Goal: Task Accomplishment & Management: Manage account settings

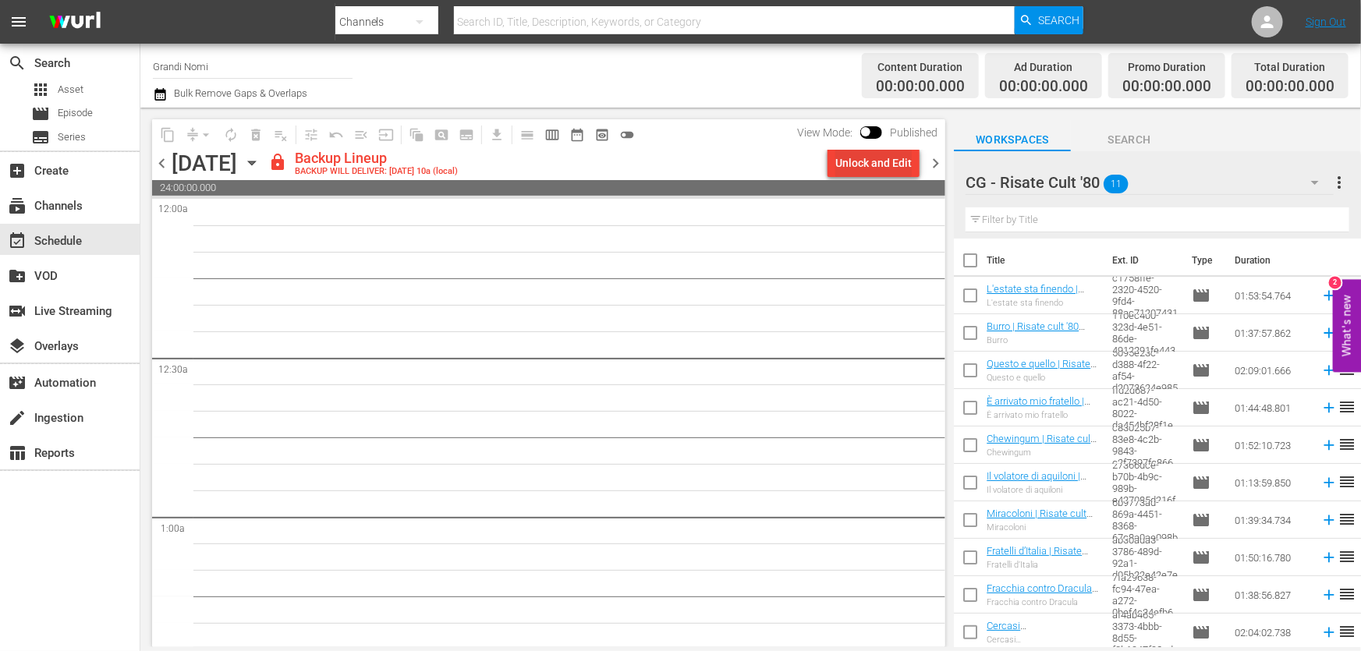
click at [869, 156] on div "Unlock and Edit" at bounding box center [873, 163] width 76 height 28
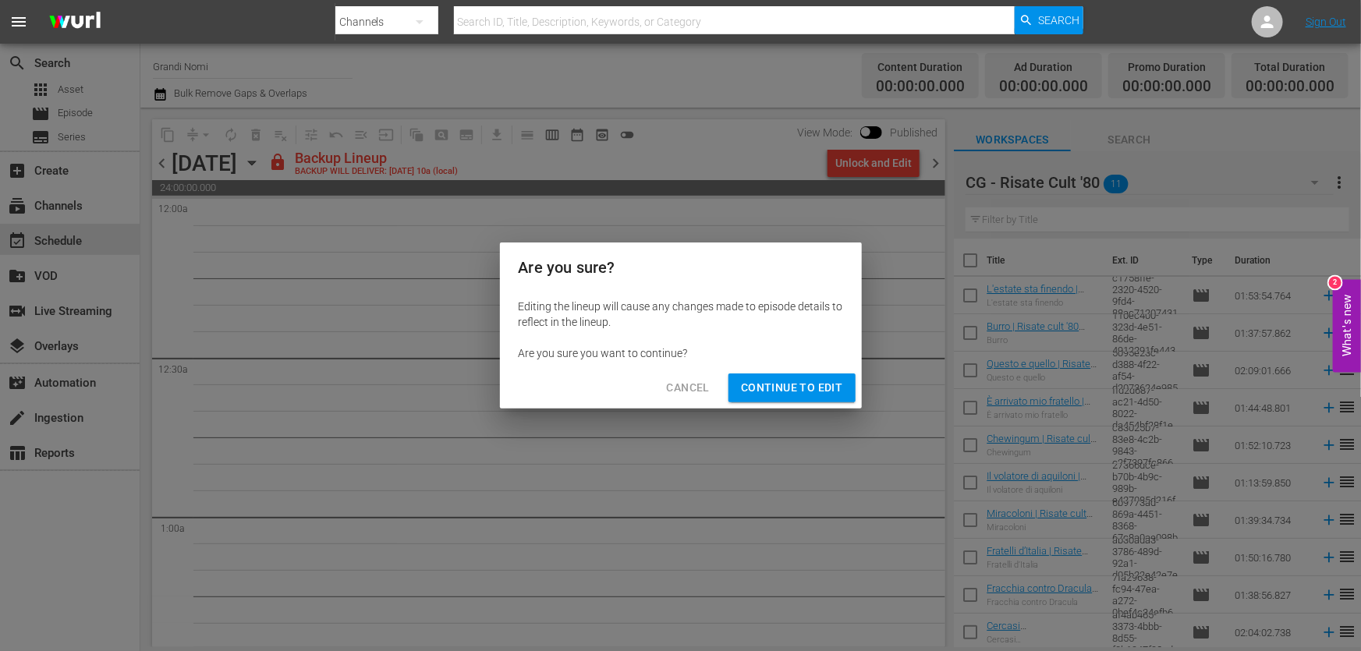
click at [695, 392] on span "Cancel" at bounding box center [688, 387] width 43 height 19
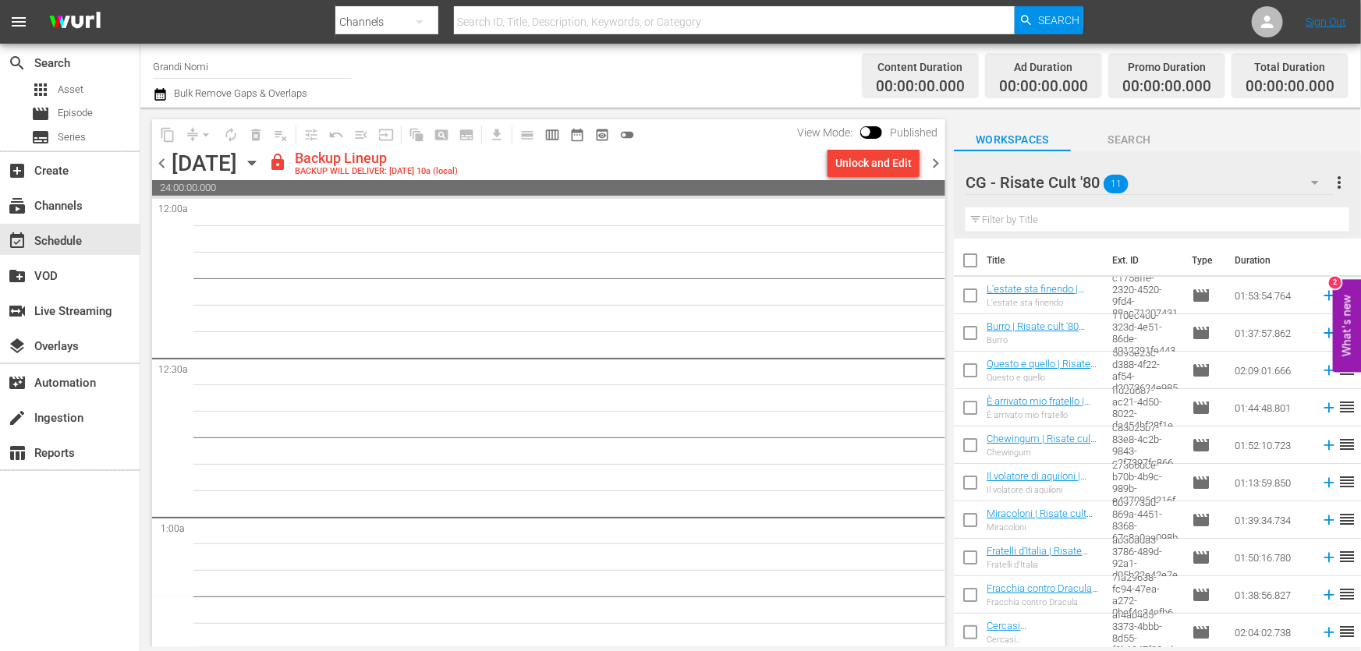
click at [154, 162] on span "chevron_left" at bounding box center [161, 163] width 19 height 19
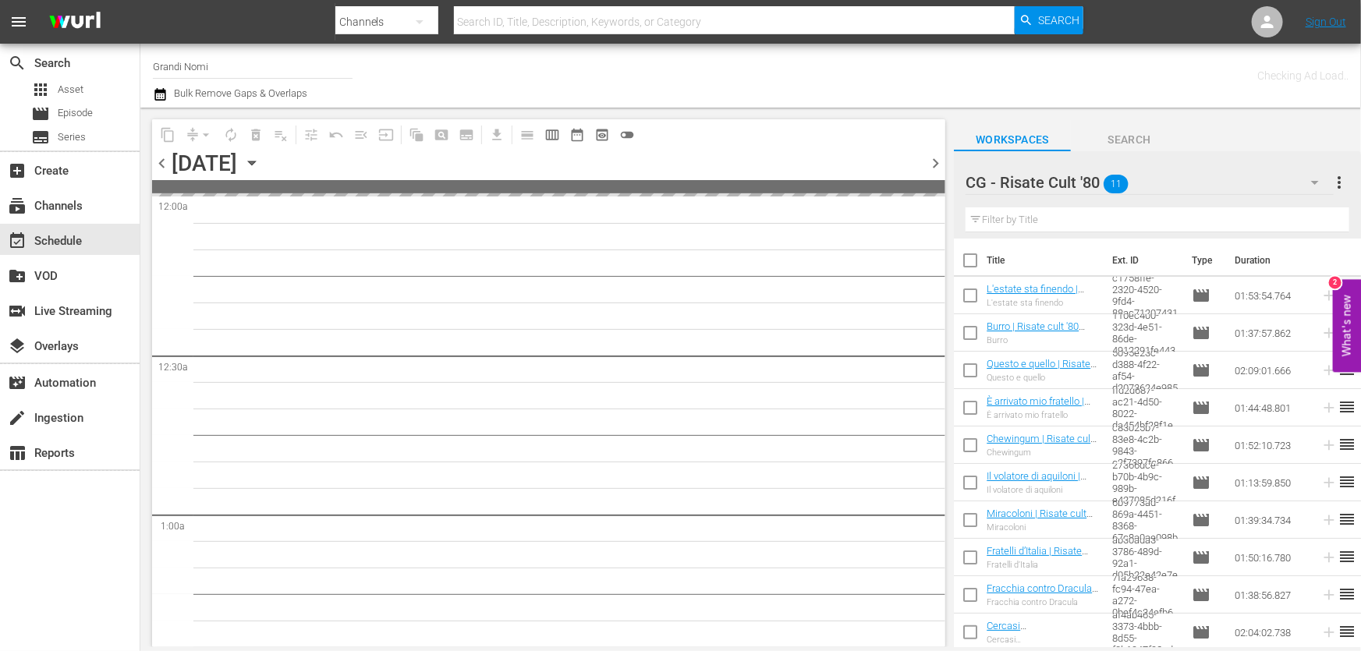
click at [154, 162] on span "chevron_left" at bounding box center [161, 163] width 19 height 19
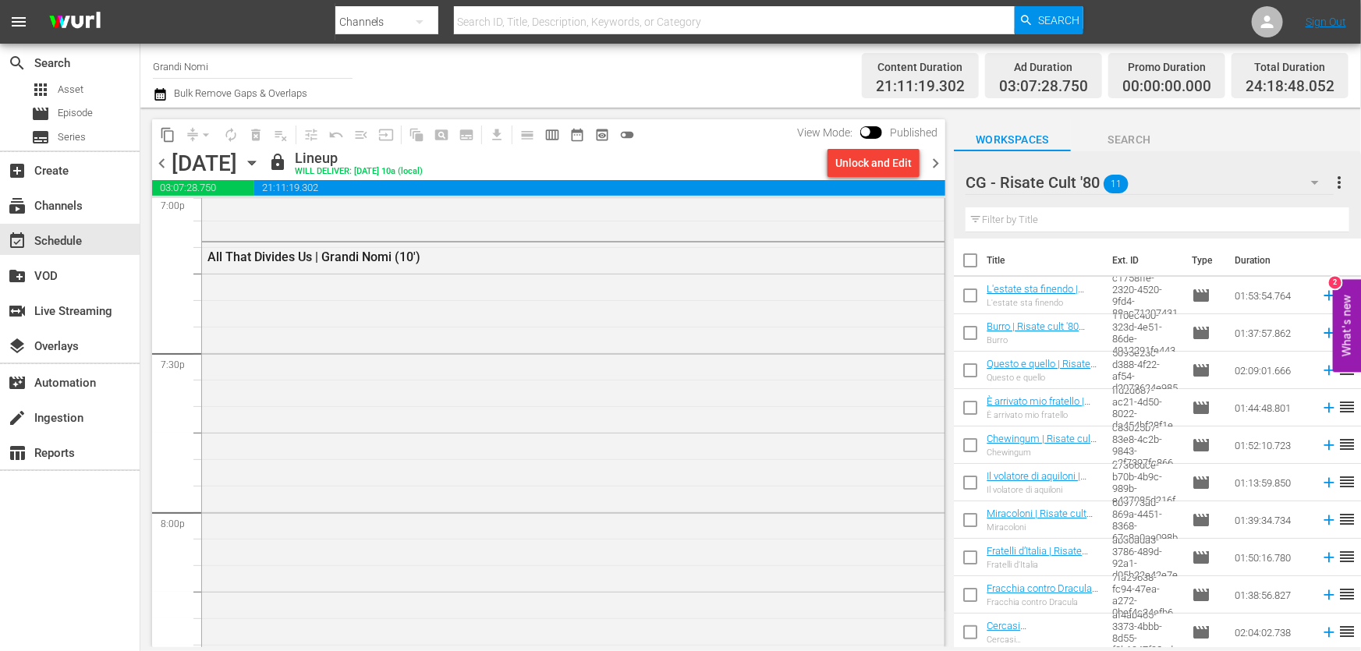
scroll to position [7312, 0]
click at [937, 166] on span "chevron_right" at bounding box center [935, 163] width 19 height 19
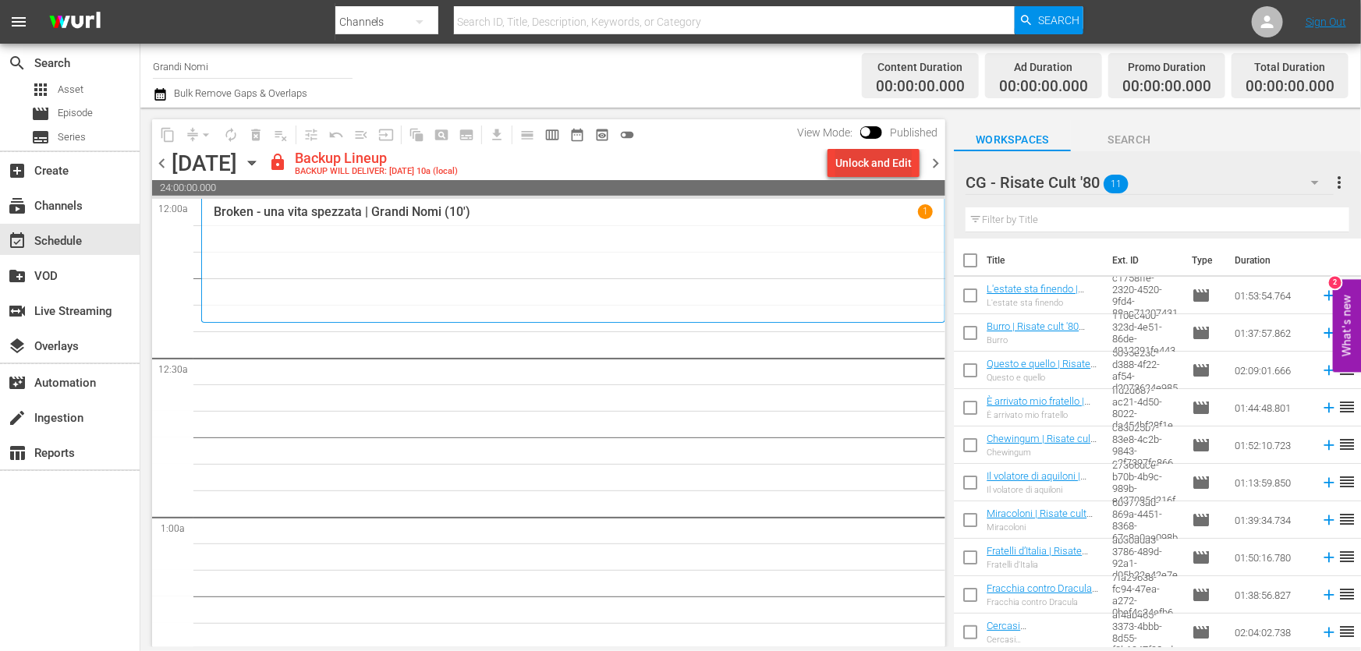
click at [895, 161] on div "Unlock and Edit" at bounding box center [873, 163] width 76 height 28
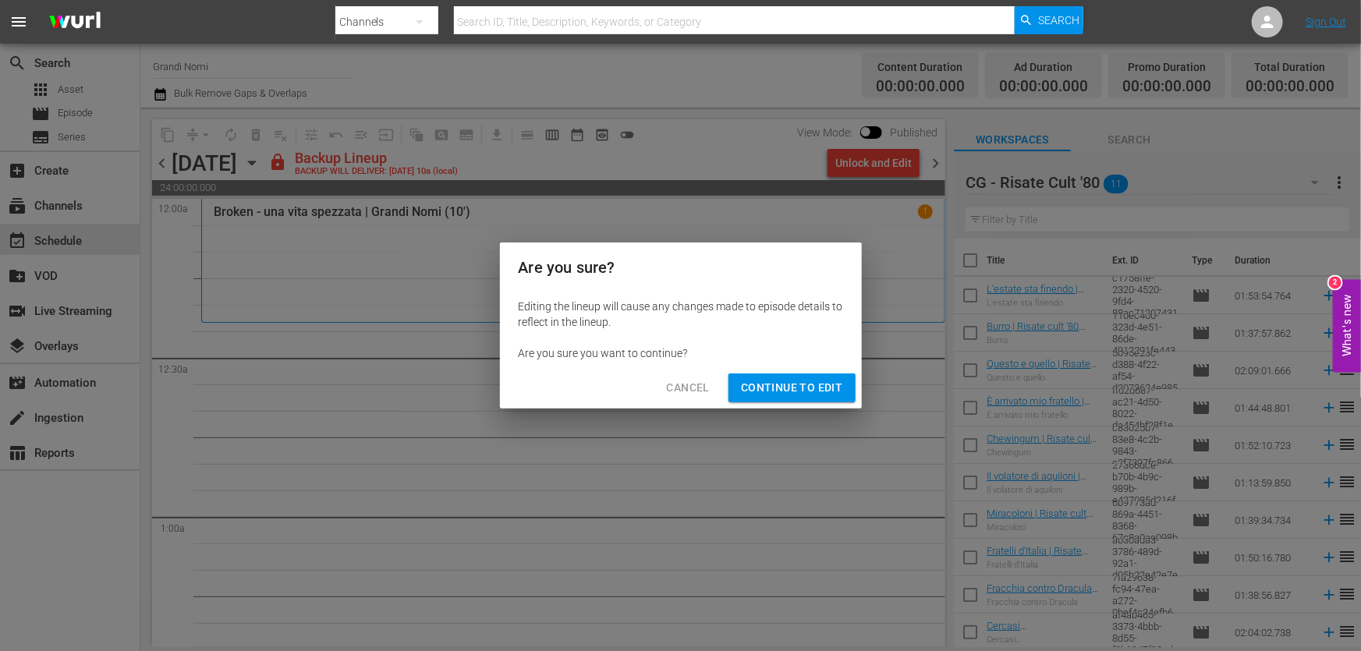
click at [787, 399] on button "Continue to Edit" at bounding box center [791, 388] width 126 height 29
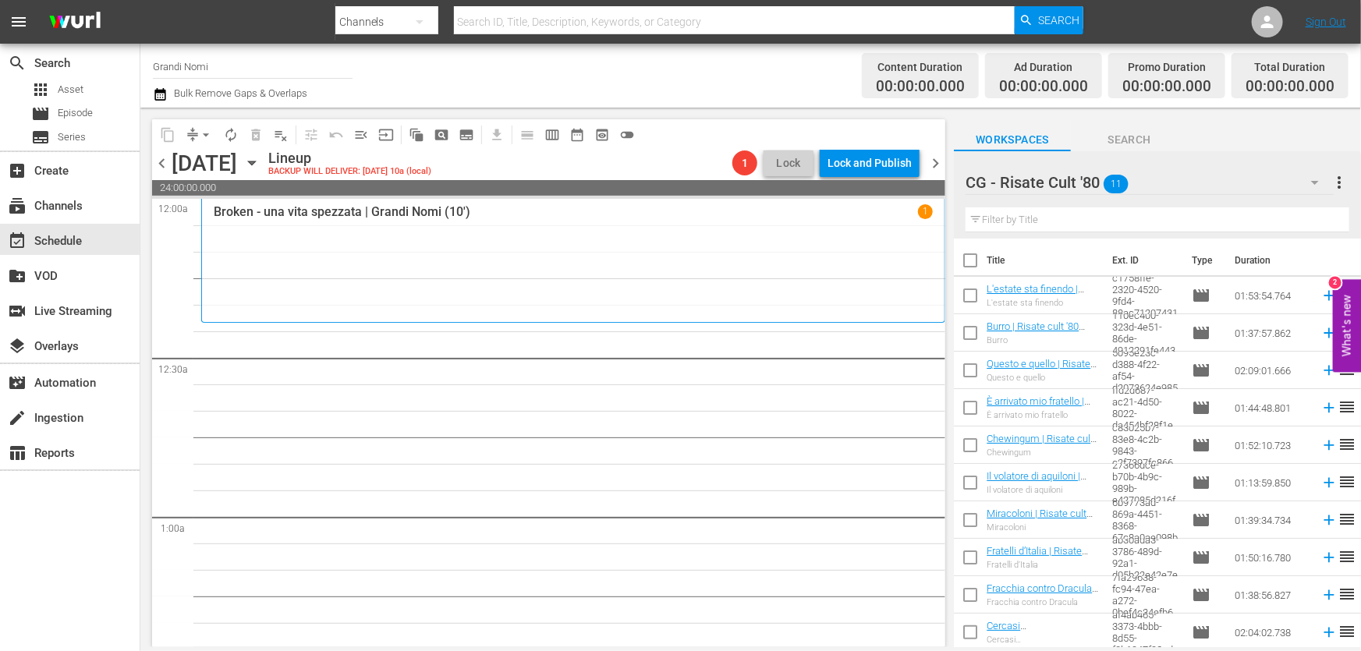
click at [1125, 229] on input "text" at bounding box center [1158, 219] width 384 height 25
paste input "[PERSON_NAME] di famiglia"
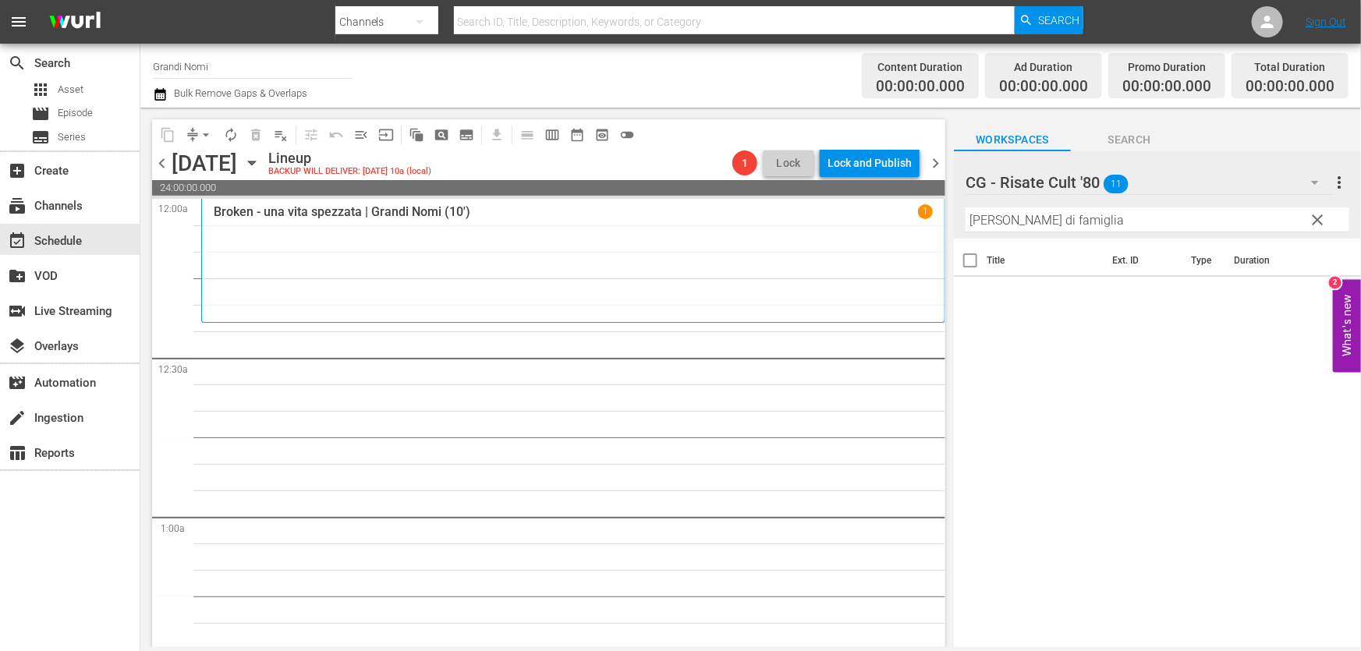
click at [1118, 175] on div at bounding box center [1050, 183] width 169 height 39
click at [1278, 171] on input "CG - Risate Cult '80" at bounding box center [1151, 182] width 370 height 37
click at [1119, 358] on div "Title Ext. ID Type Duration" at bounding box center [1157, 444] width 407 height 411
click at [1178, 181] on div "CG - Risate Cult '80 11" at bounding box center [1150, 183] width 368 height 44
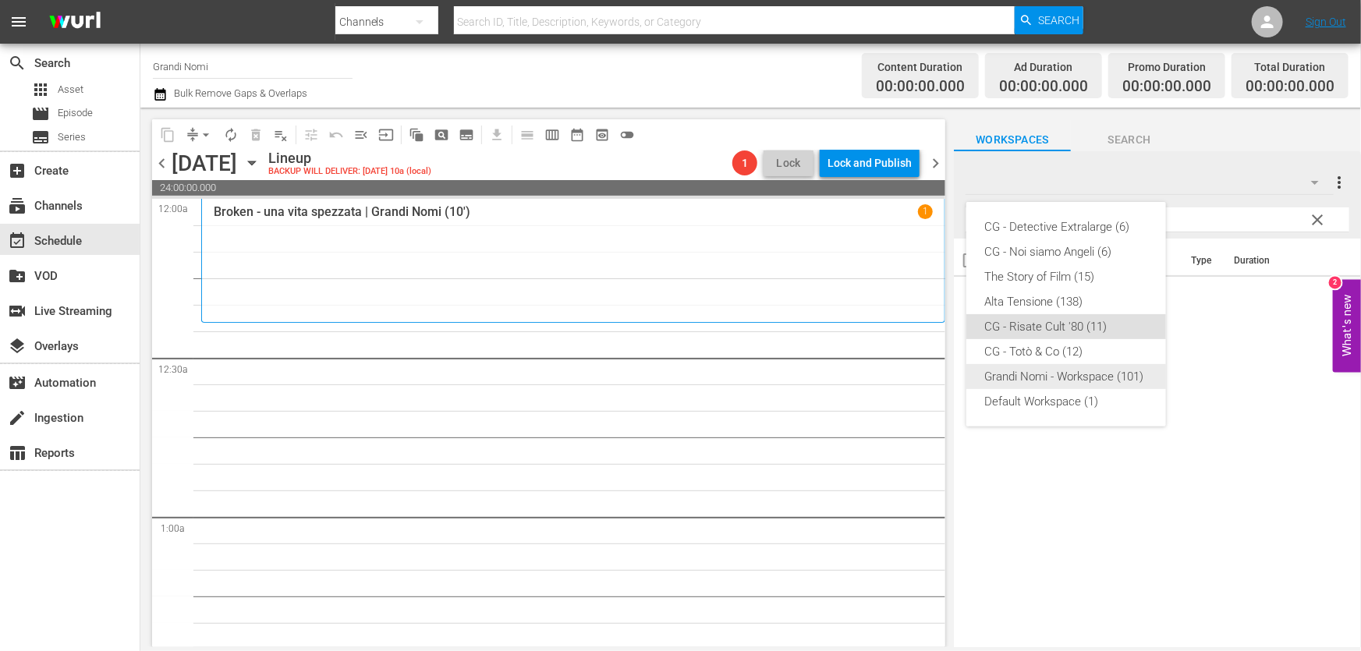
click at [1046, 383] on div "Grandi Nomi - Workspace (101)" at bounding box center [1066, 376] width 162 height 25
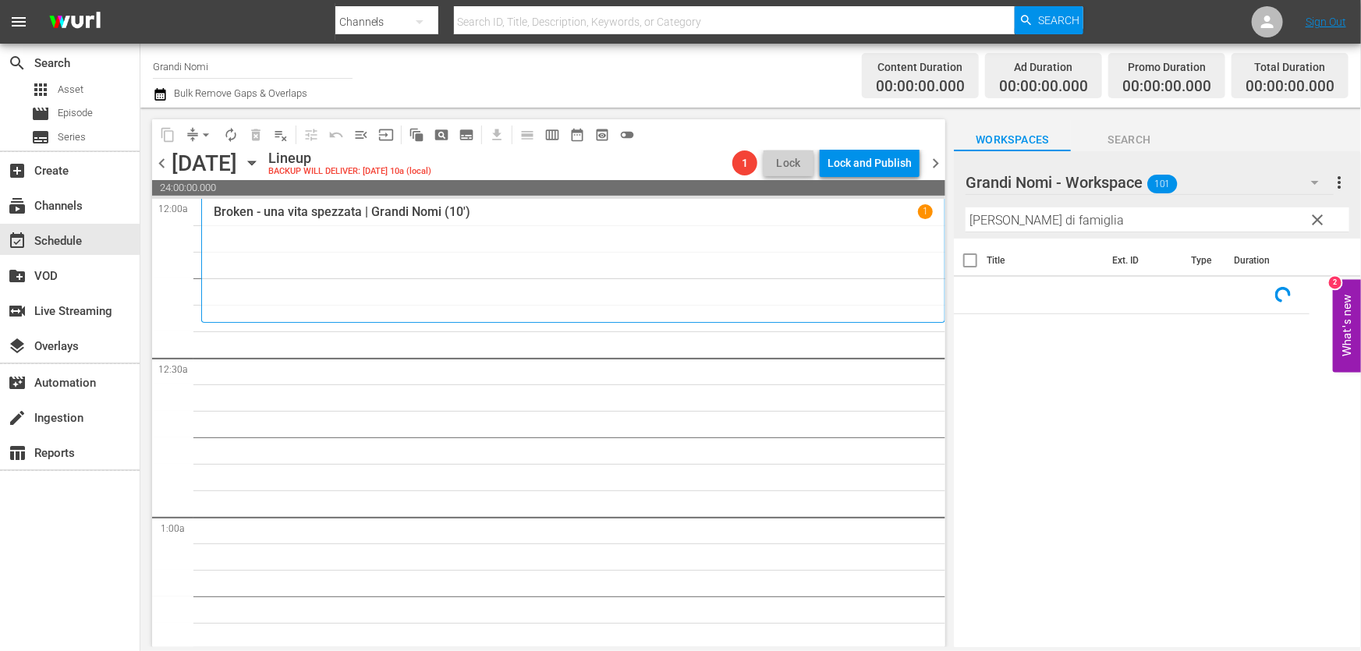
drag, startPoint x: 1150, startPoint y: 221, endPoint x: 612, endPoint y: 335, distance: 550.0
click at [612, 335] on div "content_copy compress arrow_drop_down autorenew_outlined delete_forever_outline…" at bounding box center [750, 378] width 1221 height 540
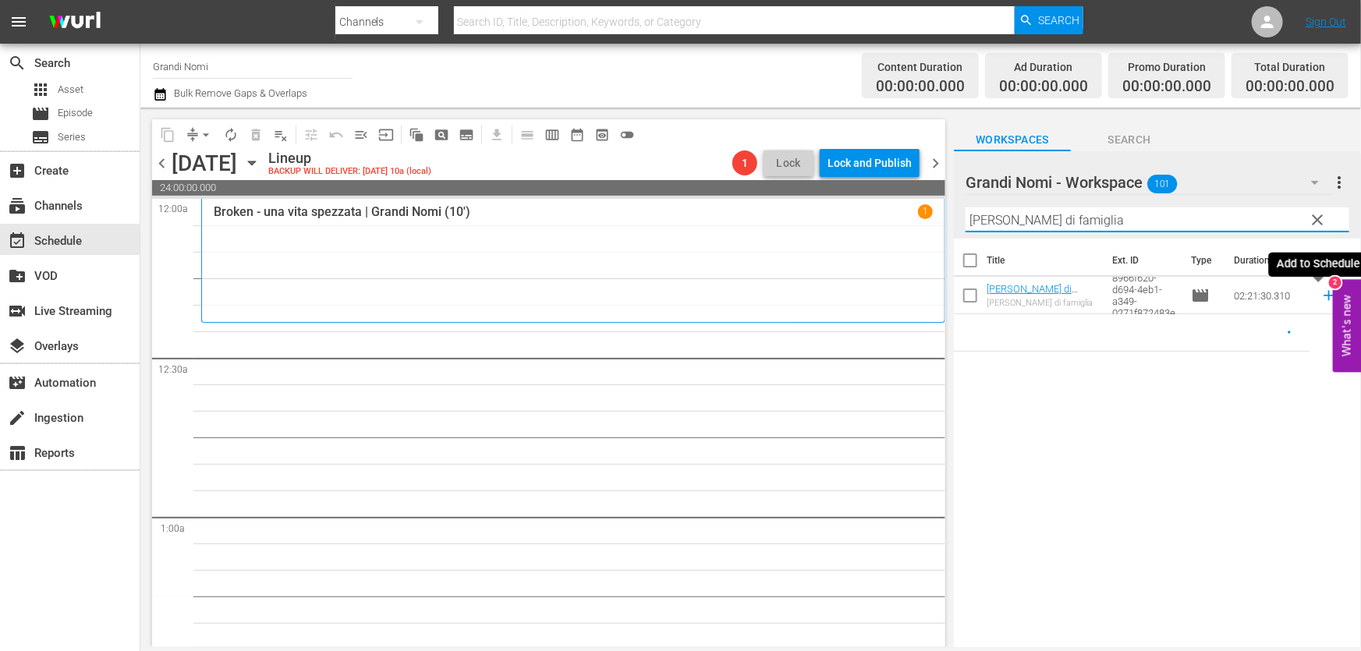
click at [1320, 299] on icon at bounding box center [1328, 295] width 17 height 17
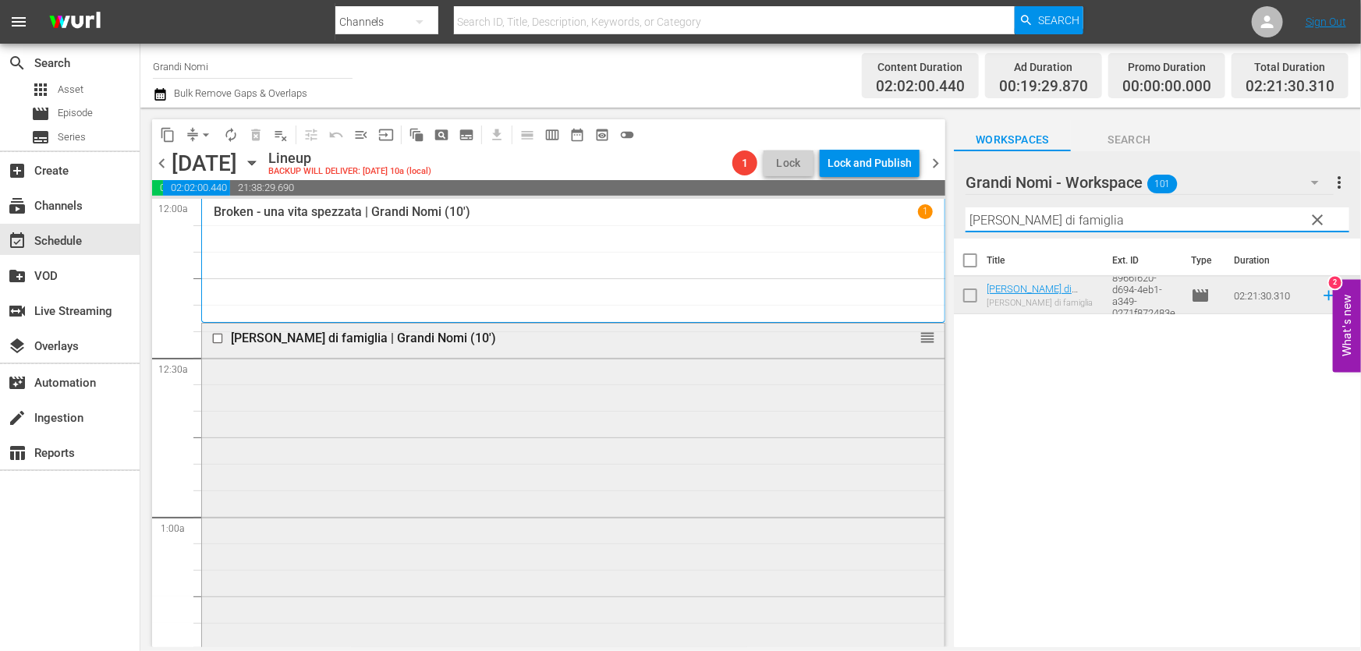
paste input "[PERSON_NAME]"
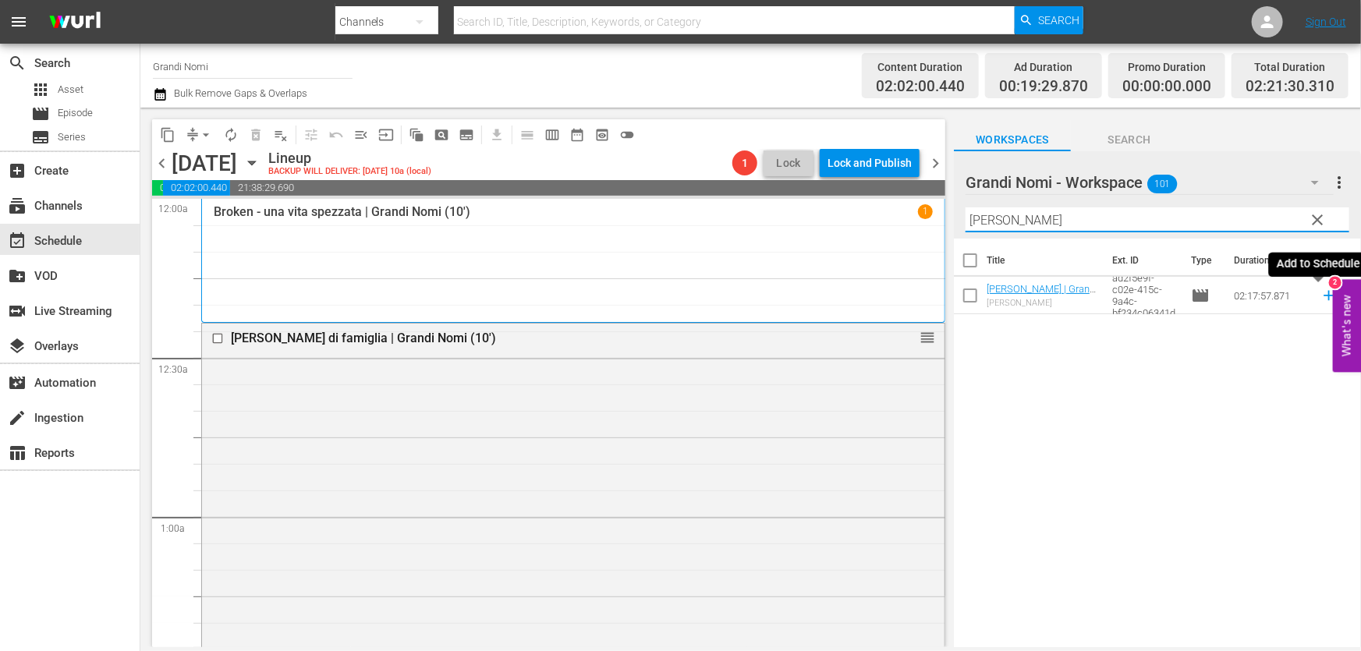
click at [1320, 298] on icon at bounding box center [1328, 295] width 17 height 17
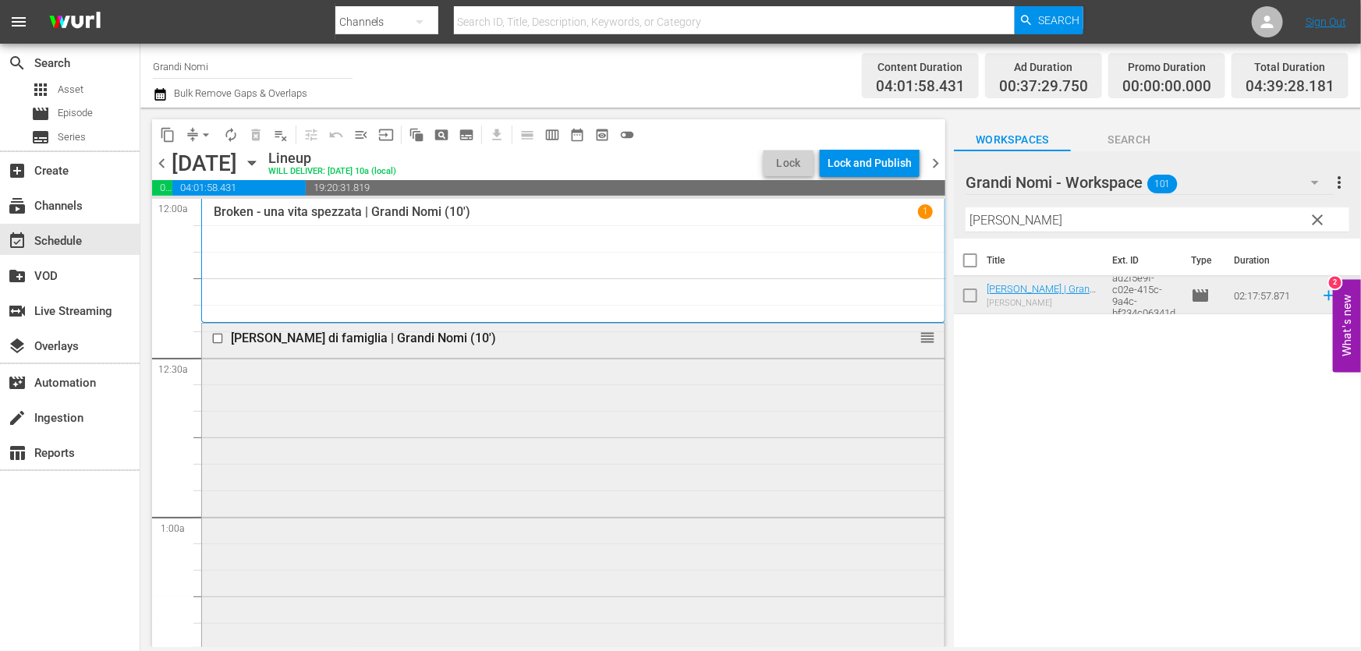
drag, startPoint x: 1104, startPoint y: 225, endPoint x: 538, endPoint y: 362, distance: 581.8
click at [538, 361] on div "content_copy compress arrow_drop_down autorenew_outlined delete_forever_outline…" at bounding box center [750, 378] width 1221 height 540
paste input "Gimme Danger"
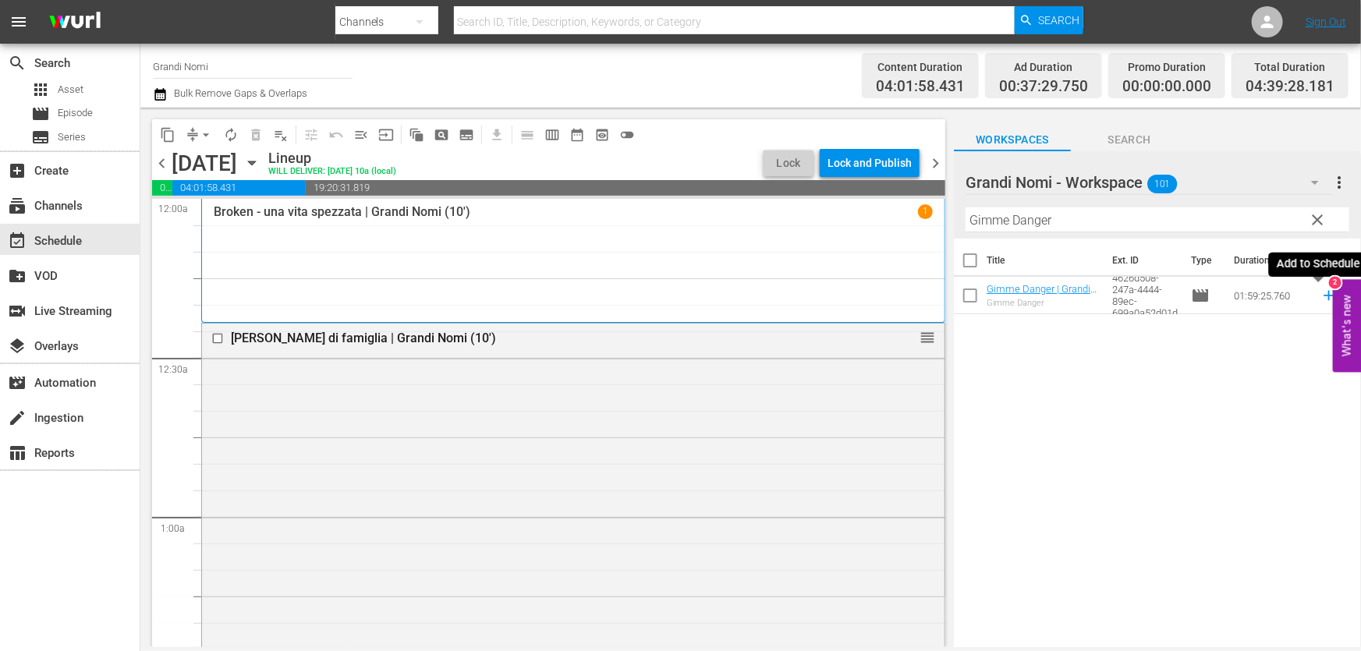
click at [1321, 298] on icon at bounding box center [1328, 295] width 17 height 17
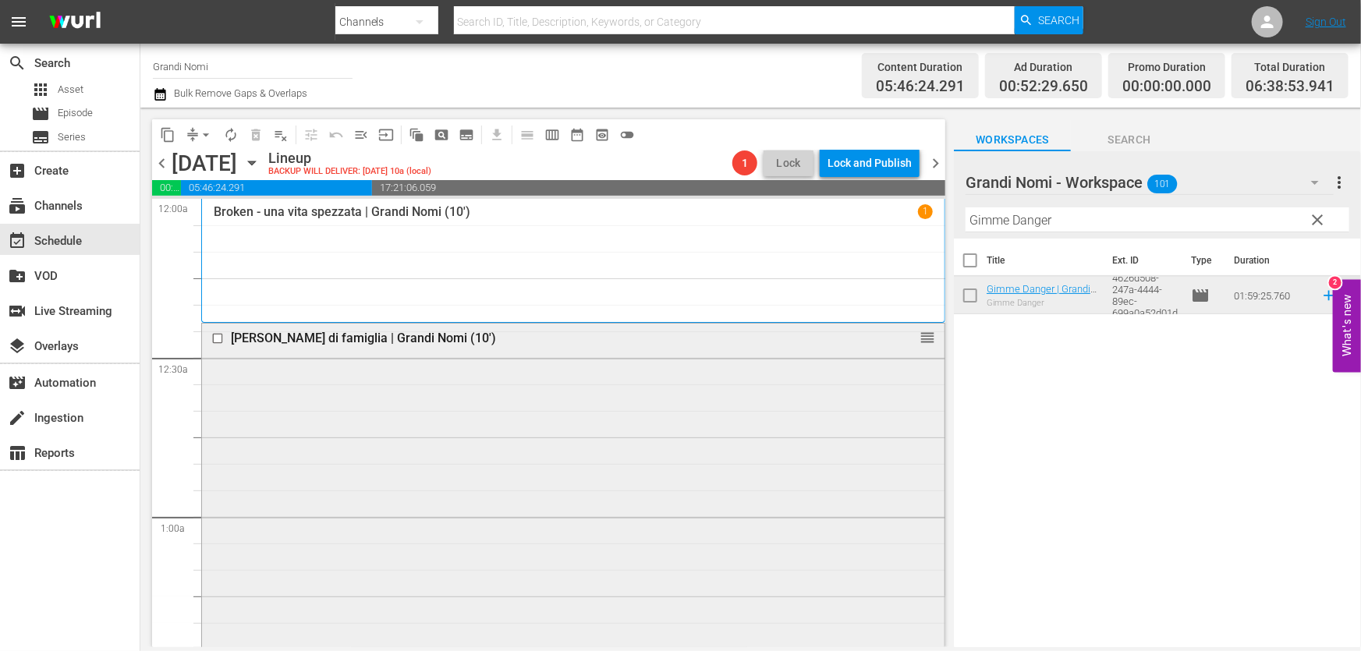
drag, startPoint x: 1079, startPoint y: 227, endPoint x: 611, endPoint y: 360, distance: 486.4
click at [631, 353] on div "content_copy compress arrow_drop_down autorenew_outlined delete_forever_outline…" at bounding box center [750, 378] width 1221 height 540
paste input "Studio 54"
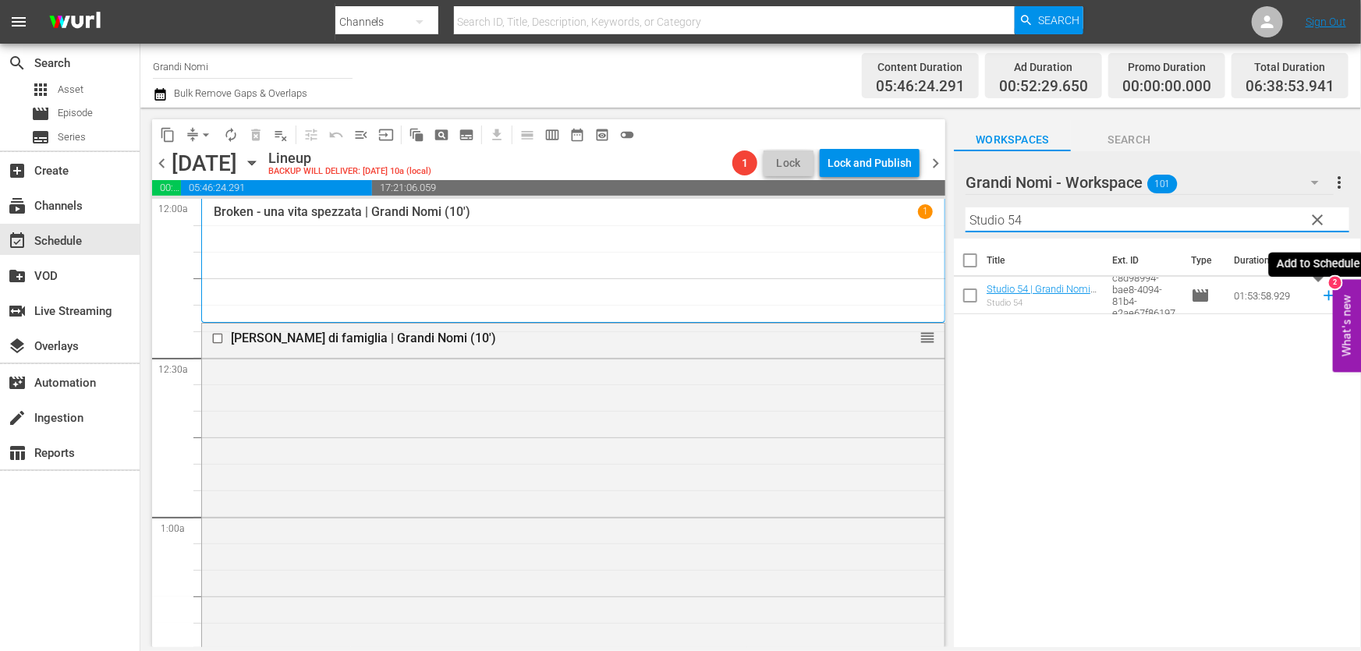
click at [1320, 292] on icon at bounding box center [1328, 295] width 17 height 17
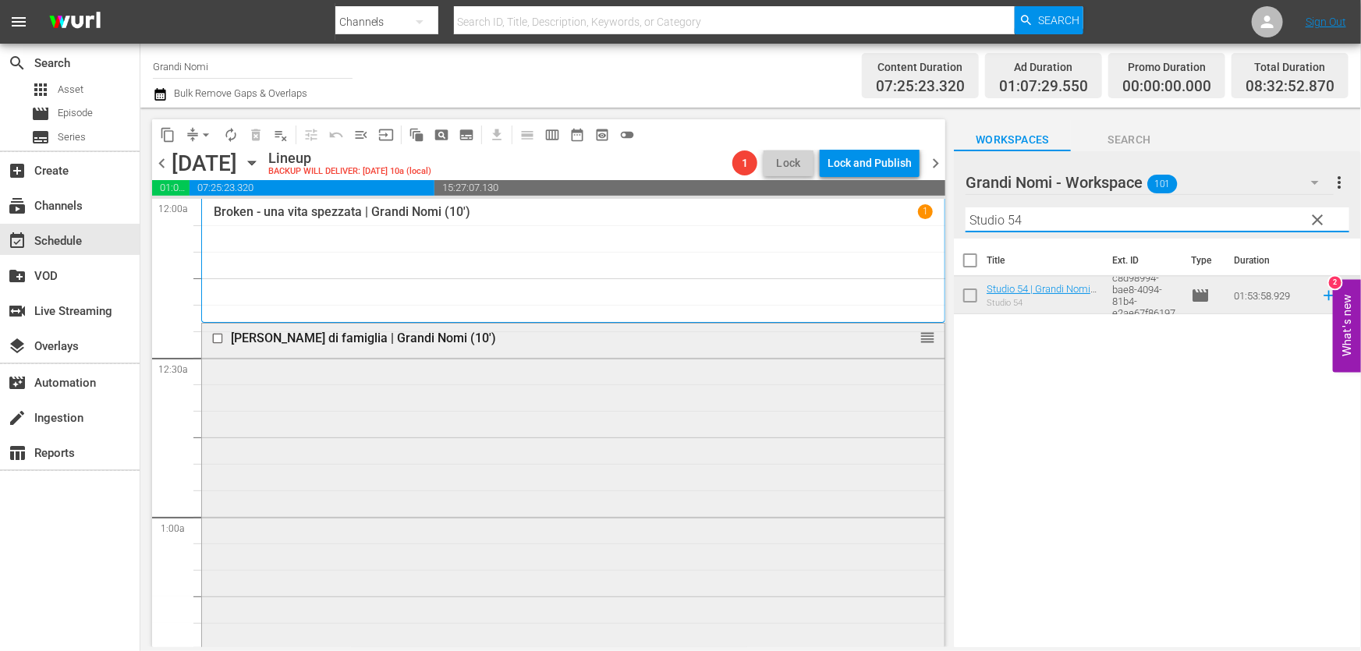
drag, startPoint x: 1068, startPoint y: 223, endPoint x: 517, endPoint y: 365, distance: 568.6
click at [517, 365] on div "content_copy compress arrow_drop_down autorenew_outlined delete_forever_outline…" at bounding box center [750, 378] width 1221 height 540
paste input "Final Portrait"
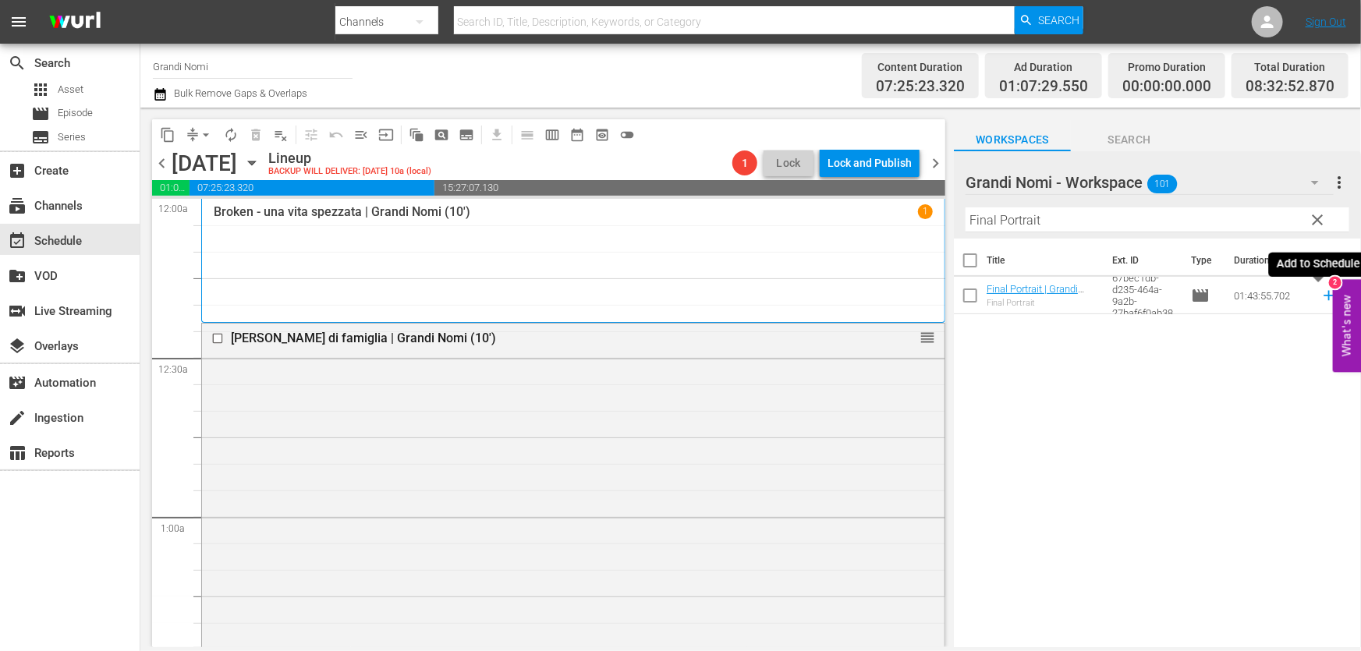
click at [1320, 291] on icon at bounding box center [1328, 295] width 17 height 17
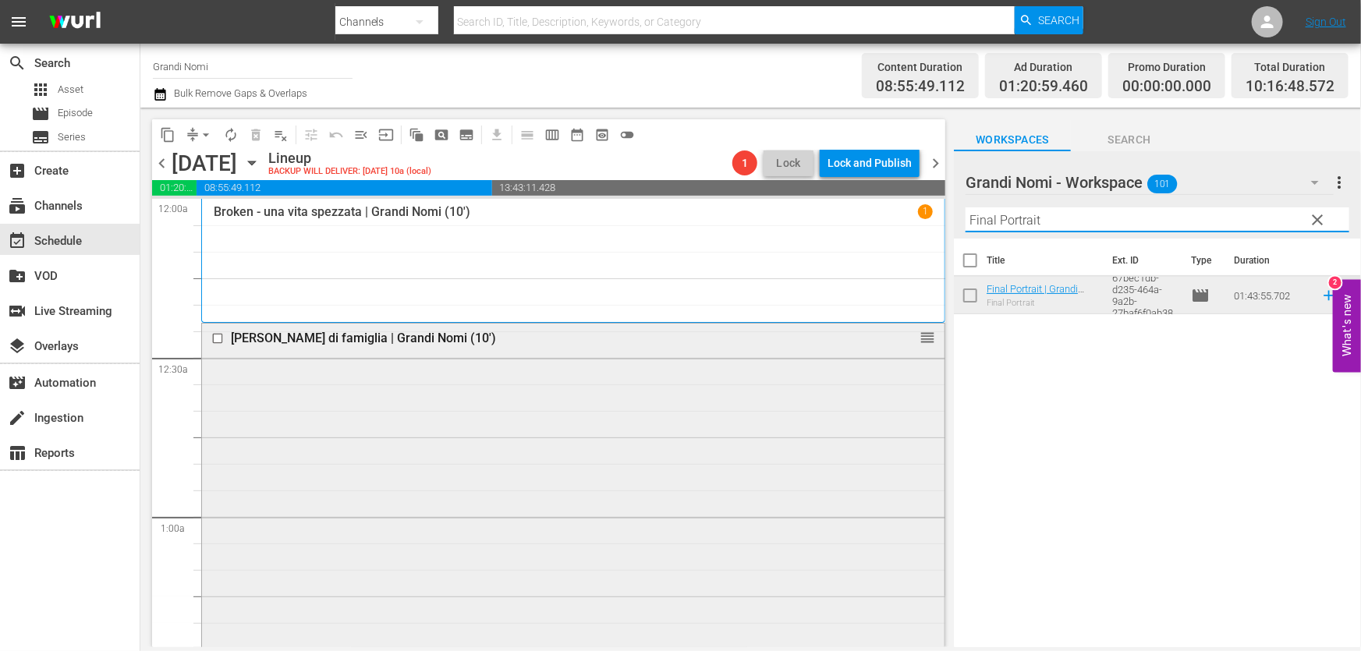
drag, startPoint x: 1068, startPoint y: 223, endPoint x: 448, endPoint y: 352, distance: 633.2
click at [459, 349] on div "content_copy compress arrow_drop_down autorenew_outlined delete_forever_outline…" at bounding box center [750, 378] width 1221 height 540
paste input "Quello che so di lei"
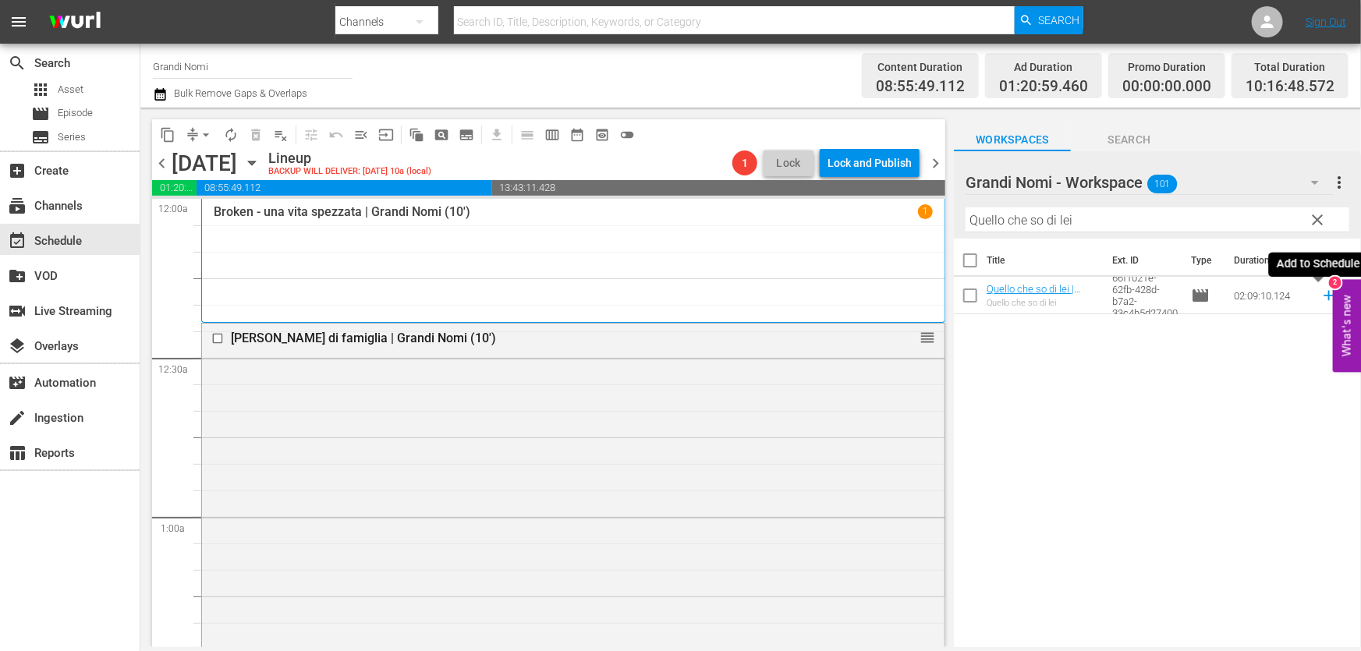
click at [1323, 296] on icon at bounding box center [1328, 296] width 10 height 10
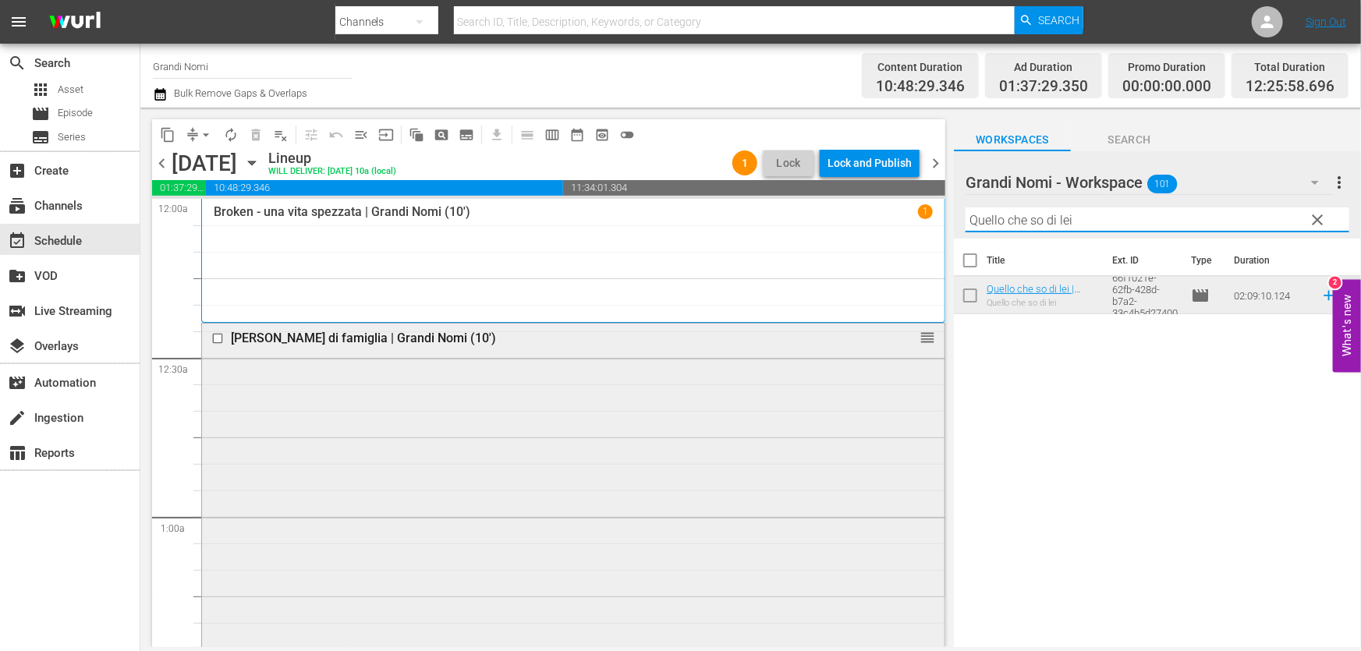
drag, startPoint x: 1110, startPoint y: 226, endPoint x: 501, endPoint y: 400, distance: 632.7
click at [483, 367] on div "content_copy compress arrow_drop_down autorenew_outlined delete_forever_outline…" at bounding box center [750, 378] width 1221 height 540
paste input "Balzac e la [PERSON_NAME] cinese"
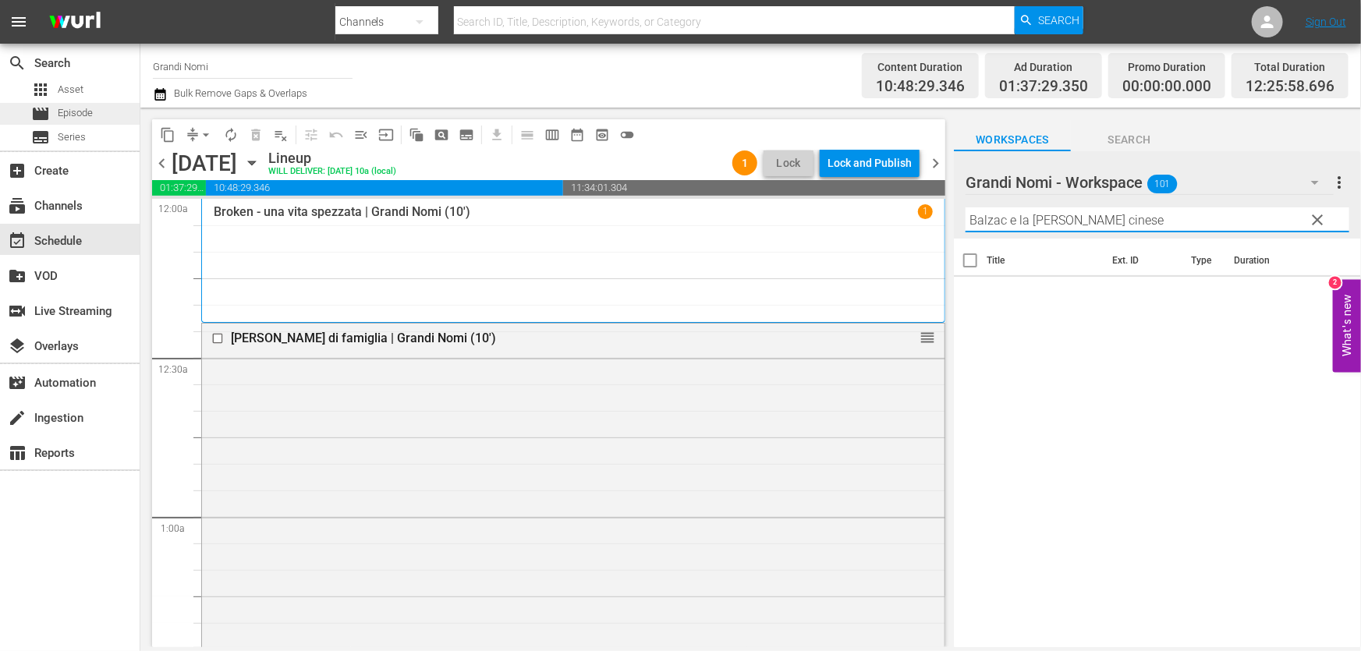
type input "Balzac e la [PERSON_NAME] cinese"
click at [93, 118] on div "movie Episode" at bounding box center [70, 114] width 140 height 22
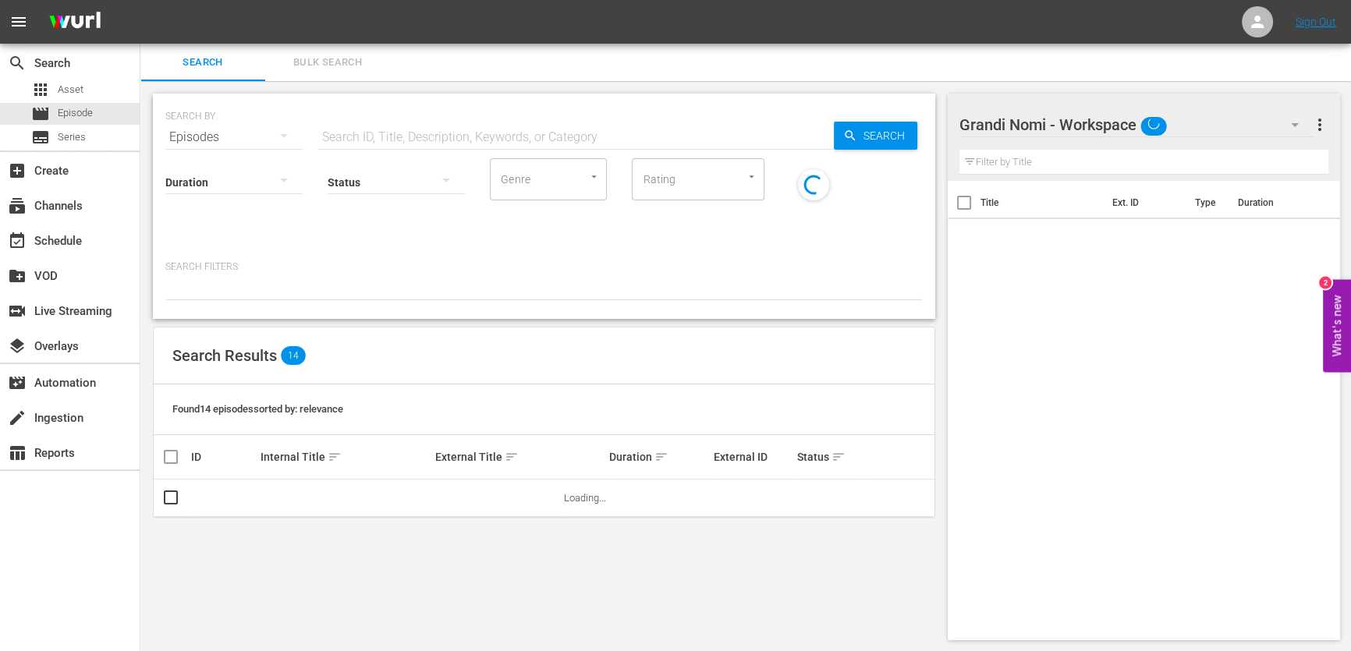
click at [398, 150] on div "Status" at bounding box center [396, 172] width 137 height 56
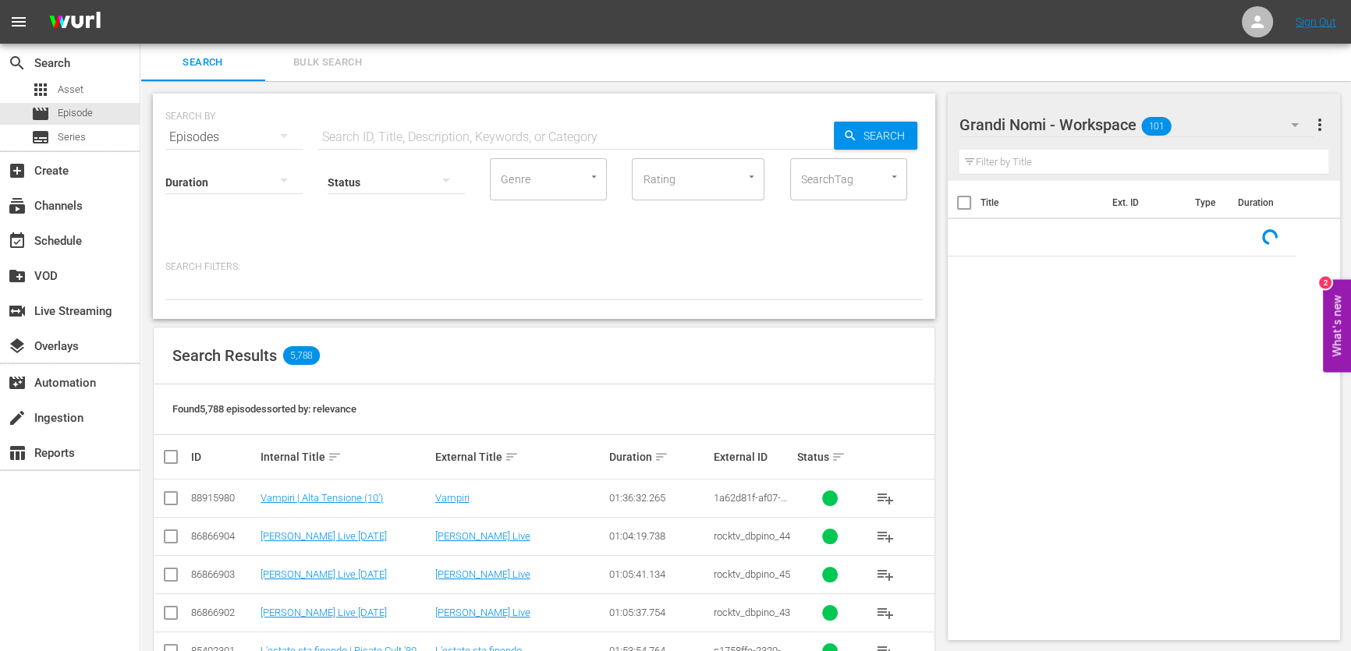
click at [390, 144] on div "Status" at bounding box center [396, 172] width 137 height 56
click at [388, 141] on input "text" at bounding box center [576, 137] width 516 height 37
paste input "Balzac e la [PERSON_NAME] cinese"
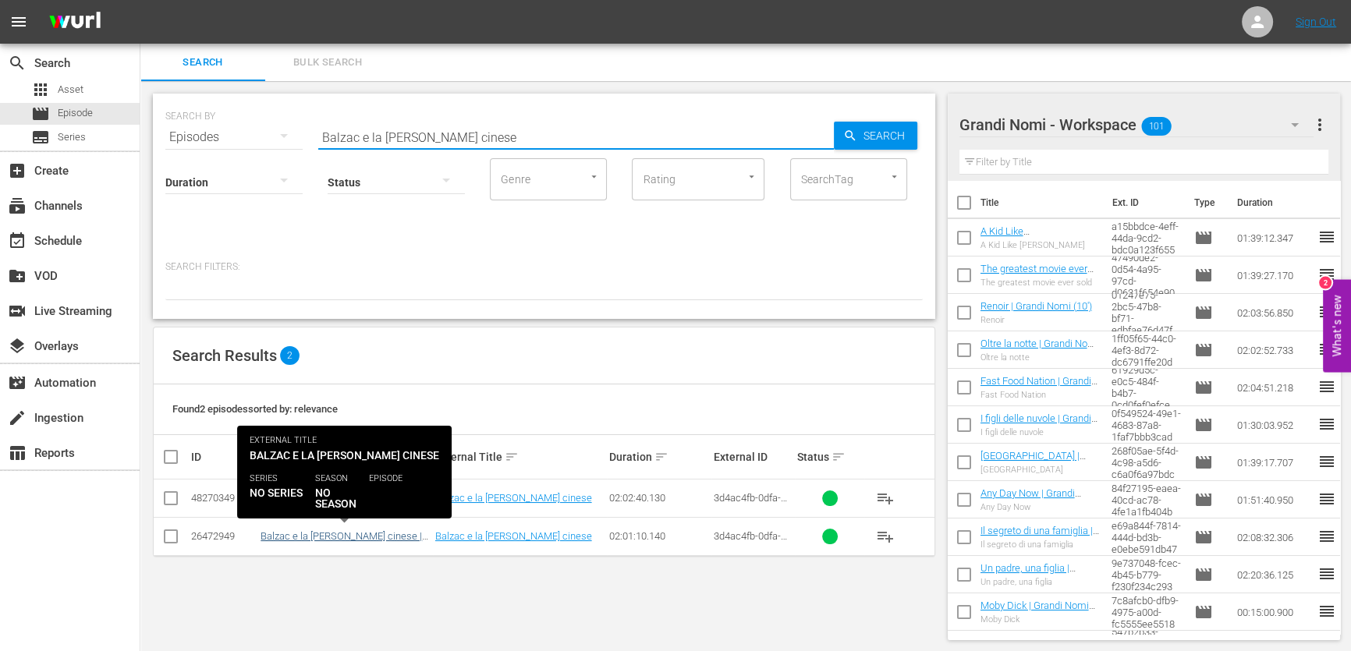
type input "Balzac e la [PERSON_NAME] cinese"
click at [395, 533] on link "Balzac e la [PERSON_NAME] cinese | Grandi Nomi (10')" at bounding box center [340, 541] width 161 height 23
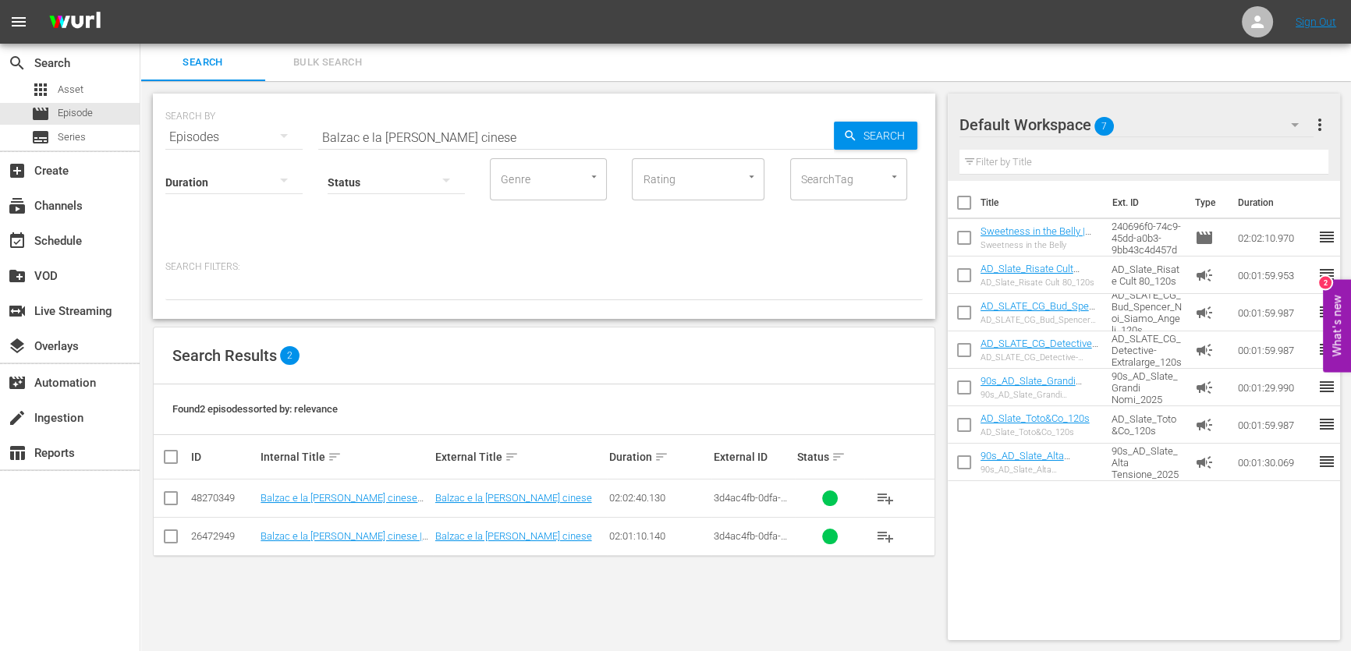
click at [883, 536] on span "playlist_add" at bounding box center [885, 536] width 19 height 19
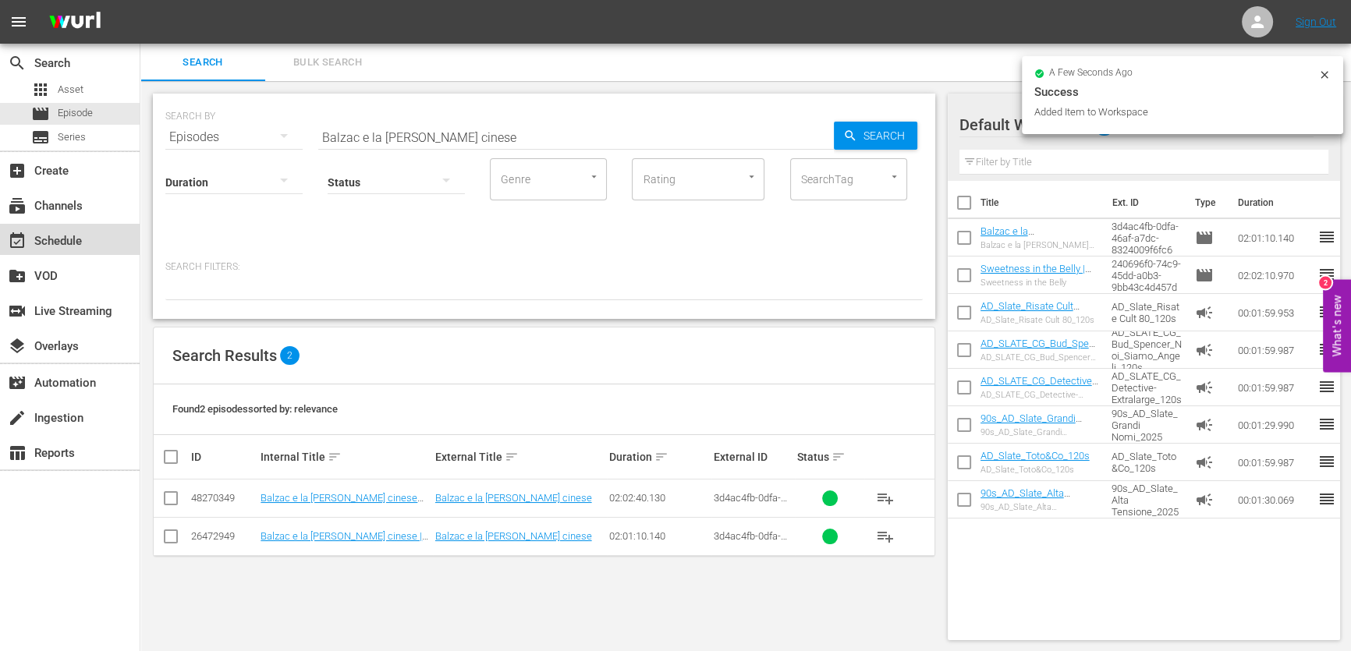
click at [77, 242] on div "event_available Schedule" at bounding box center [43, 239] width 87 height 14
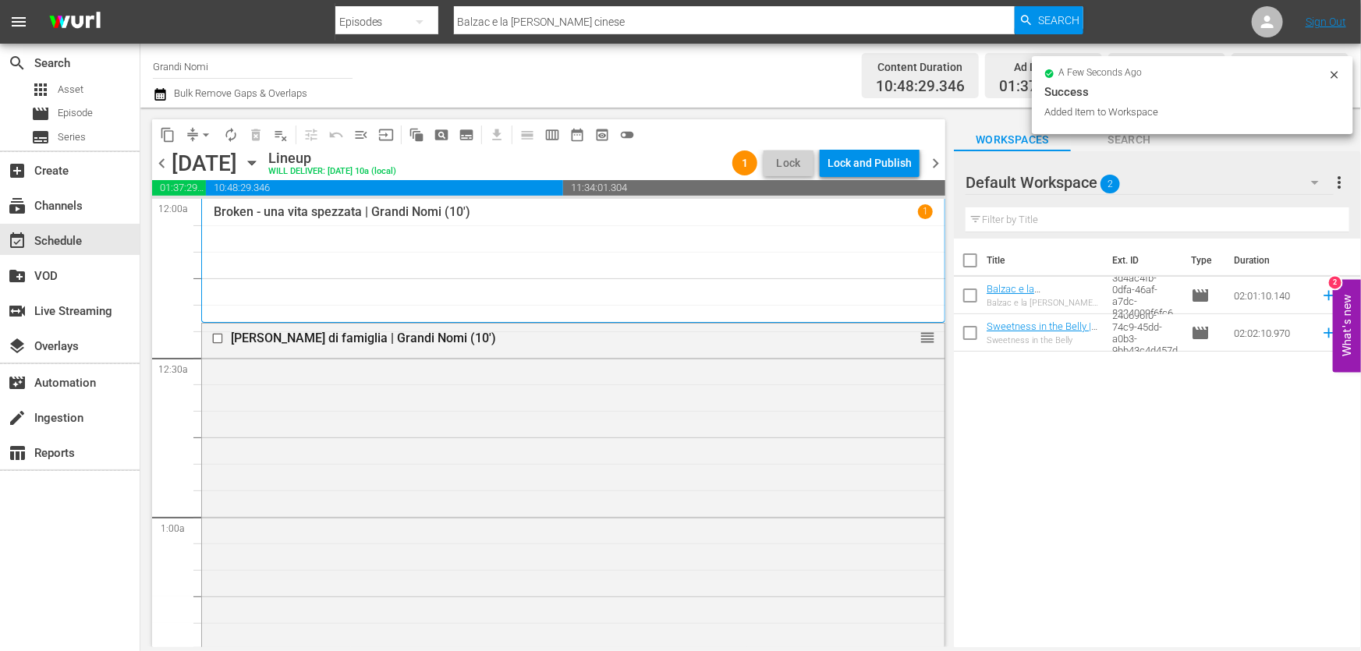
click at [1119, 215] on input "text" at bounding box center [1158, 219] width 384 height 25
paste input "Balzac e la [PERSON_NAME] cinese"
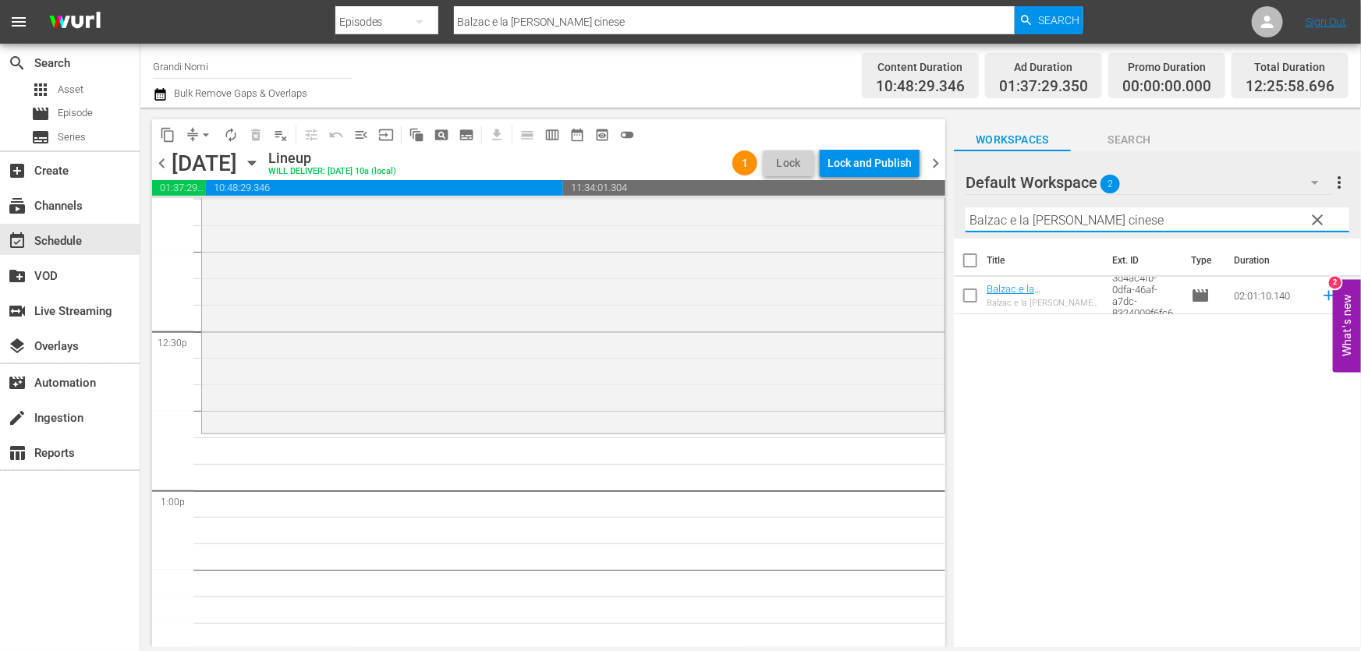
scroll to position [3807, 0]
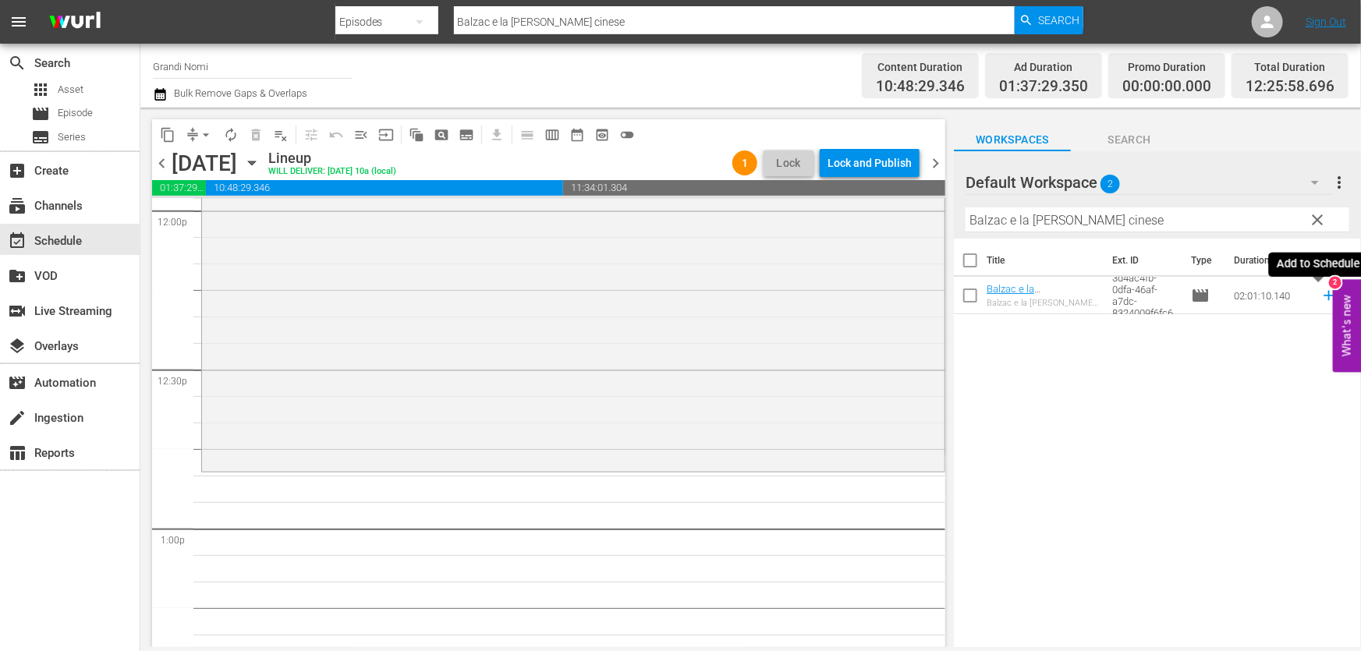
click at [1323, 293] on icon at bounding box center [1328, 296] width 10 height 10
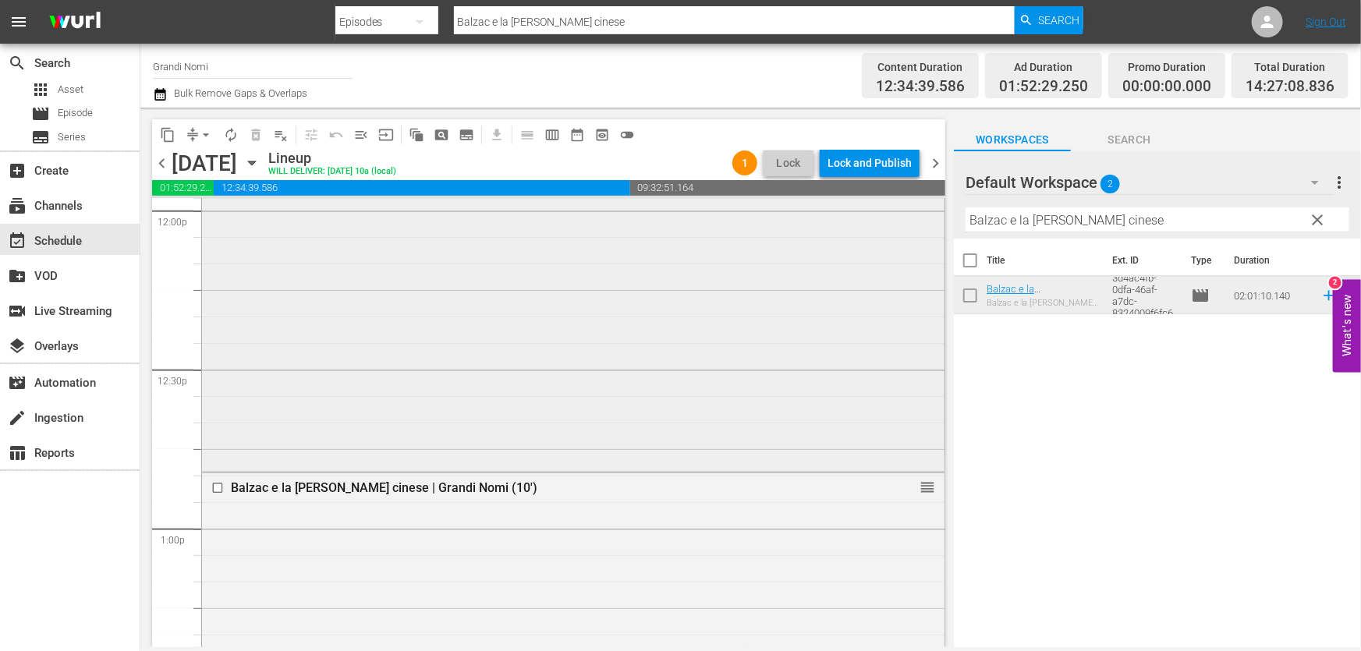
drag, startPoint x: 923, startPoint y: 260, endPoint x: 592, endPoint y: 316, distance: 335.4
click at [592, 316] on div "content_copy compress arrow_drop_down autorenew_outlined delete_forever_outline…" at bounding box center [750, 378] width 1221 height 540
paste input "È arrivata [PERSON_NAME]!"
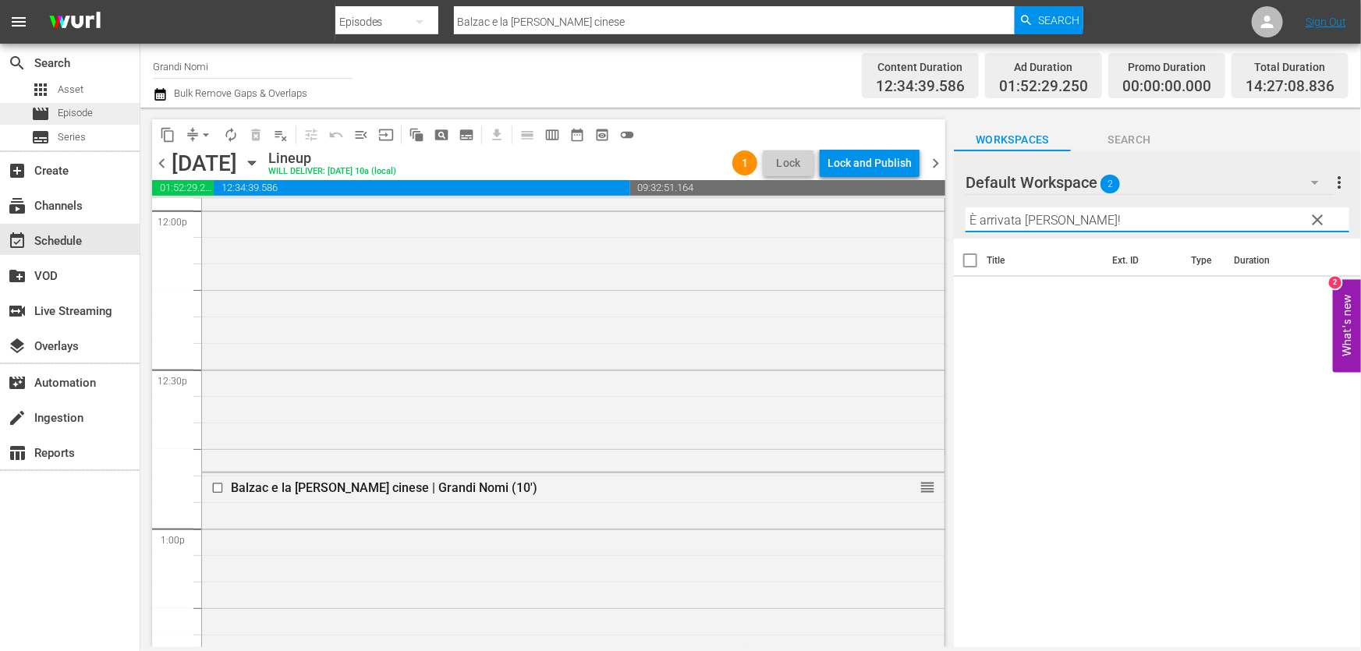
type input "È arrivata [PERSON_NAME]!"
click at [87, 103] on div "movie Episode" at bounding box center [62, 114] width 62 height 22
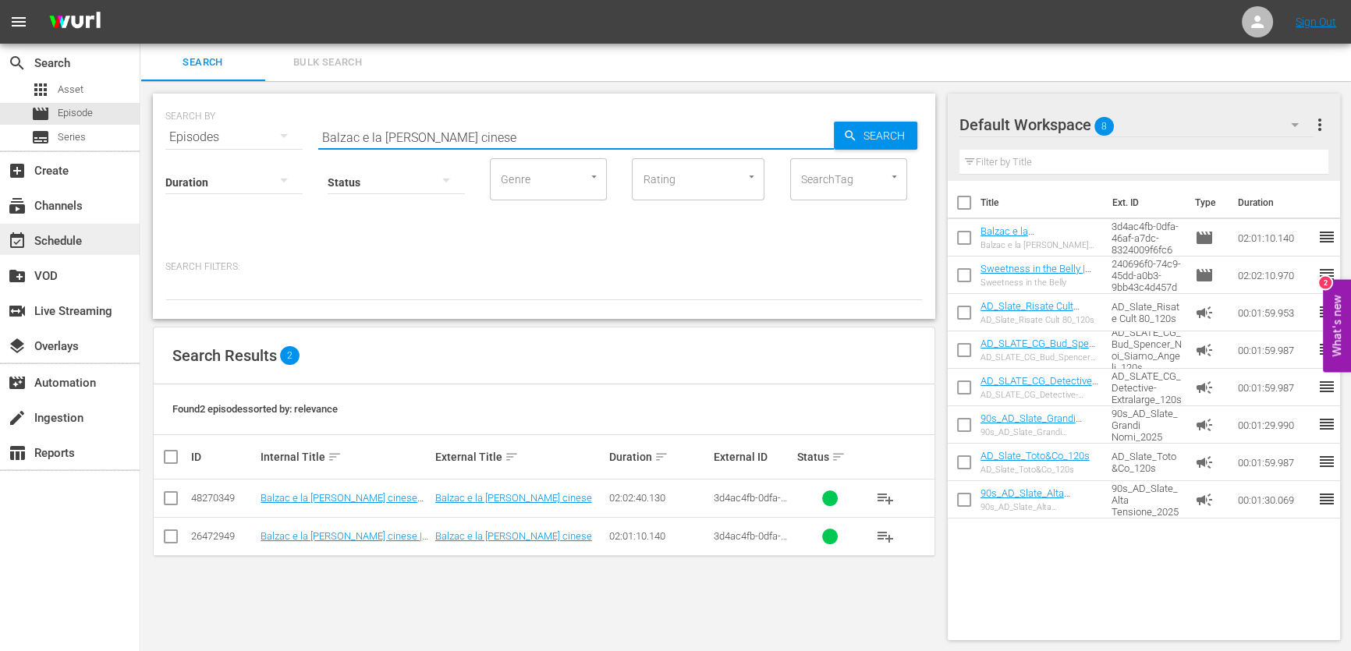
drag, startPoint x: 523, startPoint y: 126, endPoint x: 0, endPoint y: 229, distance: 532.6
click at [140, 0] on div "search Search apps Asset movie Episode subtitles Series add_box Create subscrip…" at bounding box center [745, 0] width 1210 height 0
paste input "È arrivata [PERSON_NAME]!"
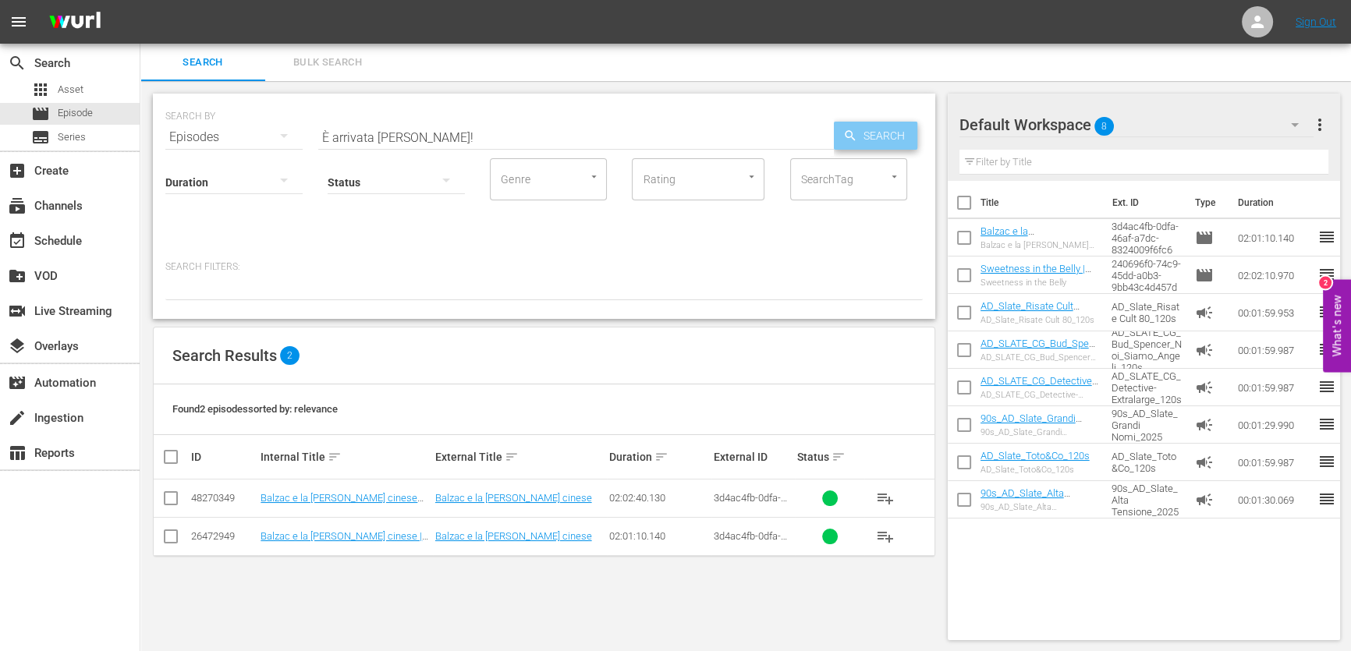
click at [876, 136] on span "Search" at bounding box center [887, 136] width 60 height 28
click at [891, 536] on span "playlist_add" at bounding box center [885, 536] width 19 height 19
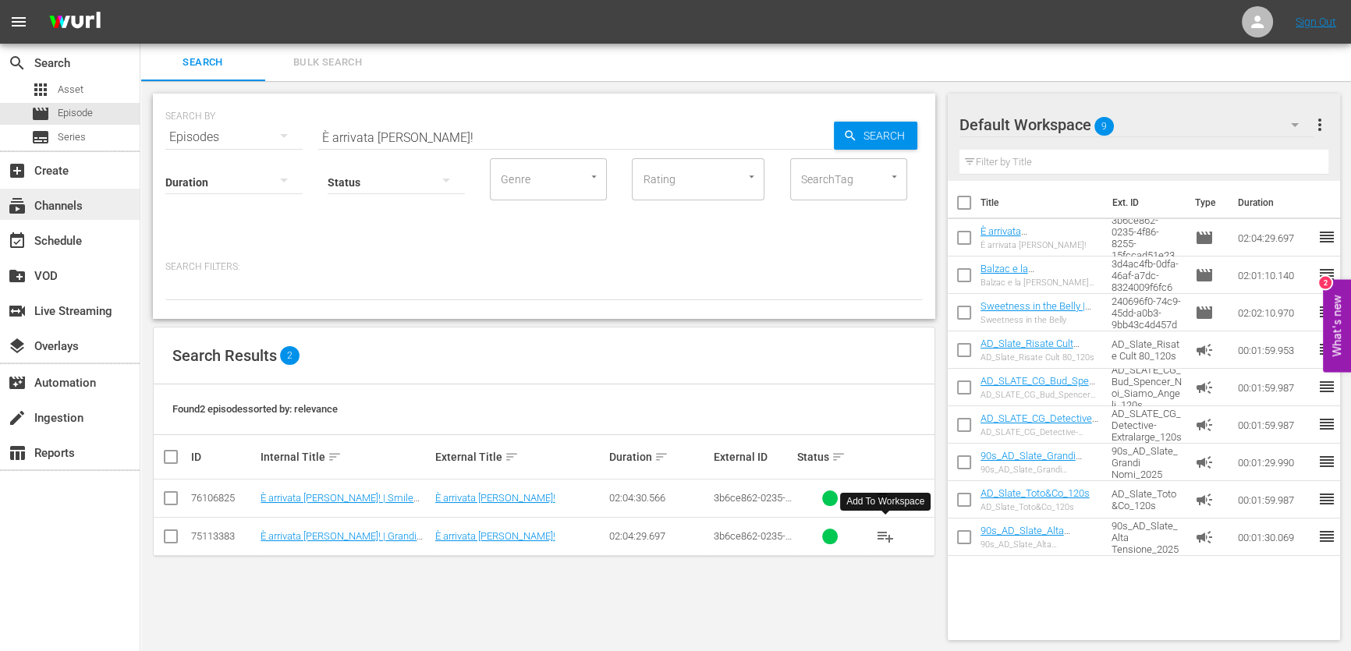
drag, startPoint x: 454, startPoint y: 131, endPoint x: 0, endPoint y: 200, distance: 459.1
click at [140, 0] on div "search Search apps Asset movie Episode subtitles Series add_box Create subscrip…" at bounding box center [745, 0] width 1210 height 0
paste input "[GEOGRAPHIC_DATA]"
click at [889, 540] on span "playlist_add" at bounding box center [885, 536] width 19 height 19
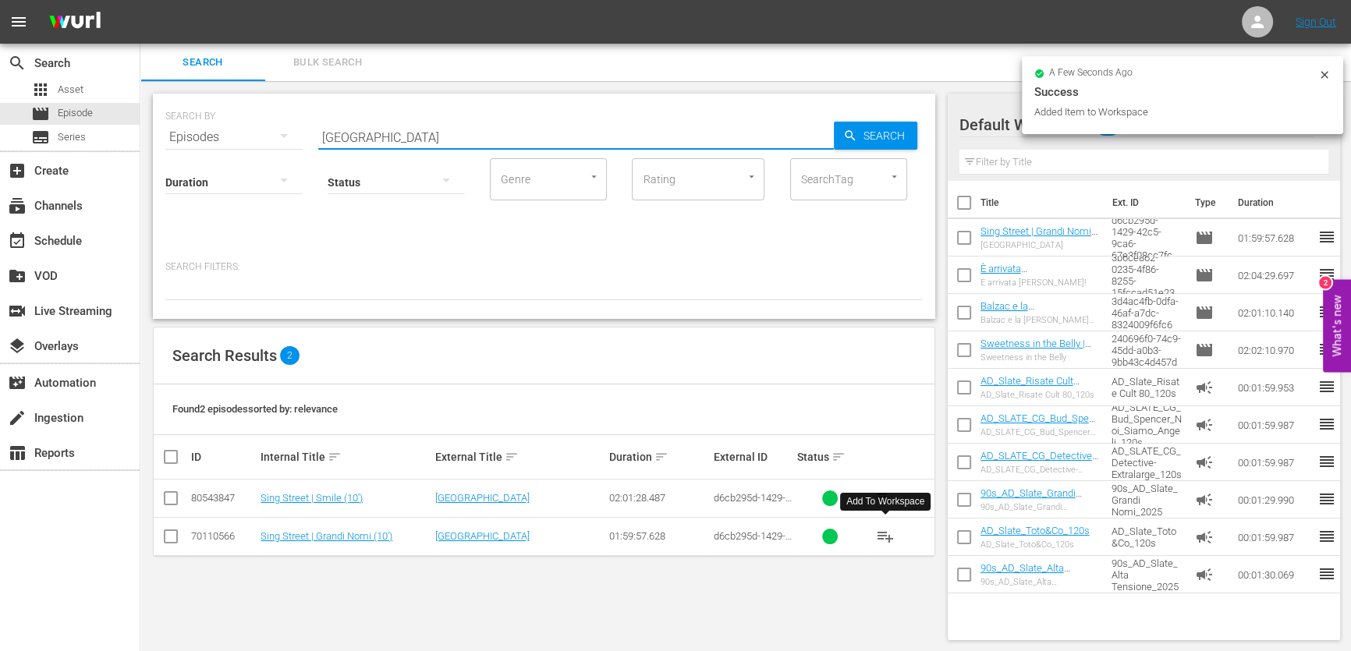
drag, startPoint x: 406, startPoint y: 140, endPoint x: 143, endPoint y: 194, distance: 269.2
click at [143, 194] on div "SEARCH BY Search By Episodes Search ID, Title, Description, Keywords, or Catego…" at bounding box center [543, 367] width 807 height 572
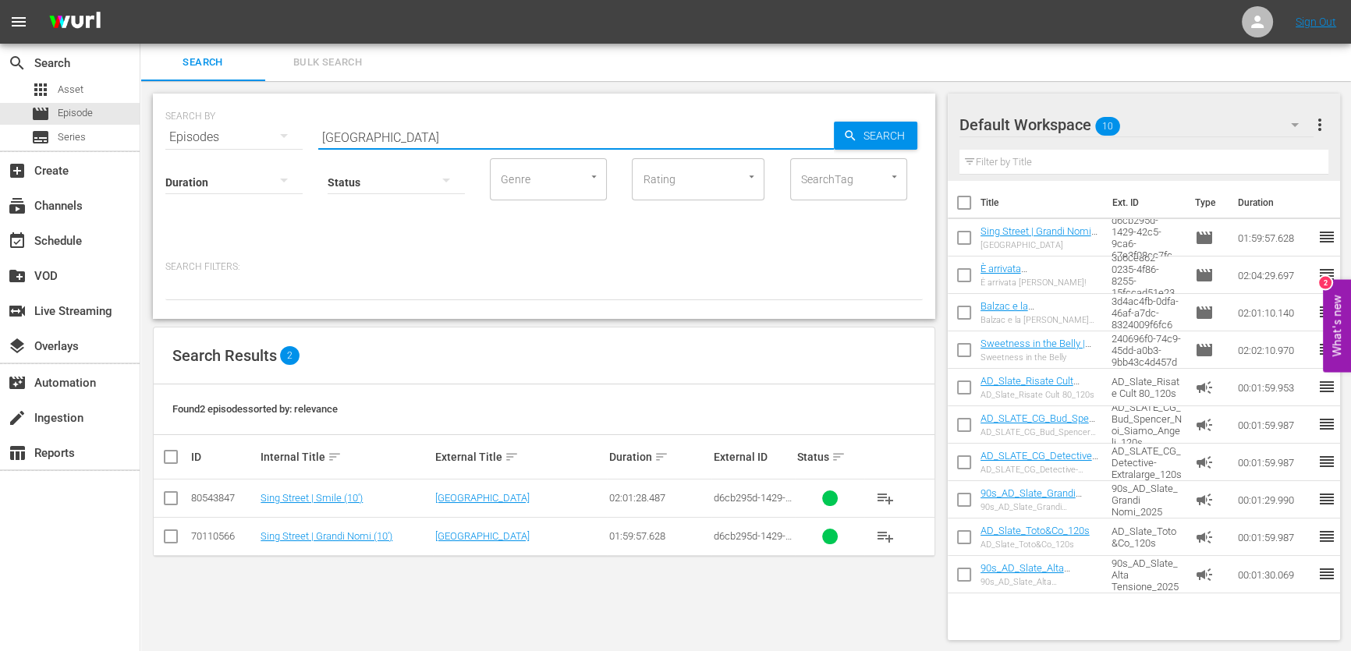
paste input "[PERSON_NAME]"
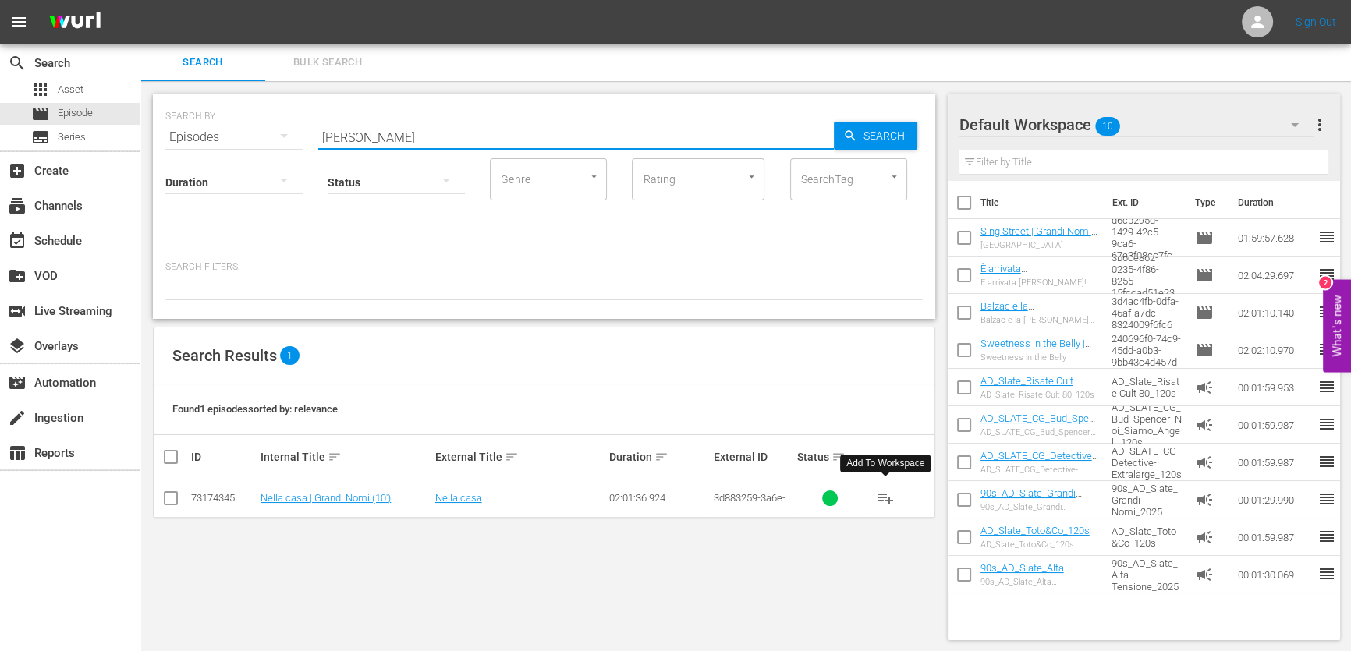
click at [877, 503] on span "playlist_add" at bounding box center [885, 498] width 19 height 19
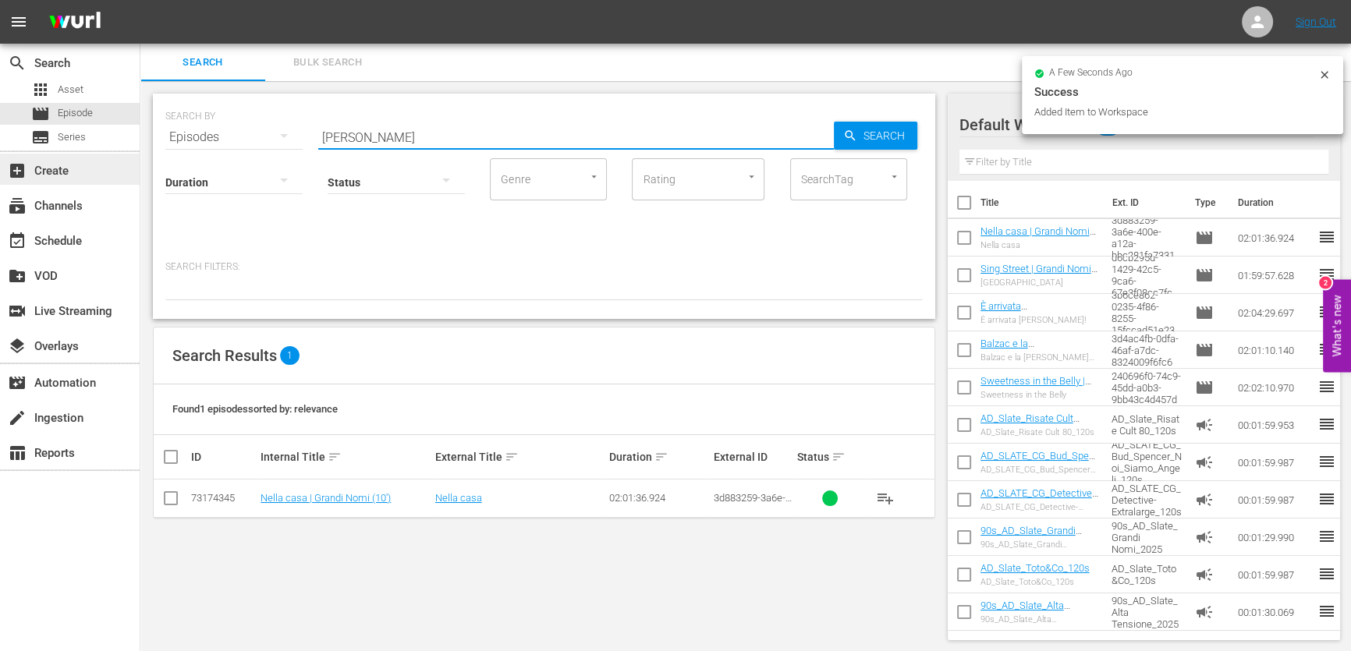
drag, startPoint x: 386, startPoint y: 128, endPoint x: 45, endPoint y: 177, distance: 344.3
click at [140, 0] on div "search Search apps Asset movie Episode subtitles Series add_box Create subscrip…" at bounding box center [745, 0] width 1210 height 0
paste input "Tutta colpa del vulcano"
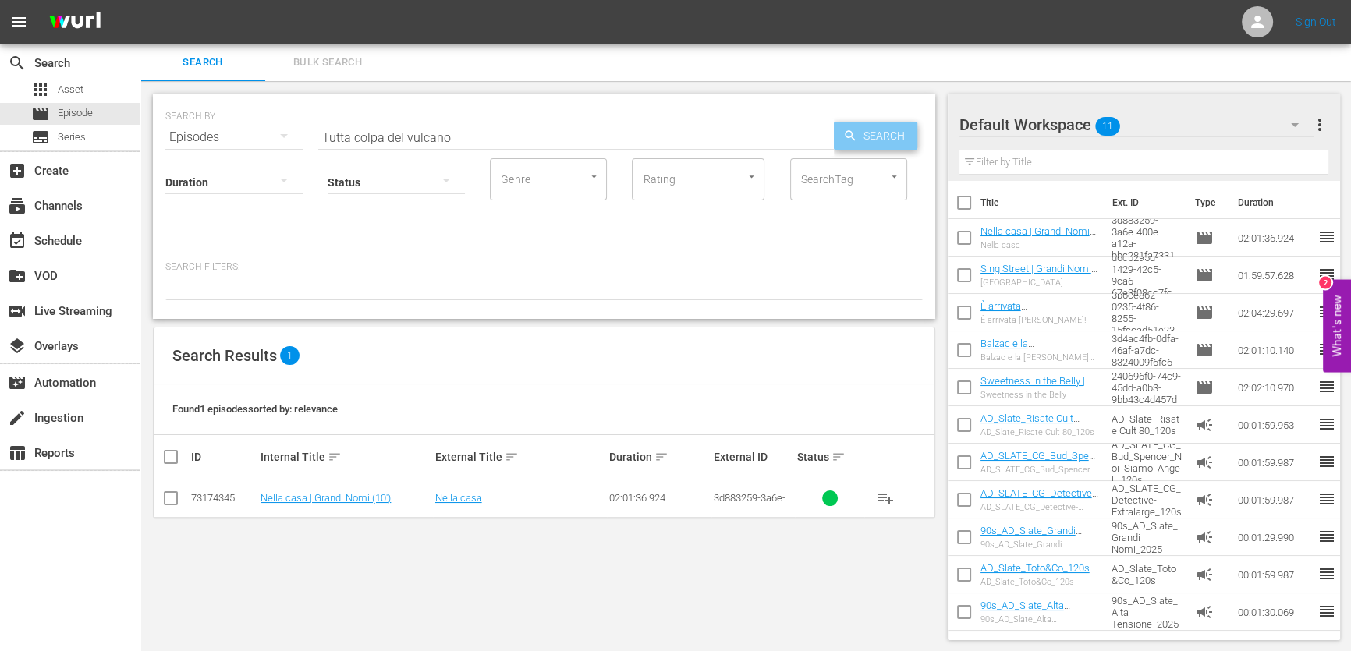
click at [889, 126] on span "Search" at bounding box center [887, 136] width 60 height 28
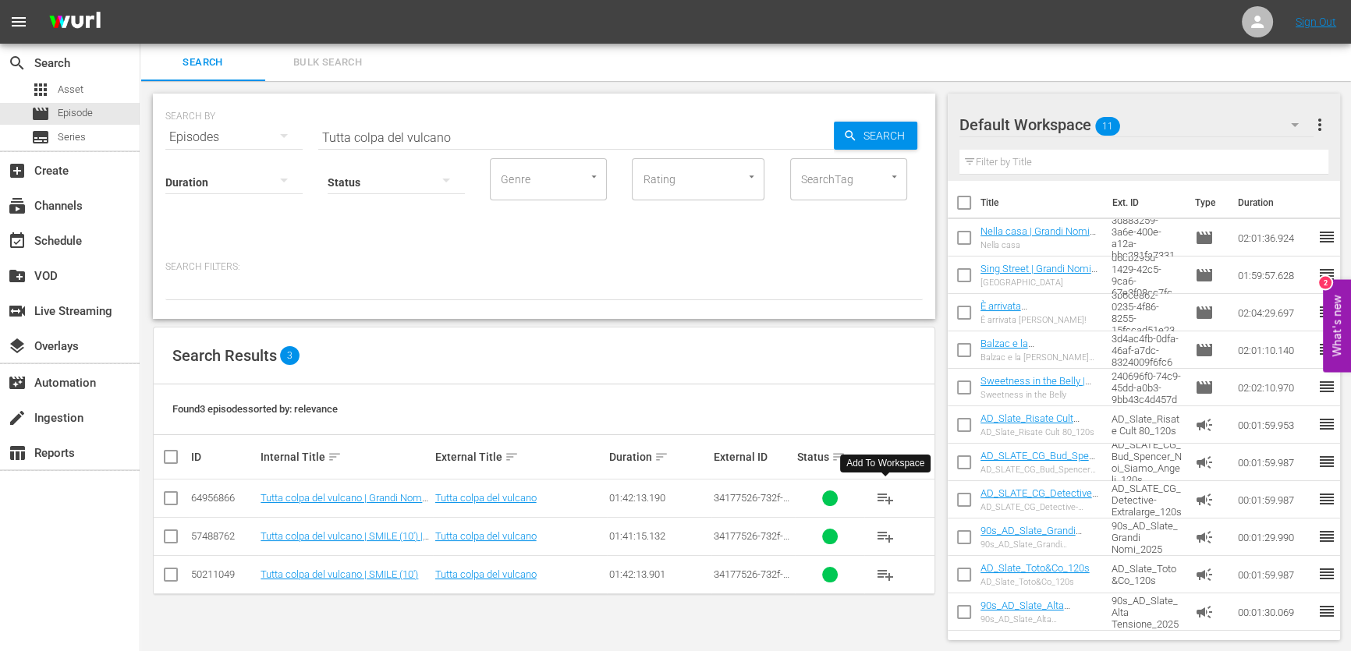
click at [897, 499] on button "playlist_add" at bounding box center [884, 498] width 37 height 37
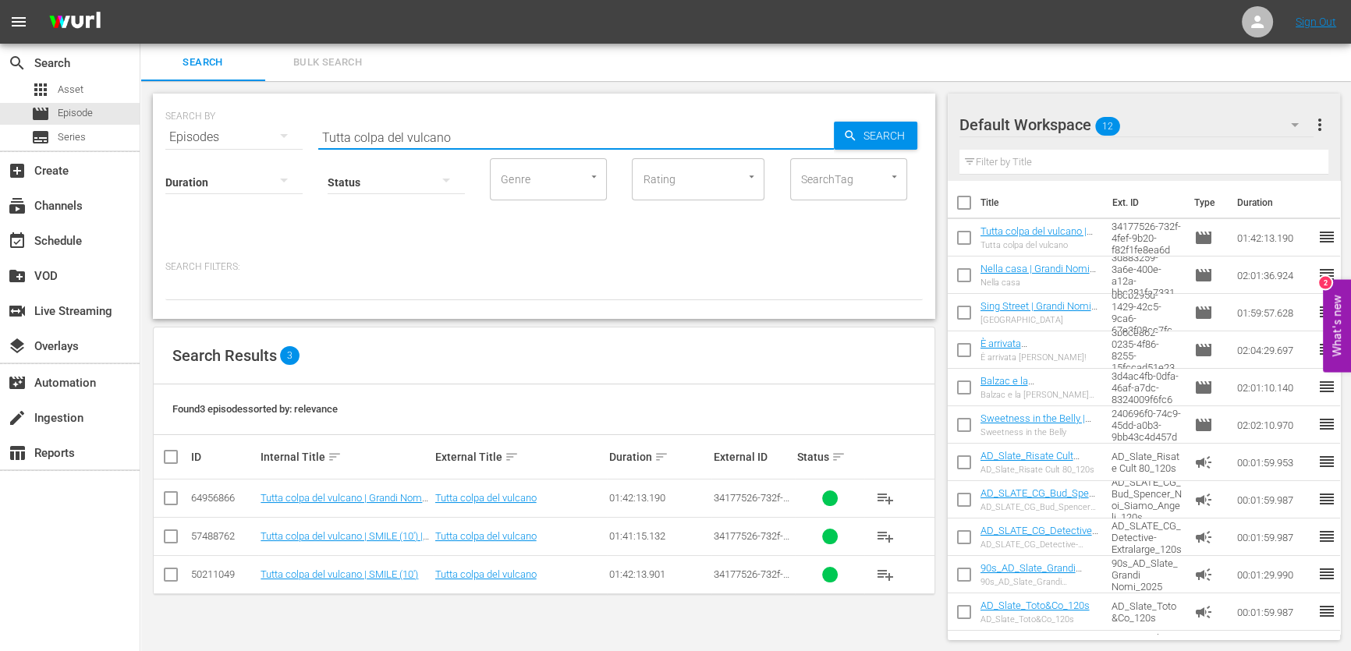
click at [477, 127] on input "Tutta colpa del vulcano" at bounding box center [576, 137] width 516 height 37
drag, startPoint x: 483, startPoint y: 136, endPoint x: 163, endPoint y: 204, distance: 326.7
click at [163, 204] on div "SEARCH BY Search By Episodes Search ID, Title, Description, Keywords, or Catego…" at bounding box center [544, 206] width 782 height 225
paste input "Remember"
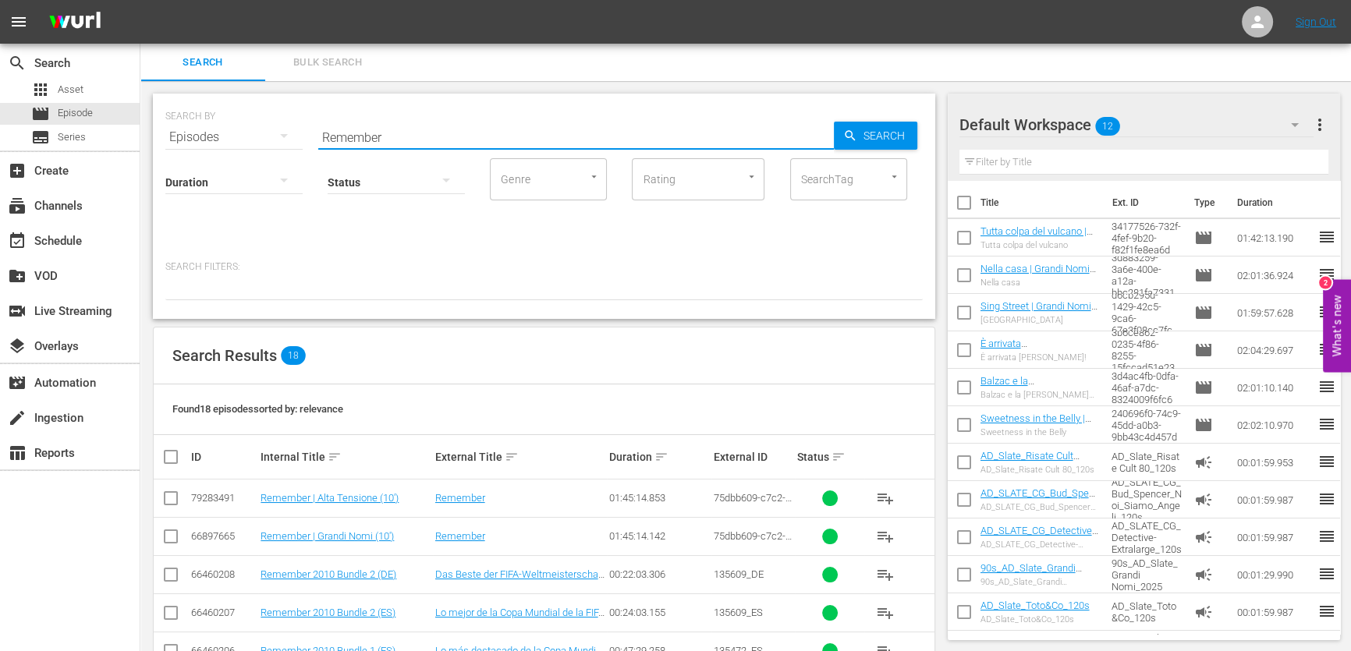
type input "Remember"
click at [1144, 117] on div "Default Workspace 12" at bounding box center [1136, 125] width 355 height 44
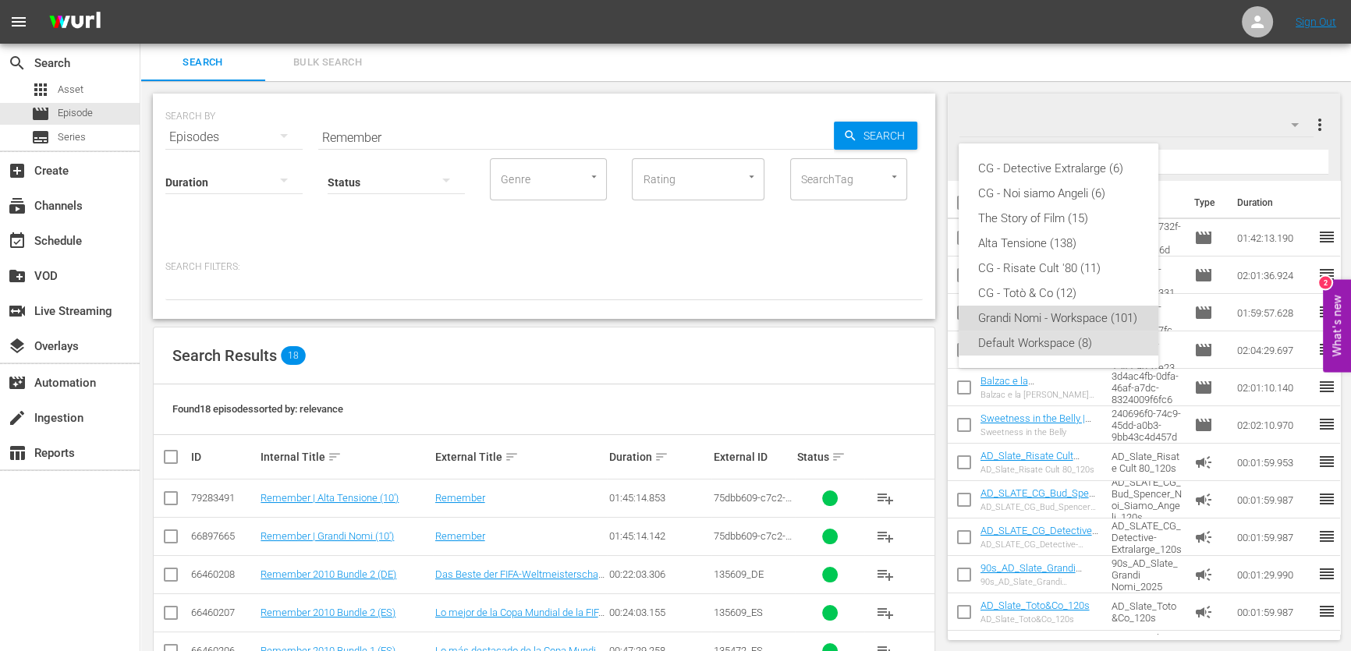
click at [1105, 327] on div "Grandi Nomi - Workspace (101)" at bounding box center [1058, 318] width 162 height 25
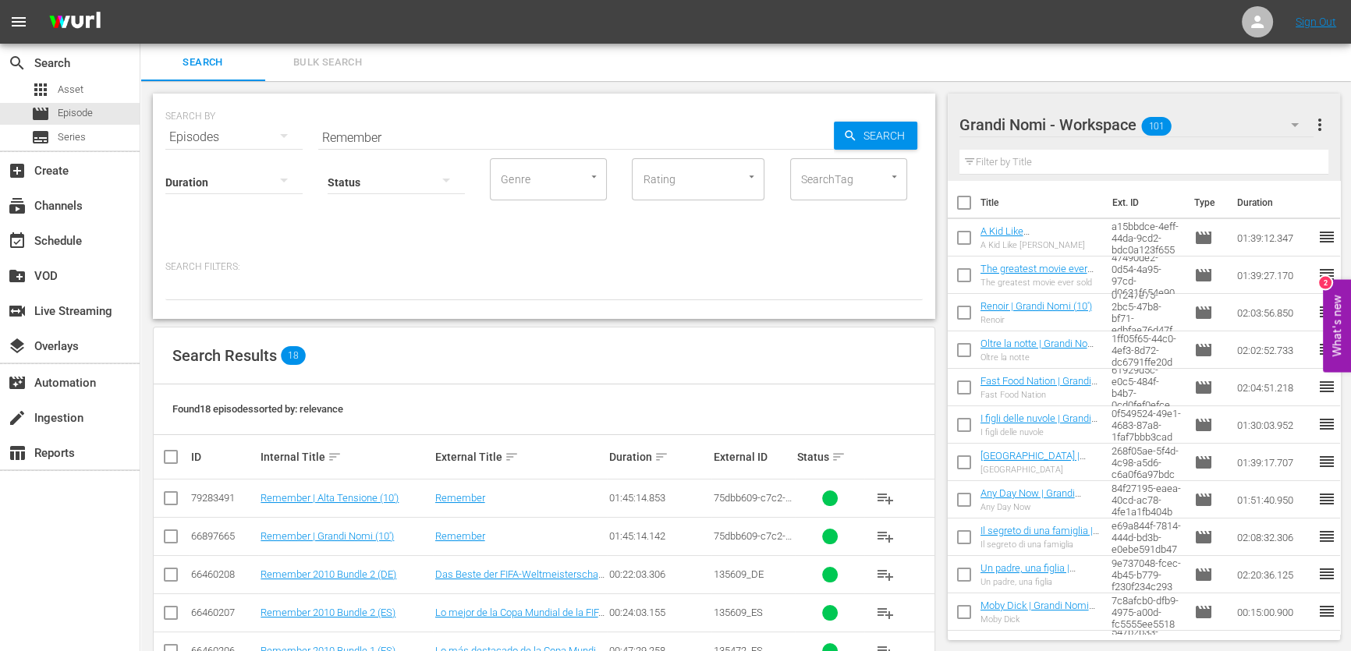
click at [881, 536] on span "playlist_add" at bounding box center [885, 536] width 19 height 19
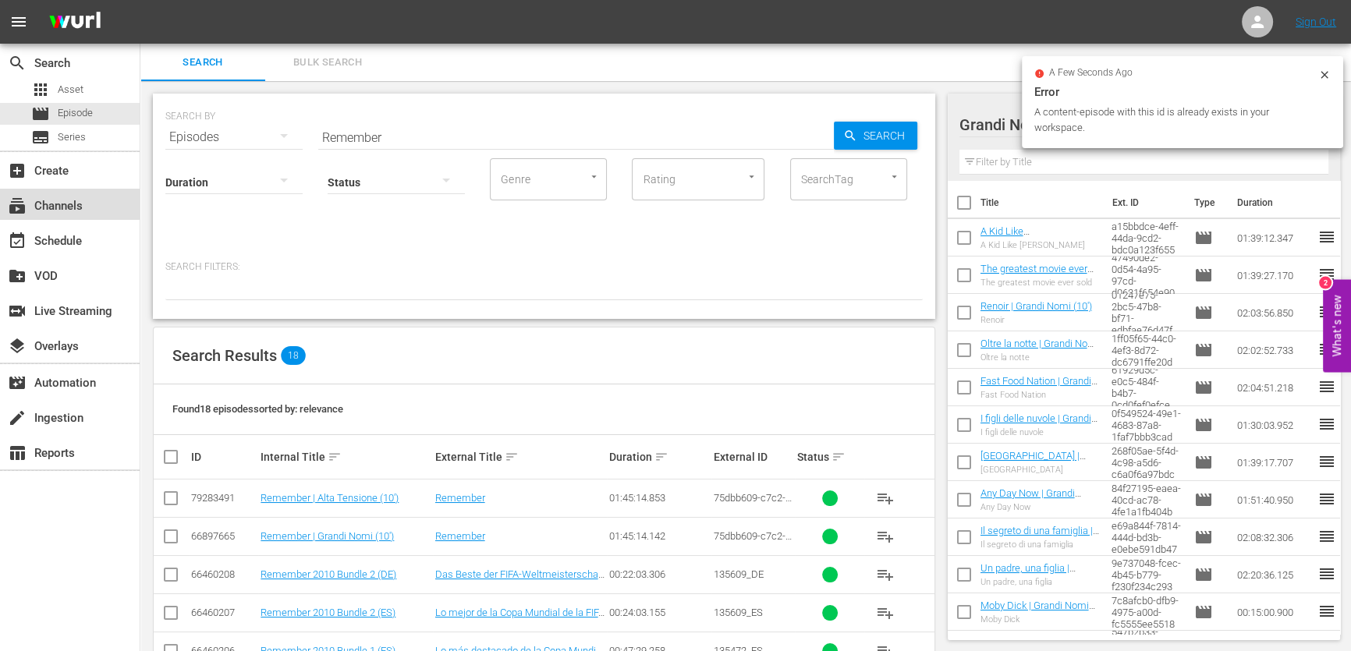
click at [43, 202] on div "subscriptions Channels" at bounding box center [43, 204] width 87 height 14
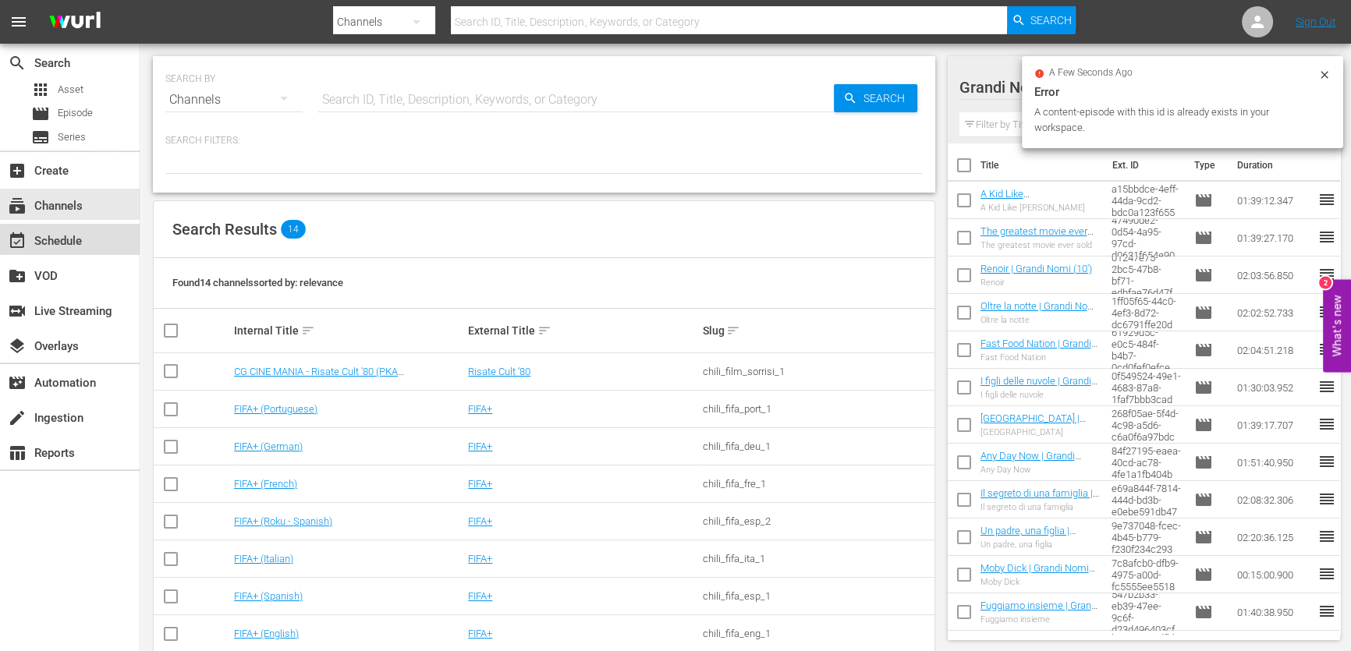
click at [68, 236] on div "event_available Schedule" at bounding box center [43, 239] width 87 height 14
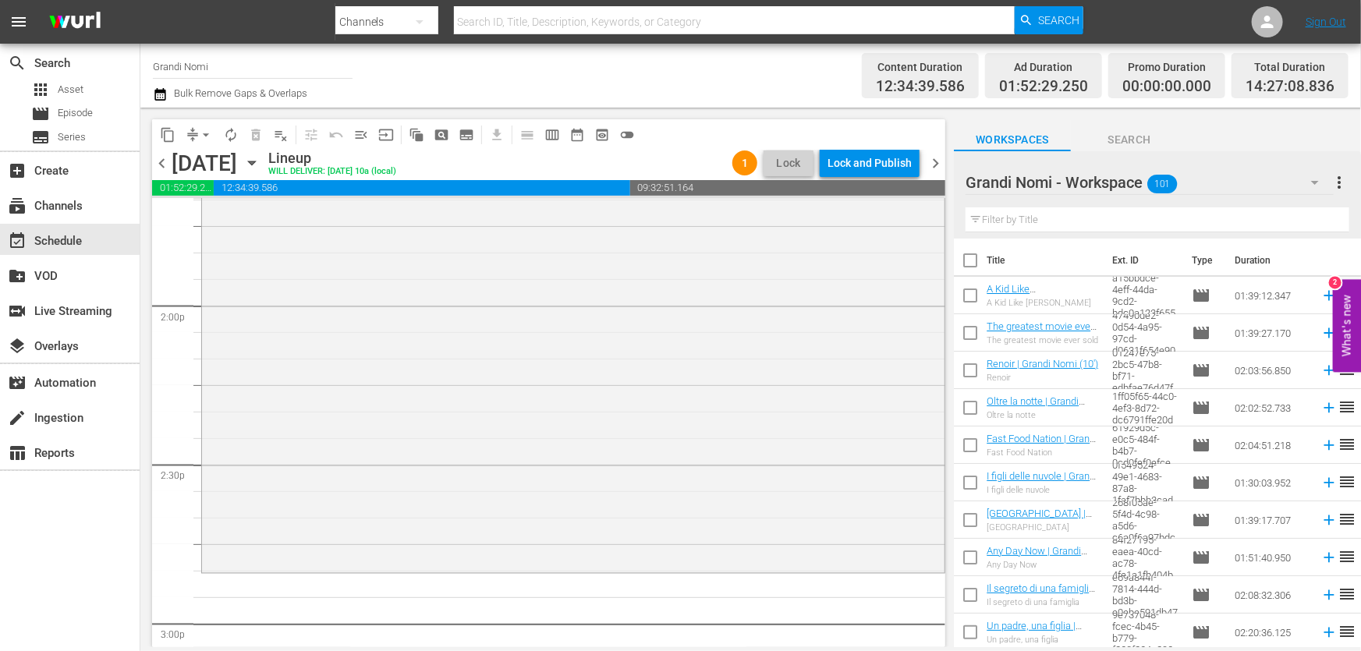
scroll to position [4374, 0]
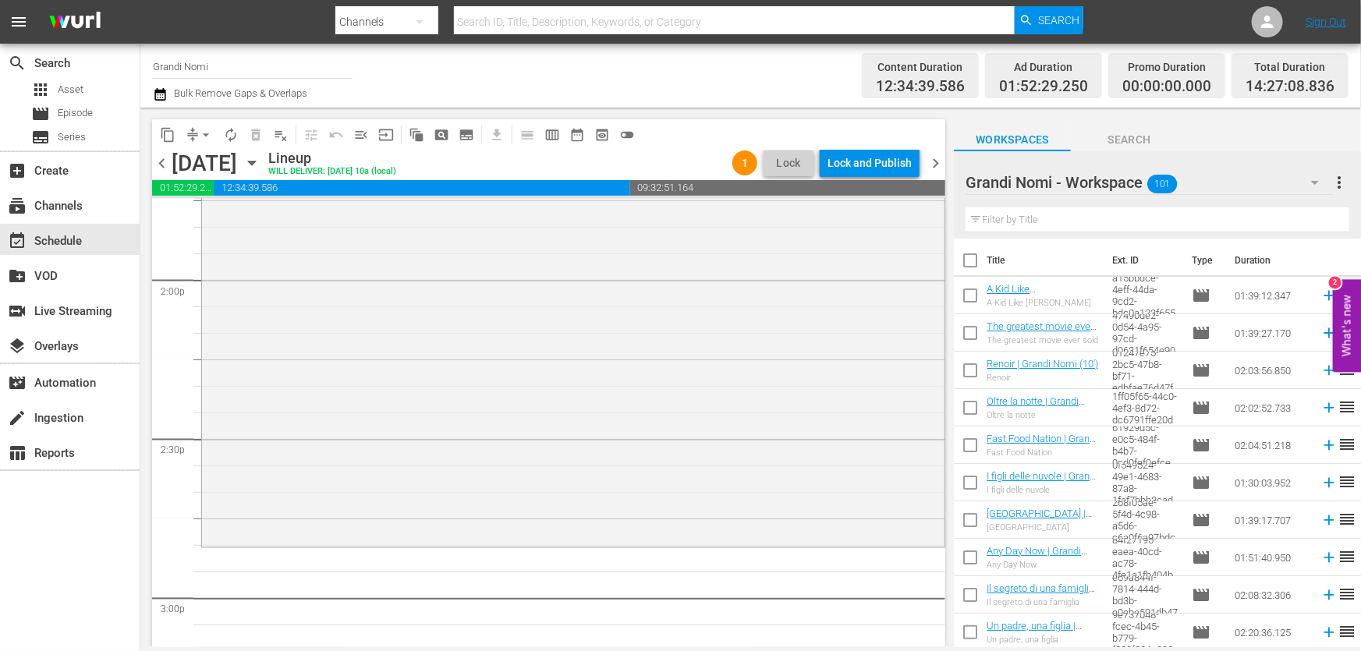
click at [1294, 176] on div "Grandi Nomi - Workspace 101" at bounding box center [1150, 183] width 368 height 44
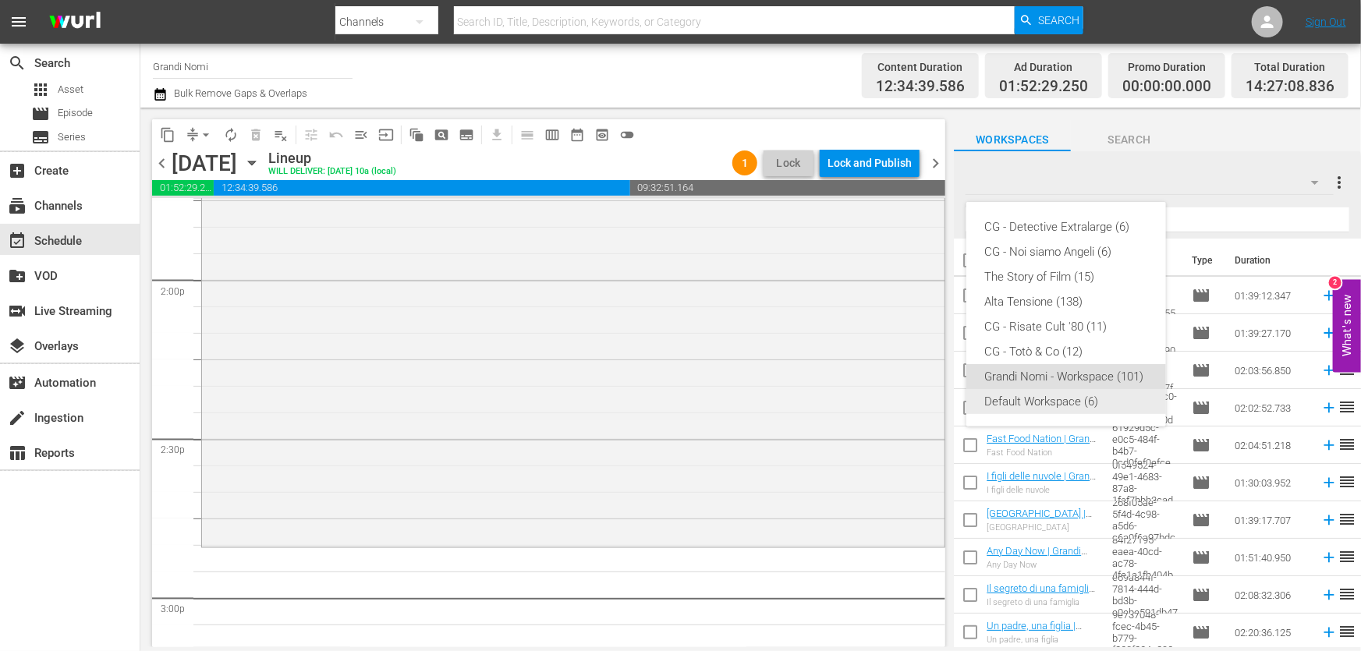
click at [1051, 397] on div "Default Workspace (6)" at bounding box center [1066, 401] width 162 height 25
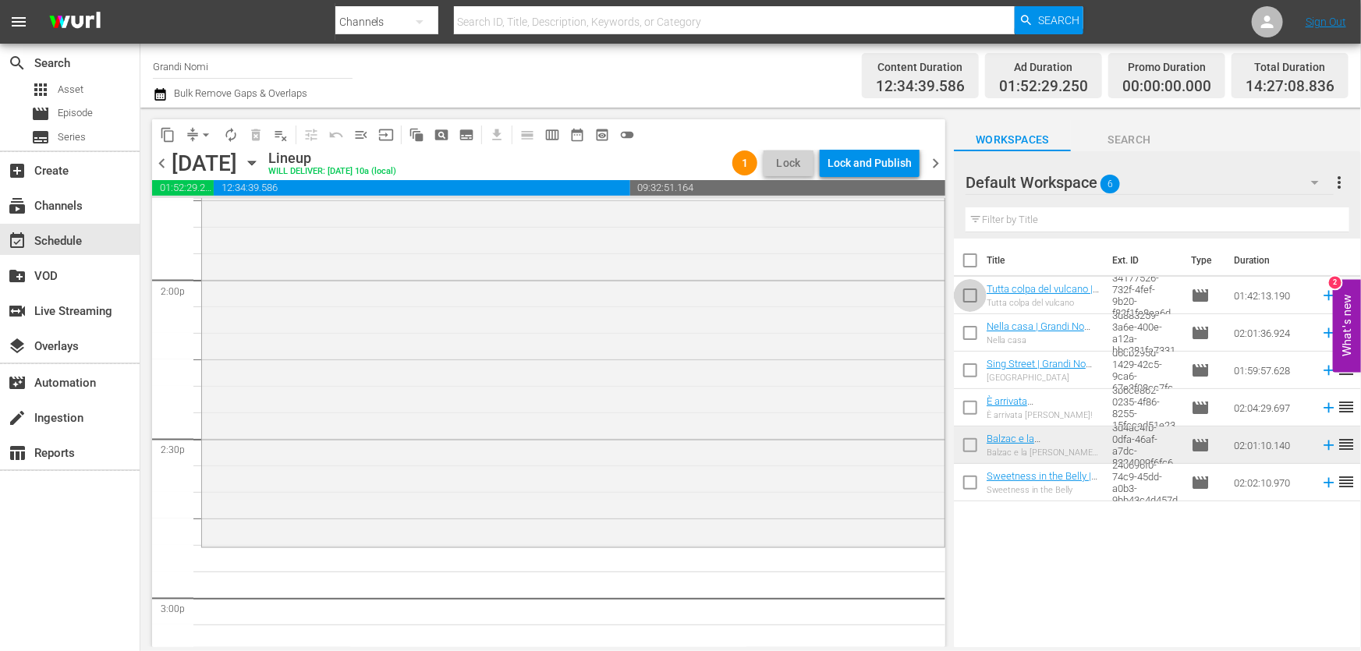
click at [973, 289] on input "checkbox" at bounding box center [970, 298] width 33 height 33
checkbox input "true"
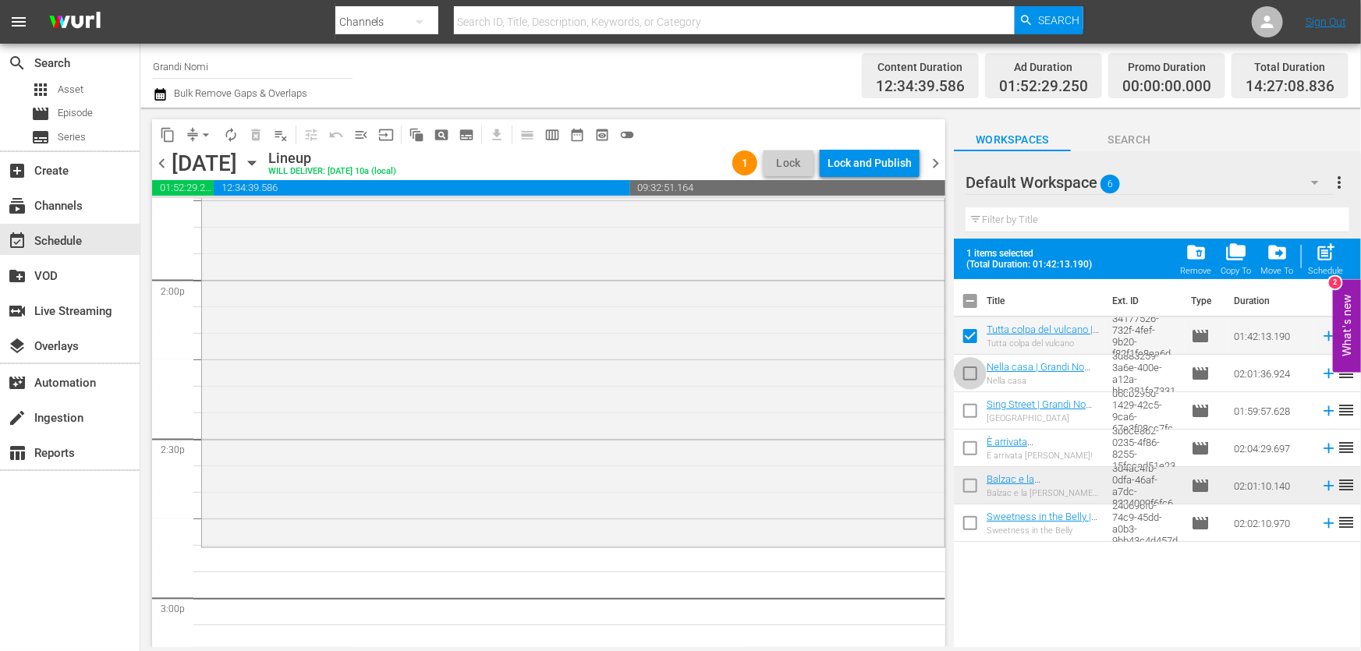
click at [972, 368] on input "checkbox" at bounding box center [970, 376] width 33 height 33
checkbox input "true"
click at [970, 413] on input "checkbox" at bounding box center [970, 414] width 33 height 33
checkbox input "true"
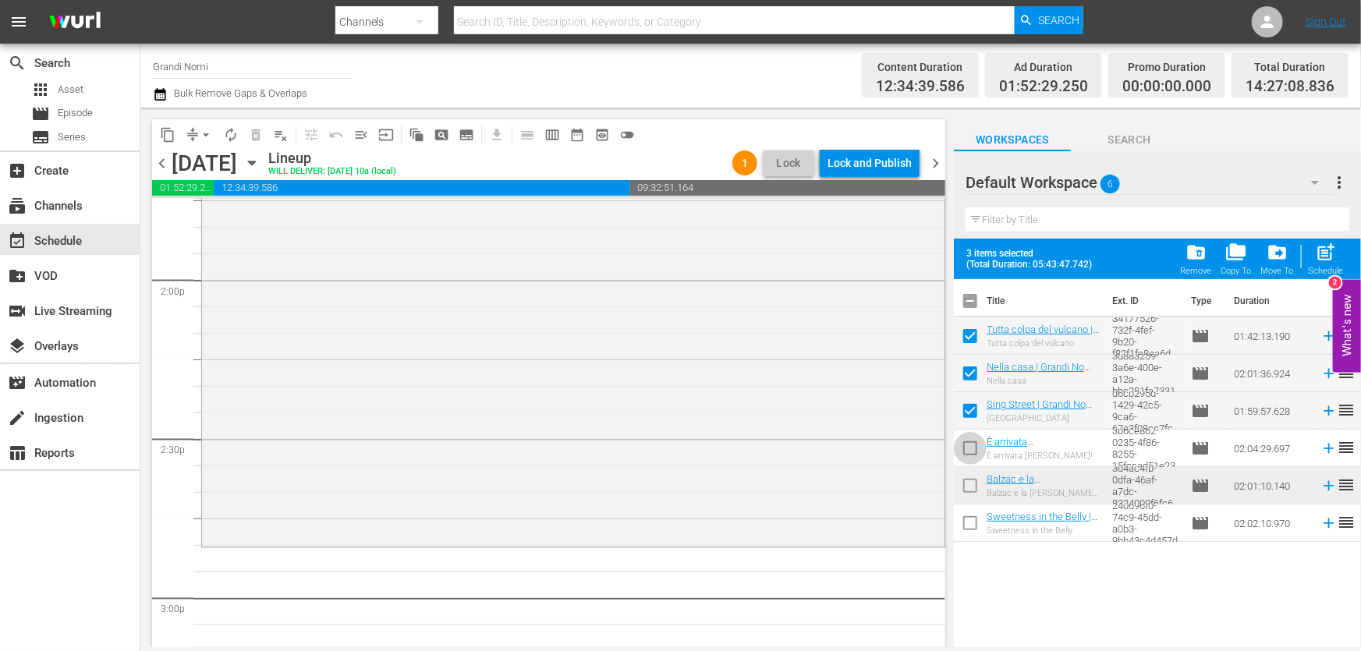
click at [966, 444] on input "checkbox" at bounding box center [970, 451] width 33 height 33
checkbox input "true"
click at [969, 484] on input "checkbox" at bounding box center [970, 489] width 33 height 33
checkbox input "true"
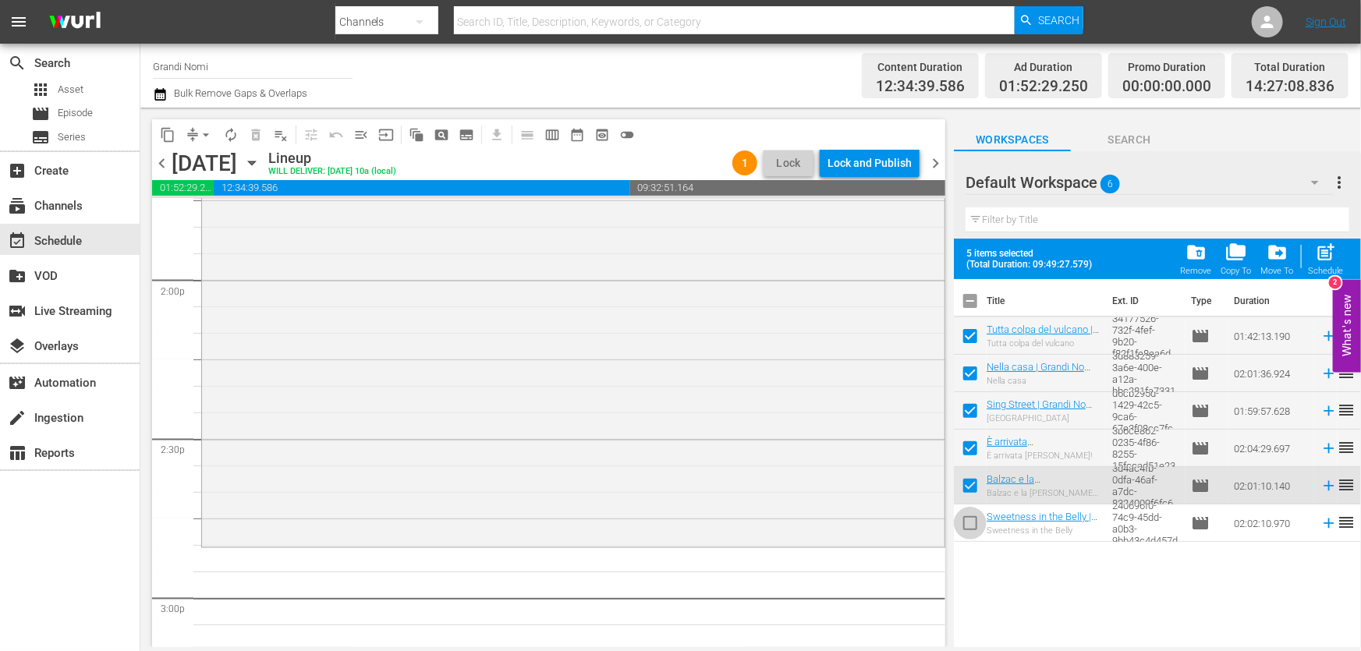
click at [973, 528] on input "checkbox" at bounding box center [970, 526] width 33 height 33
checkbox input "true"
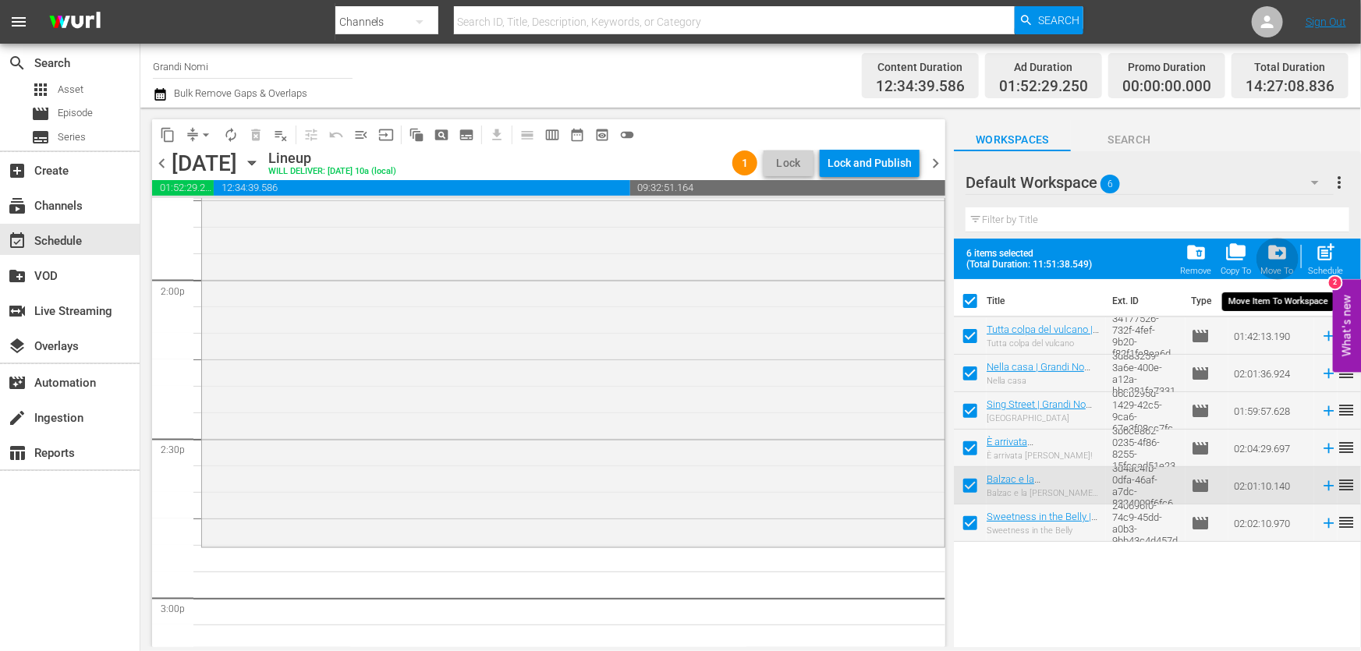
click at [1280, 274] on div "Move To" at bounding box center [1277, 271] width 33 height 10
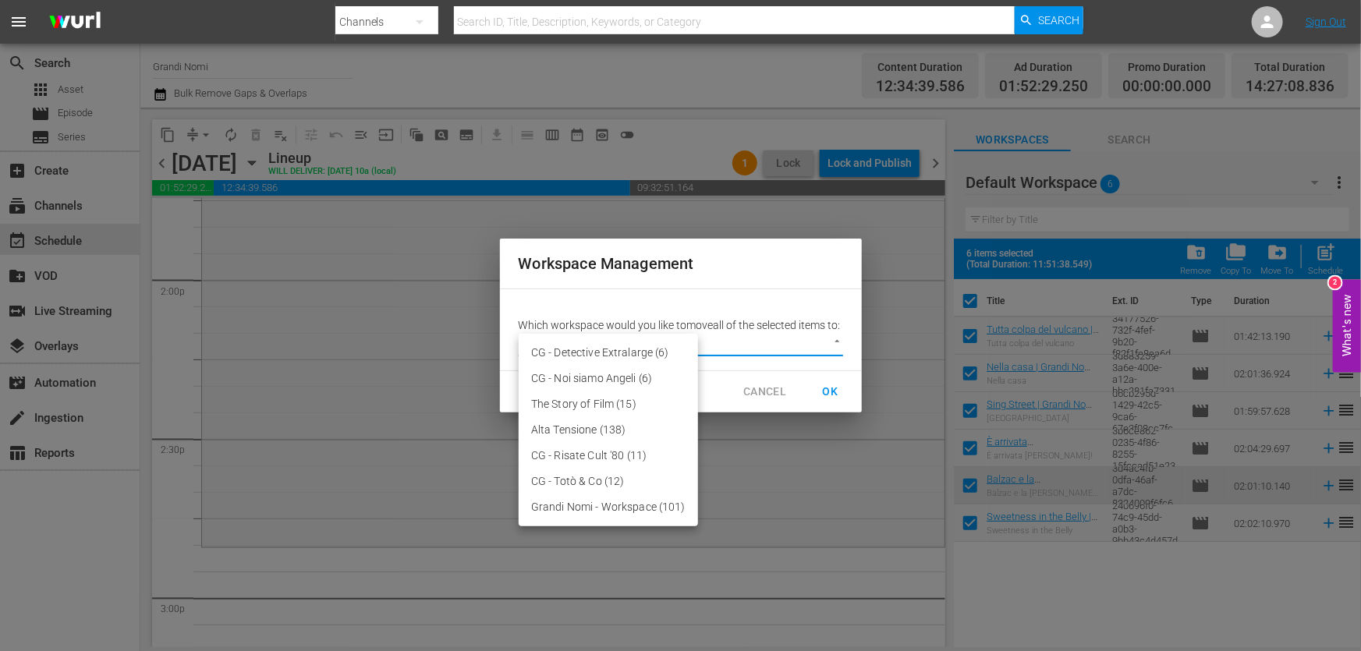
click at [734, 360] on body "menu Search By Channels Search ID, Title, Description, Keywords, or Category Se…" at bounding box center [680, 325] width 1361 height 651
click at [604, 502] on li "Grandi Nomi - Workspace (101)" at bounding box center [608, 507] width 179 height 26
type input "2307"
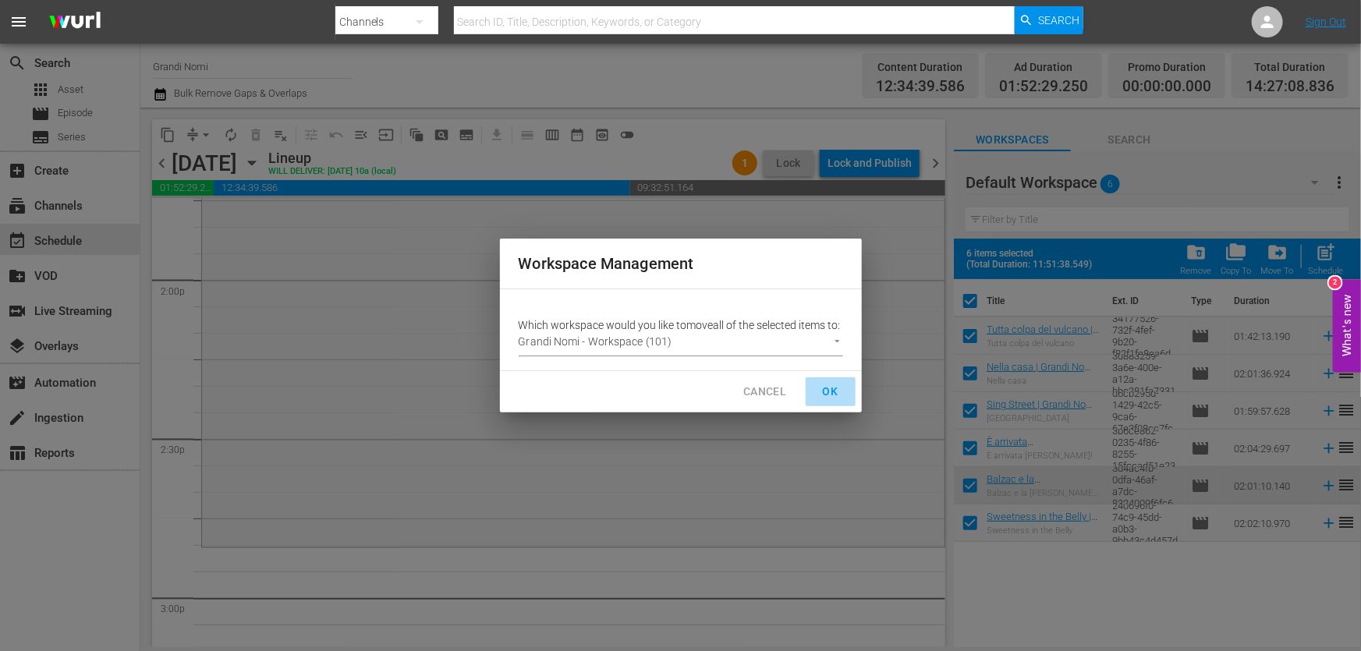
click at [821, 398] on span "OK" at bounding box center [830, 391] width 25 height 19
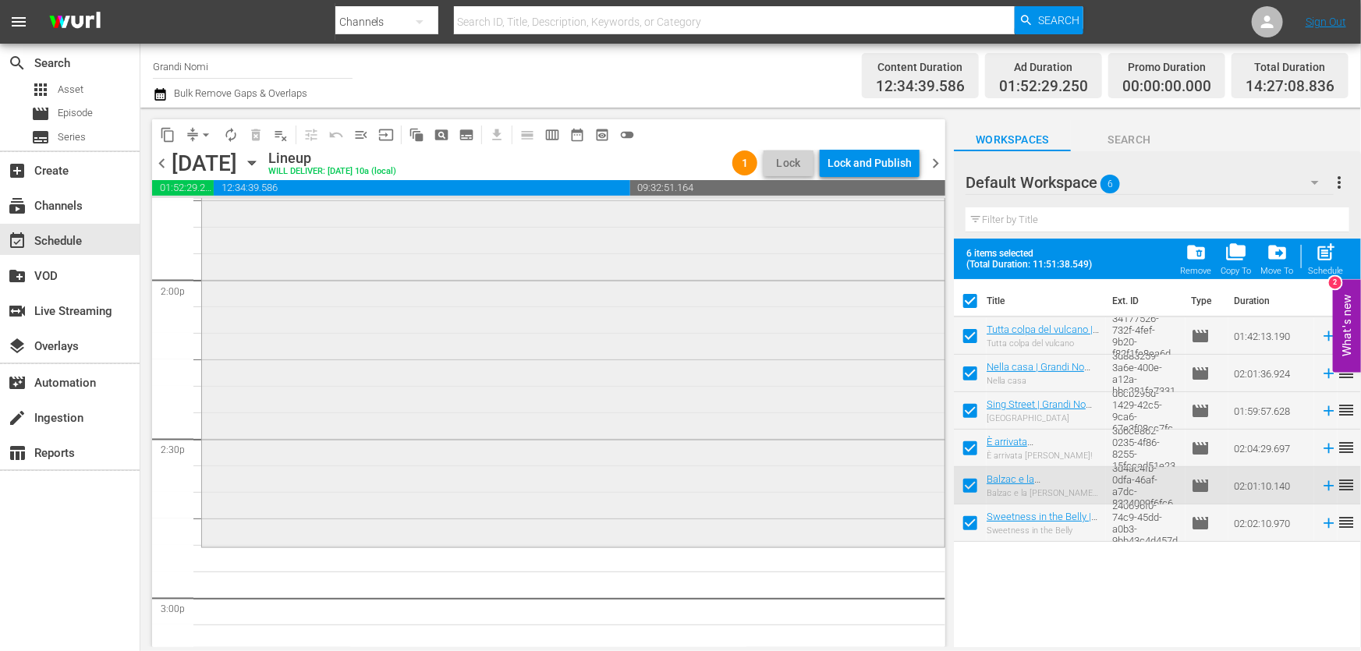
click at [590, 404] on div "Balzac e la [PERSON_NAME] cinese | Grandi Nomi (10') reorder" at bounding box center [573, 225] width 742 height 638
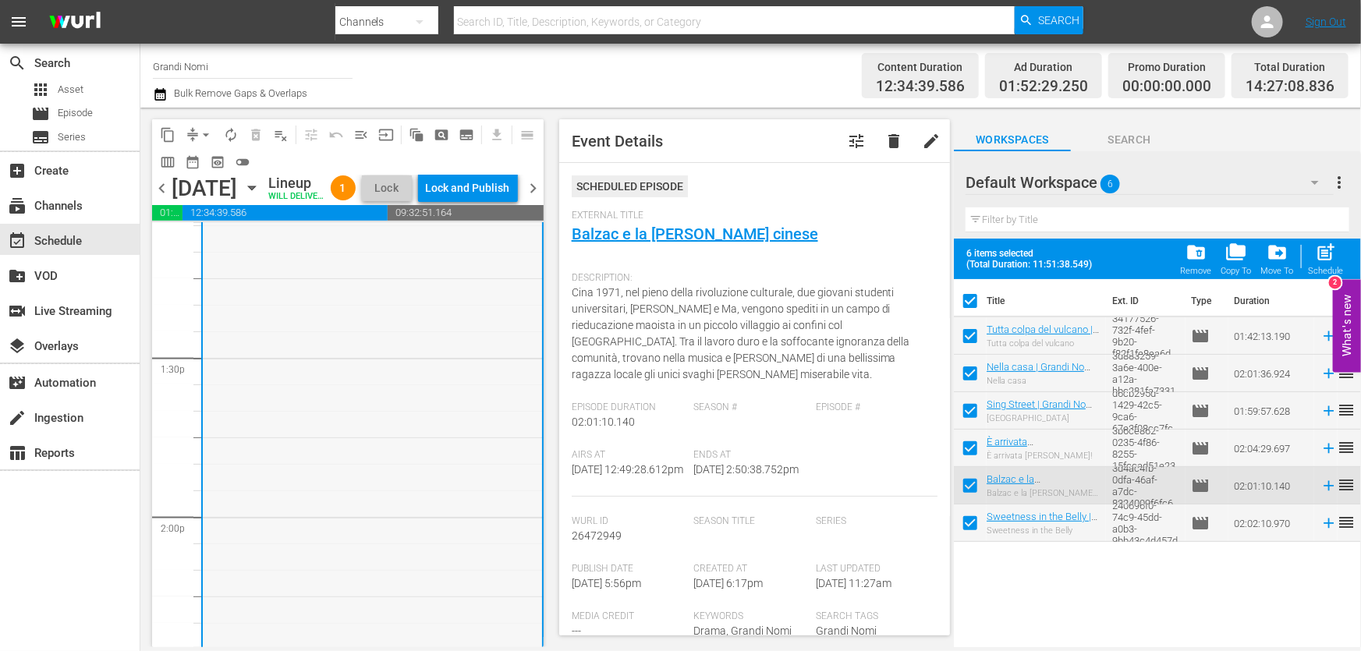
scroll to position [4019, 0]
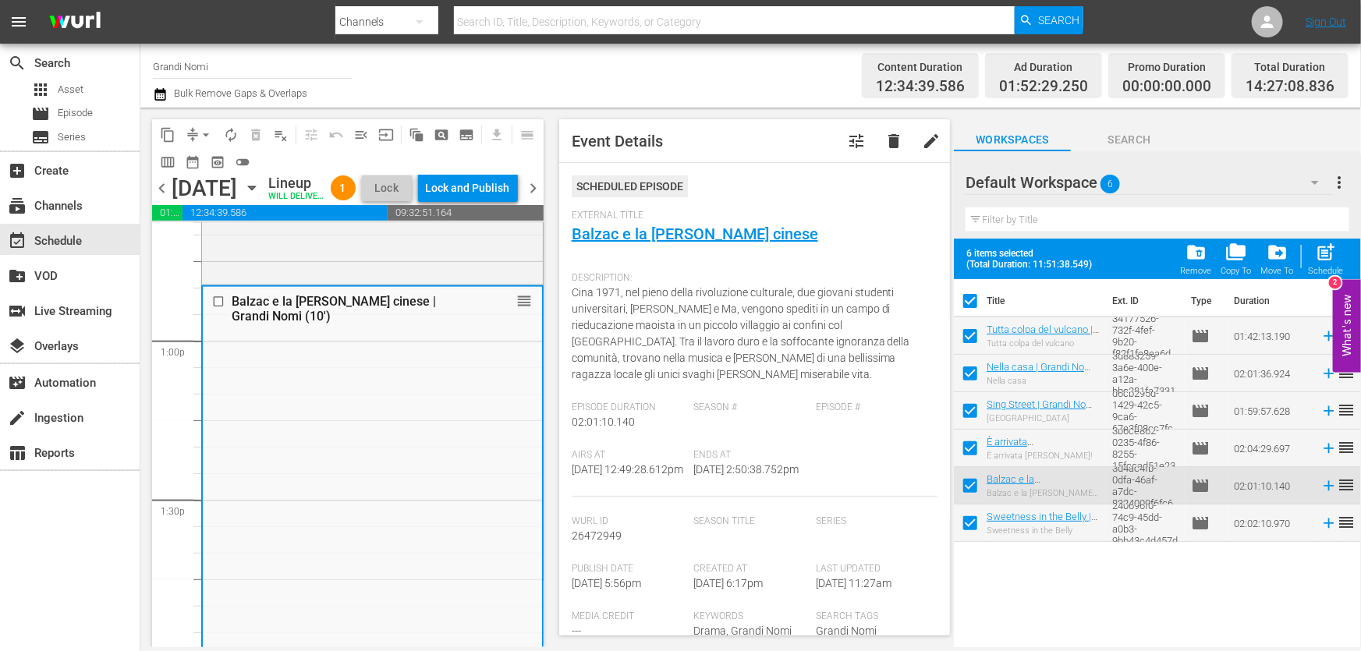
click at [1062, 200] on div at bounding box center [1022, 183] width 112 height 39
click at [1134, 179] on div "Default Workspace 6" at bounding box center [1150, 183] width 368 height 44
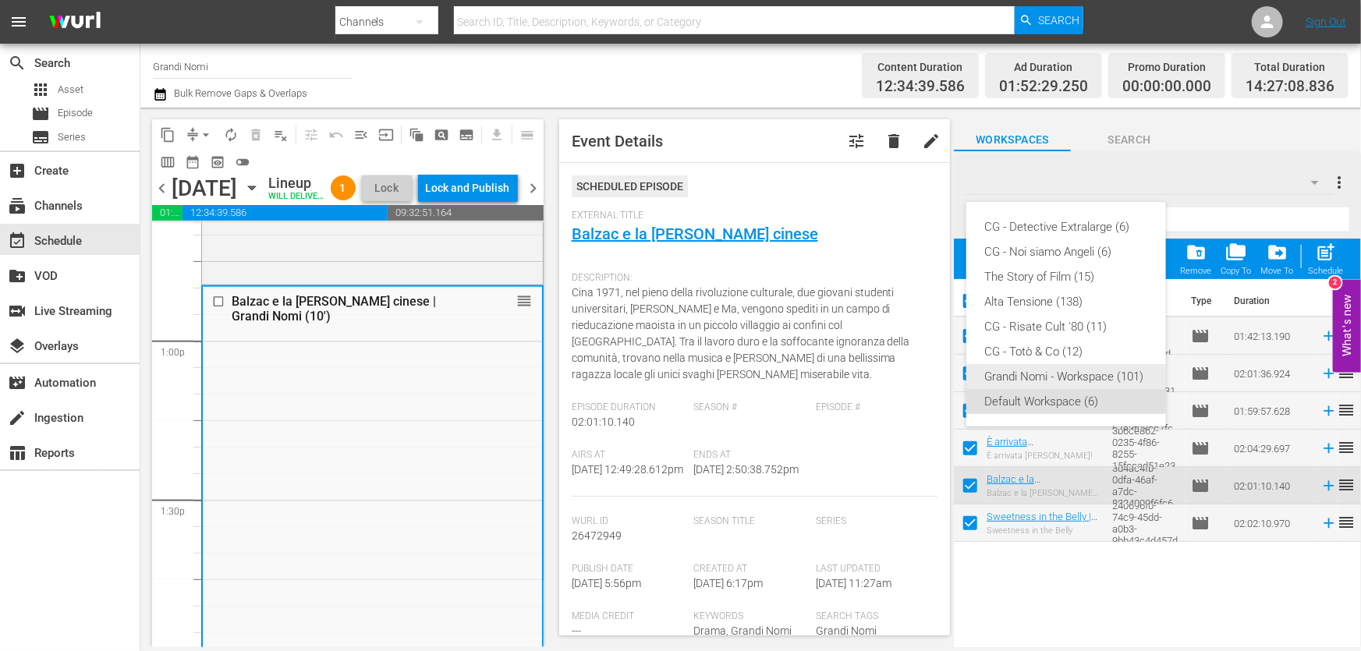
click at [1063, 367] on div "Grandi Nomi - Workspace (101)" at bounding box center [1066, 376] width 162 height 25
checkbox input "false"
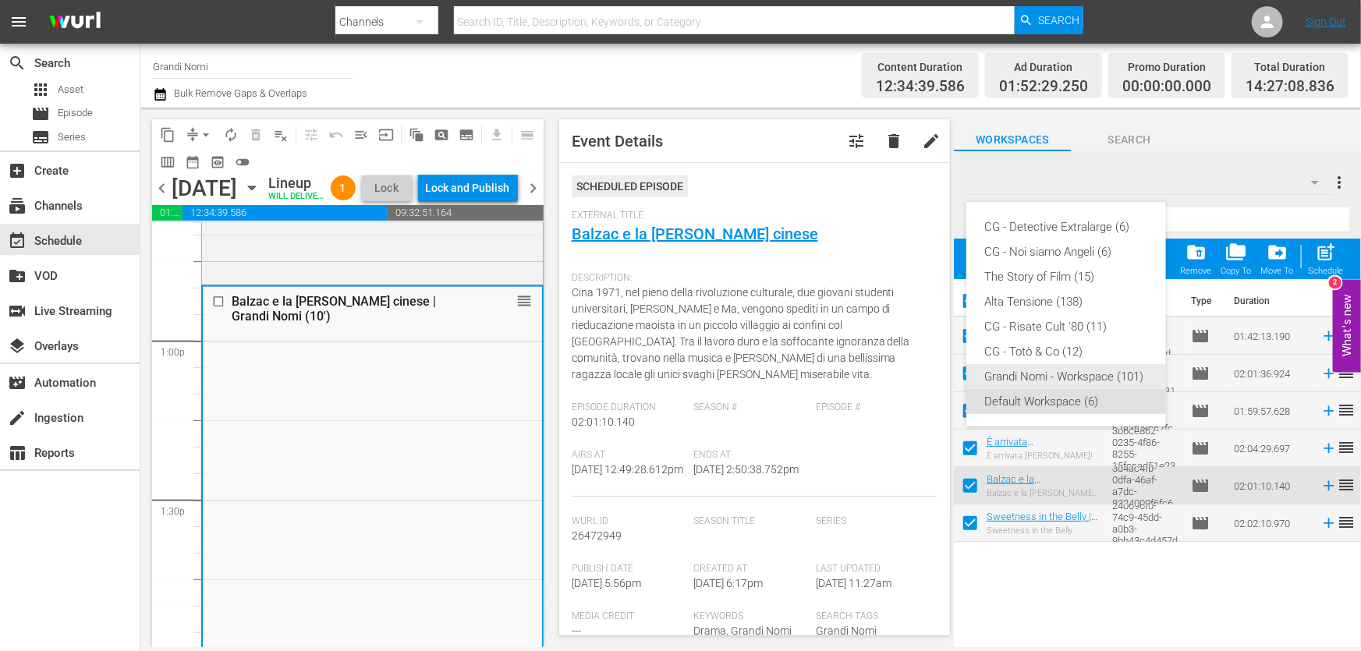
checkbox input "false"
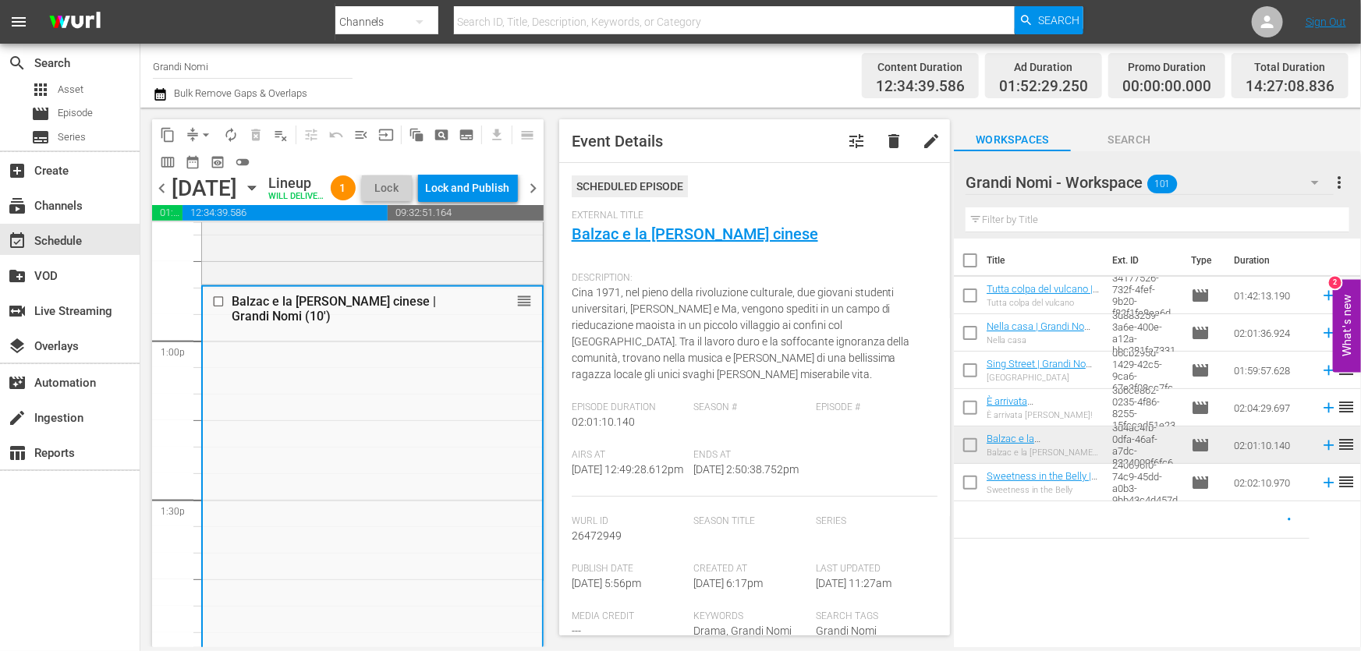
click at [1072, 226] on input "text" at bounding box center [1158, 219] width 384 height 25
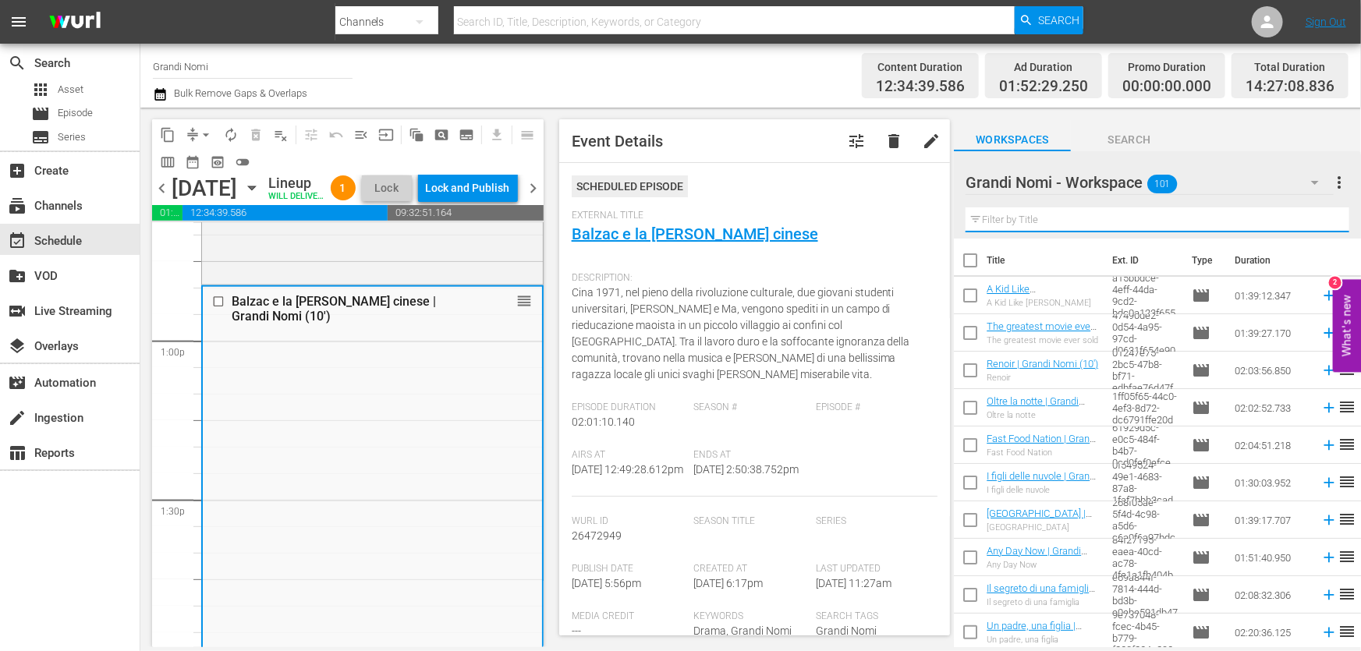
paste input "È arrivata [PERSON_NAME]!"
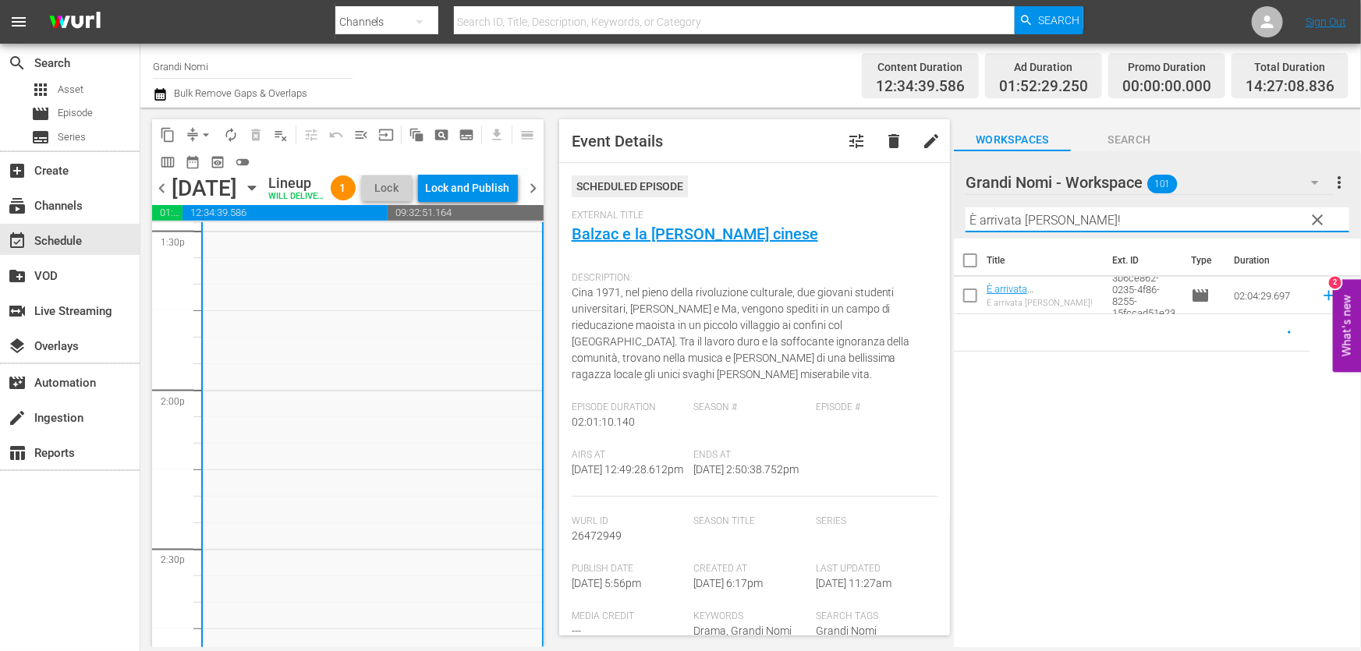
scroll to position [4445, 0]
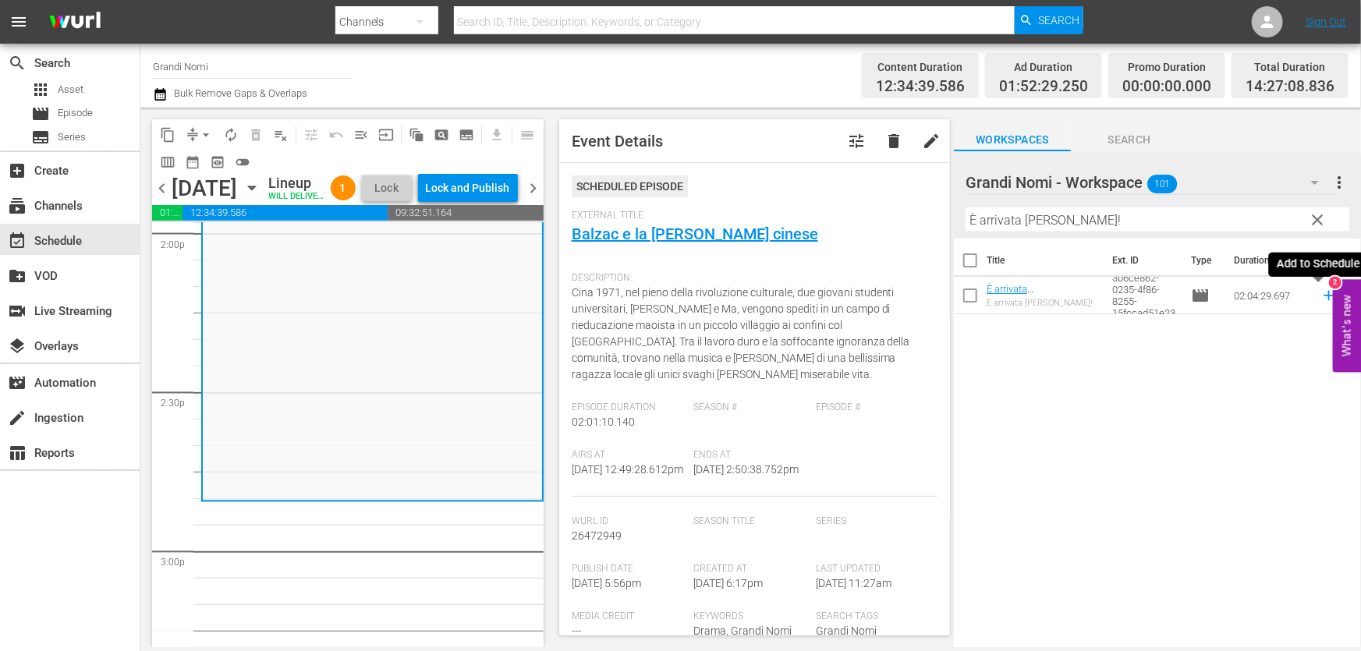
click at [1320, 298] on icon at bounding box center [1328, 295] width 17 height 17
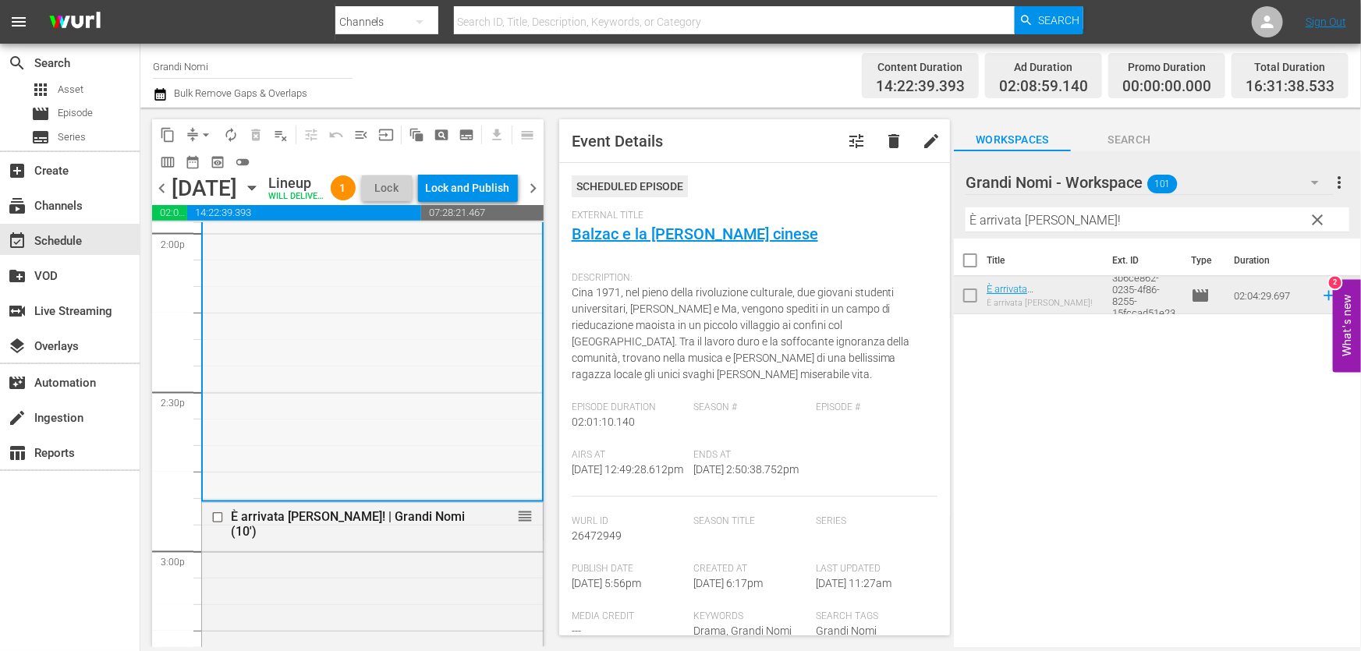
drag, startPoint x: 749, startPoint y: 289, endPoint x: 474, endPoint y: 340, distance: 279.3
click at [466, 331] on div "content_copy compress arrow_drop_down autorenew_outlined delete_forever_outline…" at bounding box center [750, 378] width 1221 height 540
paste input "[GEOGRAPHIC_DATA]"
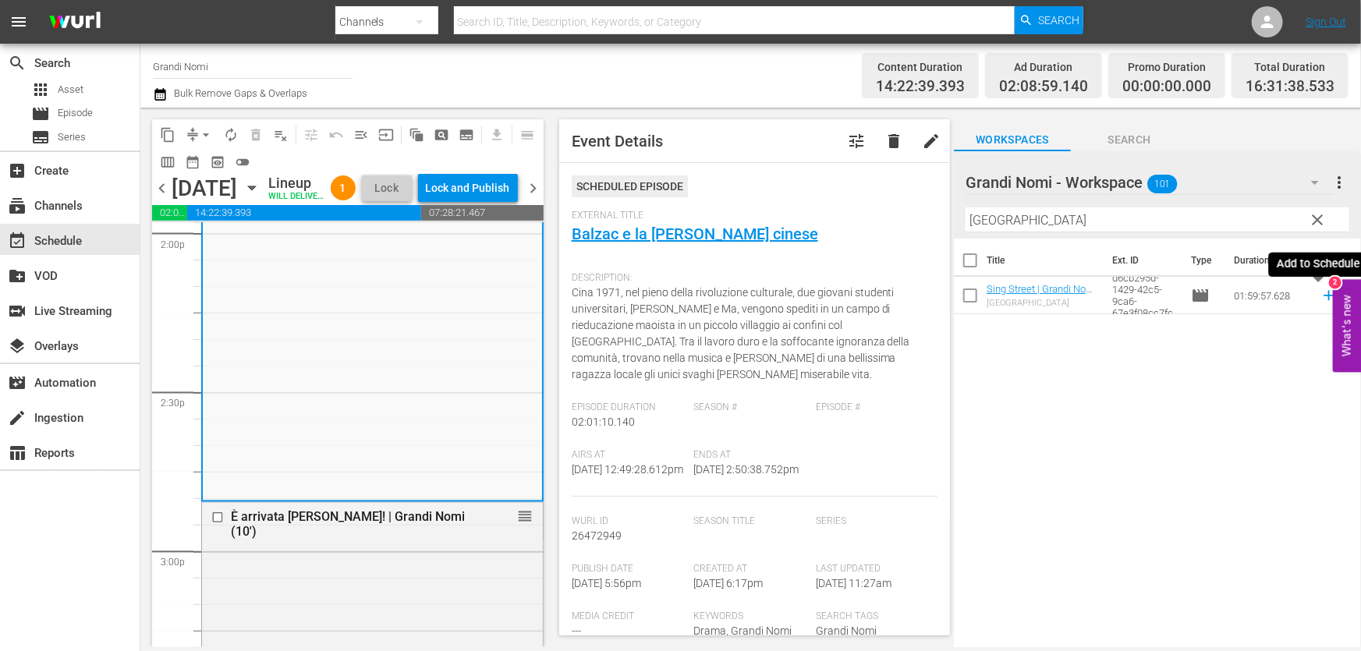
click at [1320, 298] on icon at bounding box center [1328, 295] width 17 height 17
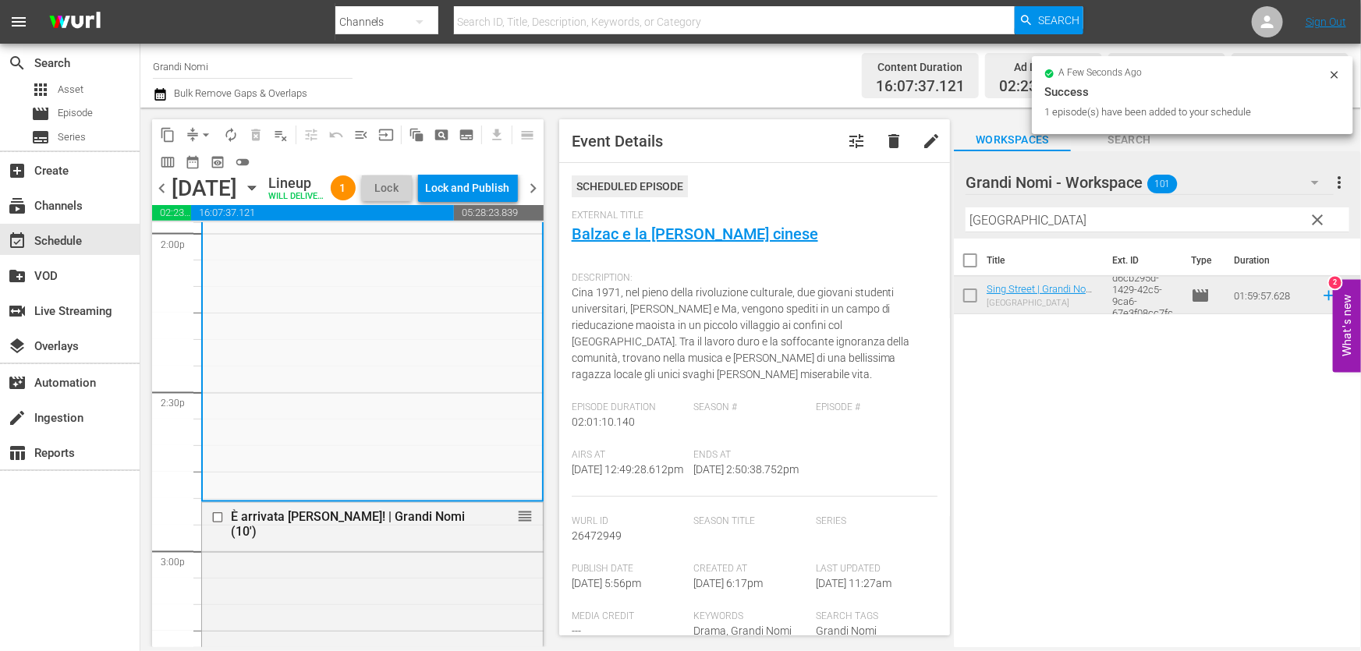
drag, startPoint x: 1068, startPoint y: 220, endPoint x: 551, endPoint y: 326, distance: 527.1
click at [559, 323] on div "content_copy compress arrow_drop_down autorenew_outlined delete_forever_outline…" at bounding box center [750, 378] width 1221 height 540
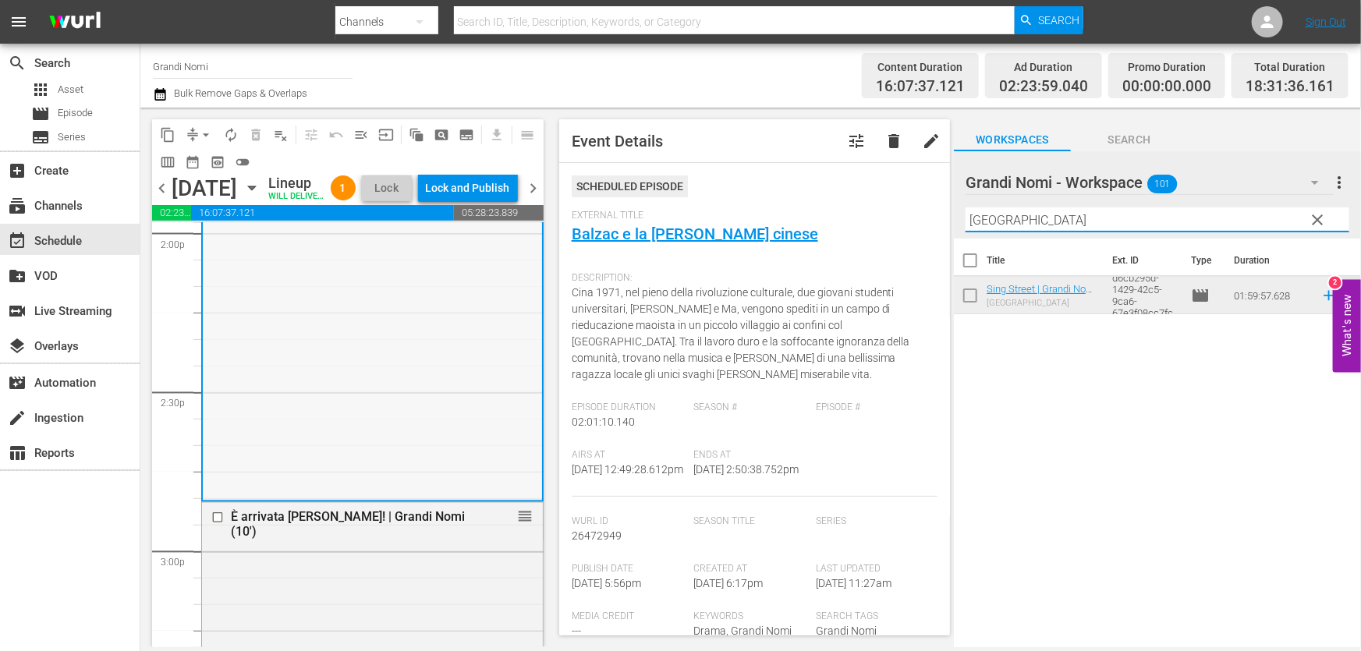
paste input "[PERSON_NAME]"
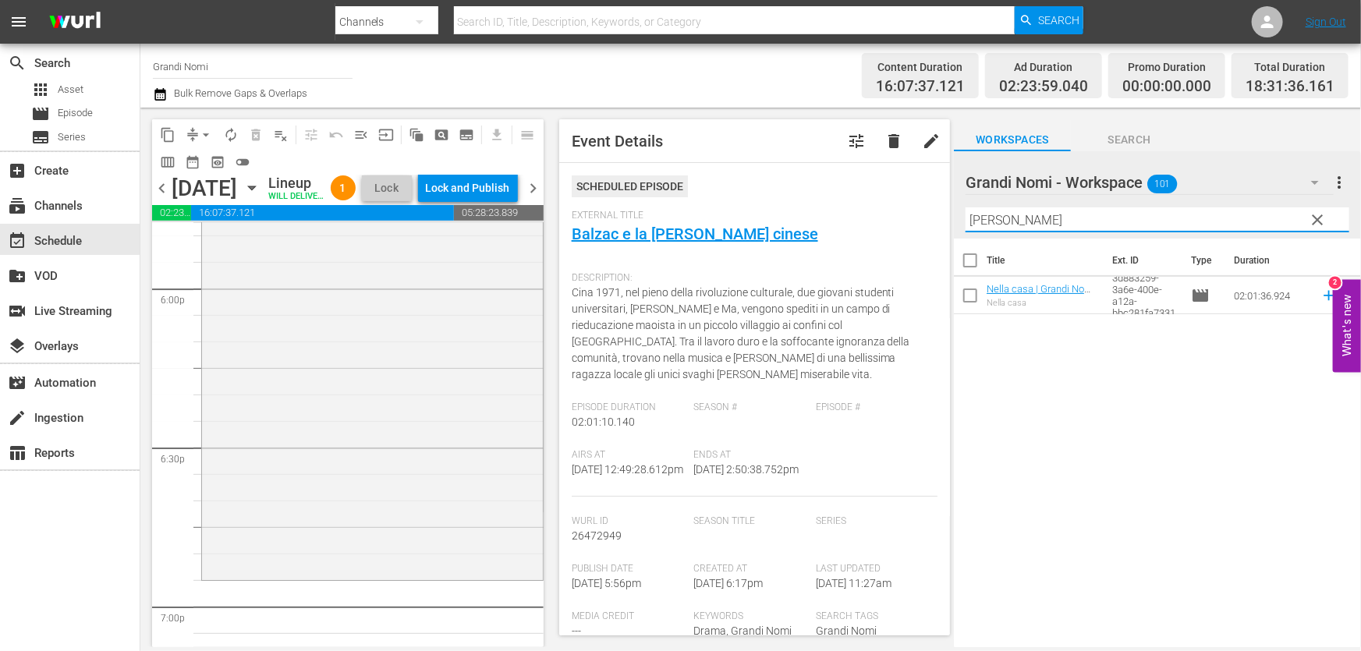
scroll to position [5933, 0]
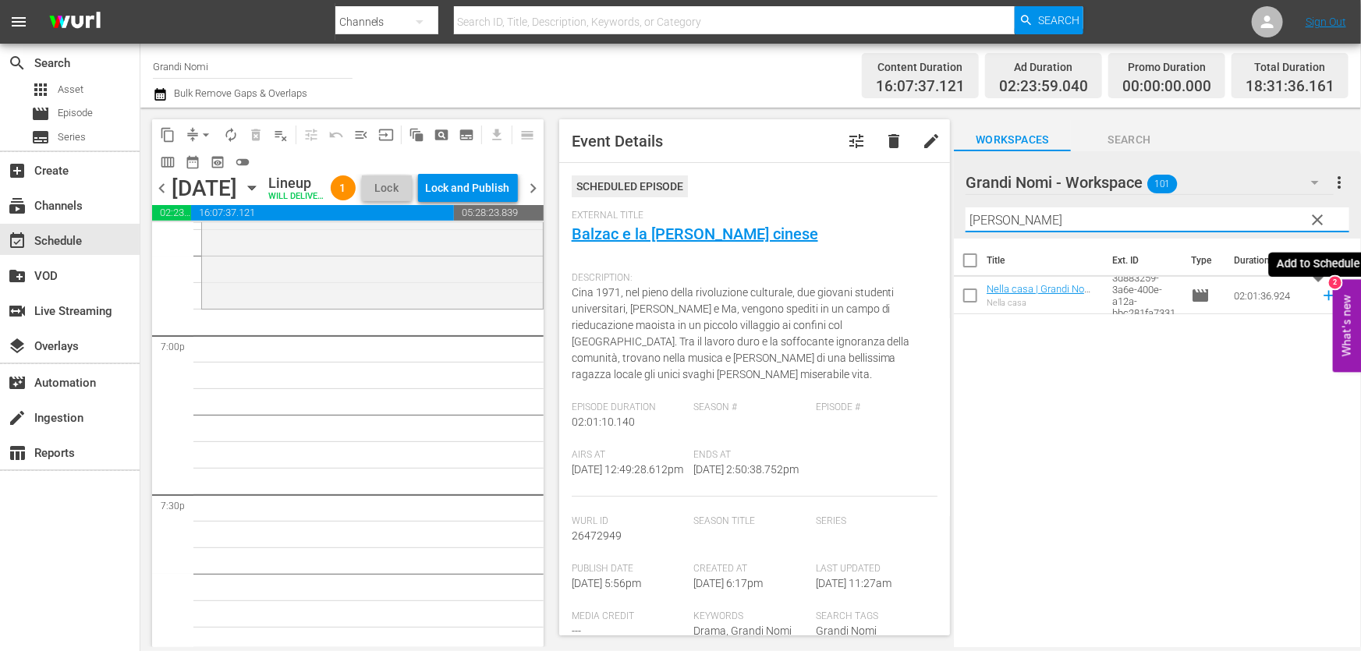
click at [1320, 298] on icon at bounding box center [1328, 295] width 17 height 17
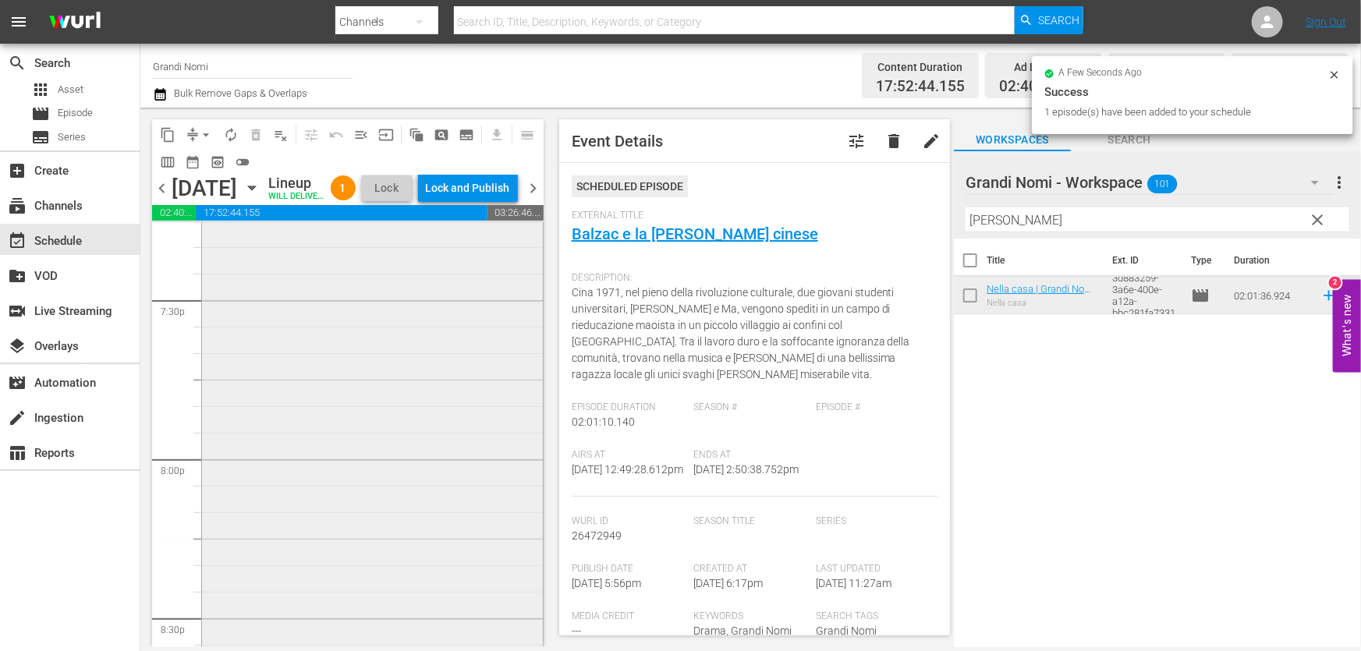
scroll to position [6359, 0]
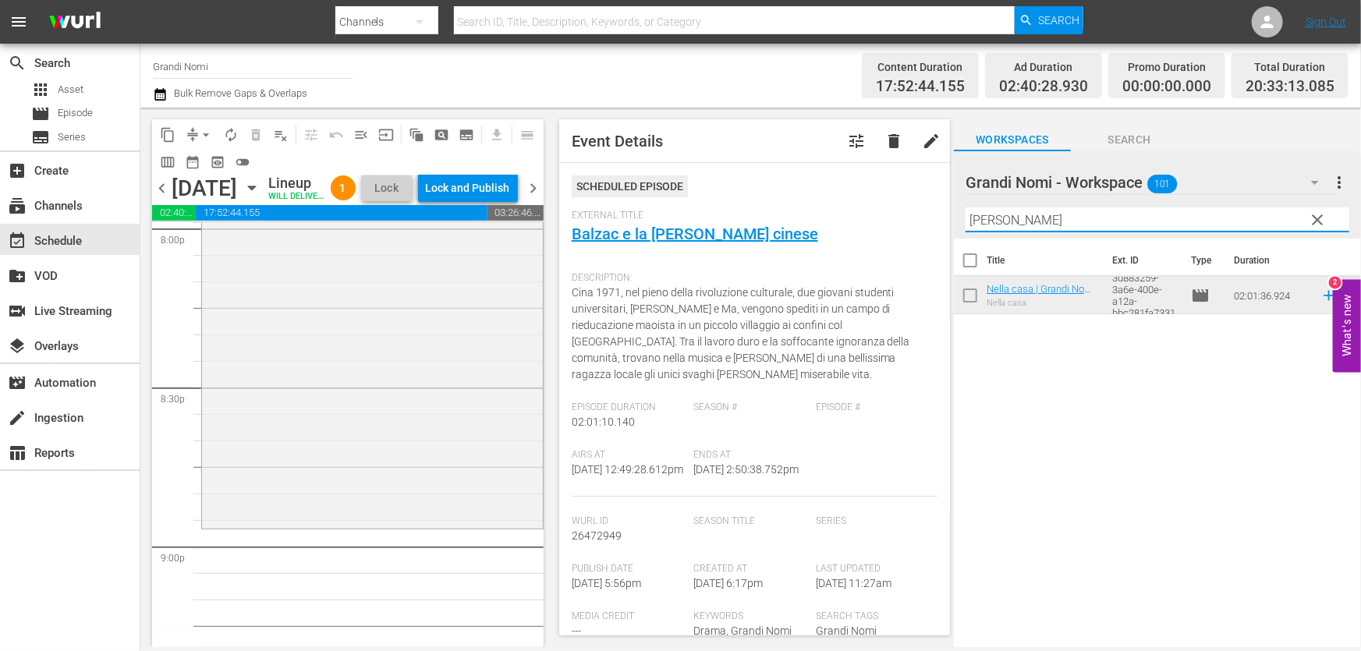
drag, startPoint x: 1086, startPoint y: 227, endPoint x: 583, endPoint y: 342, distance: 515.3
click at [544, 333] on div "content_copy compress arrow_drop_down autorenew_outlined delete_forever_outline…" at bounding box center [750, 378] width 1221 height 540
paste input "Tutta colpa del vulcano"
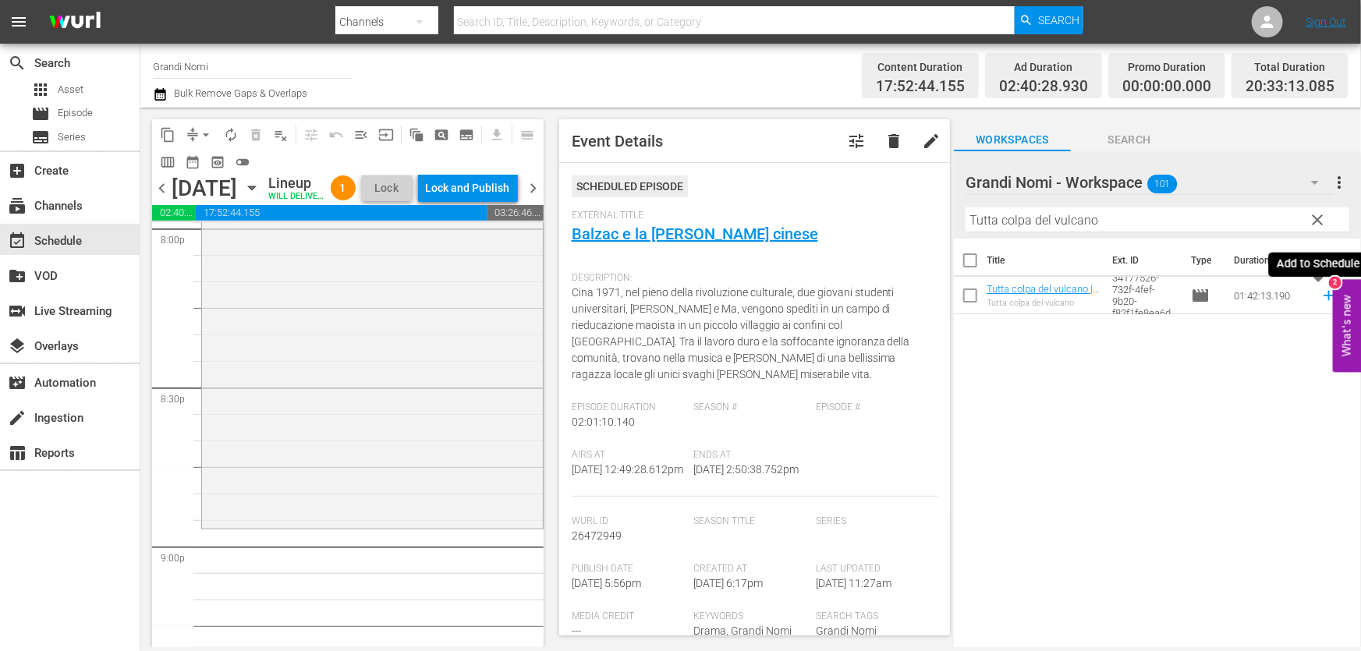
click at [1320, 291] on icon at bounding box center [1328, 295] width 17 height 17
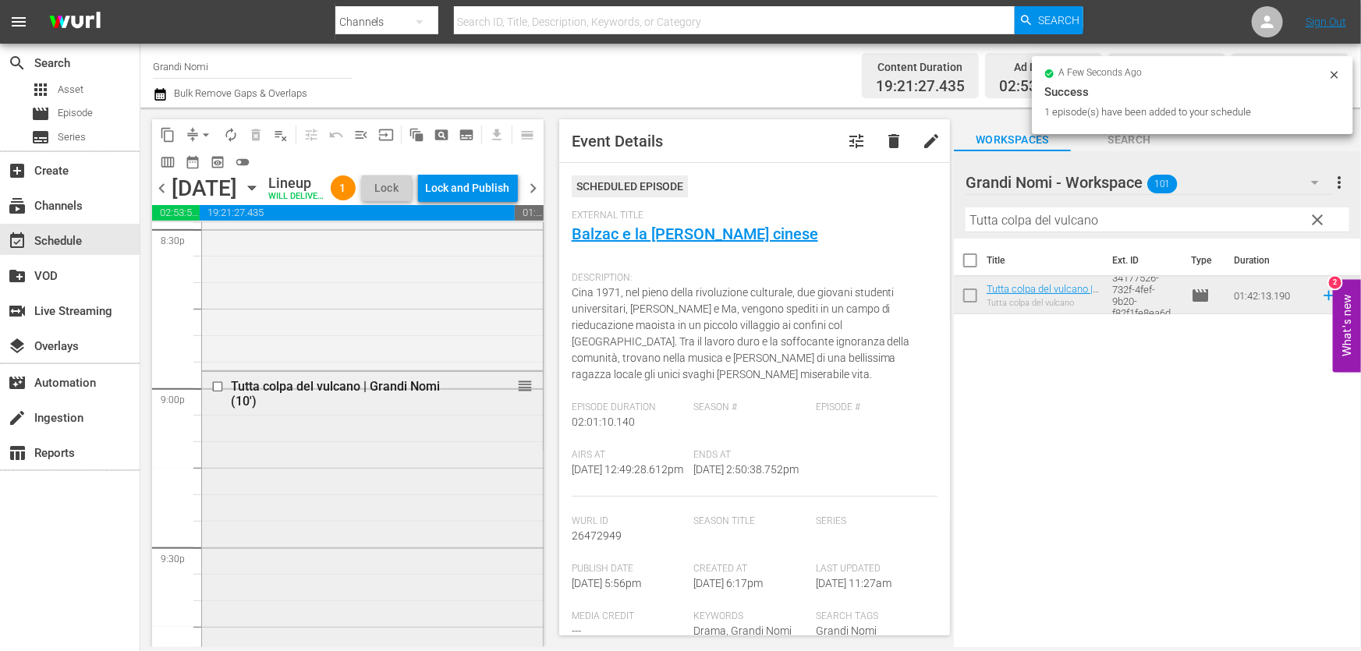
scroll to position [6855, 0]
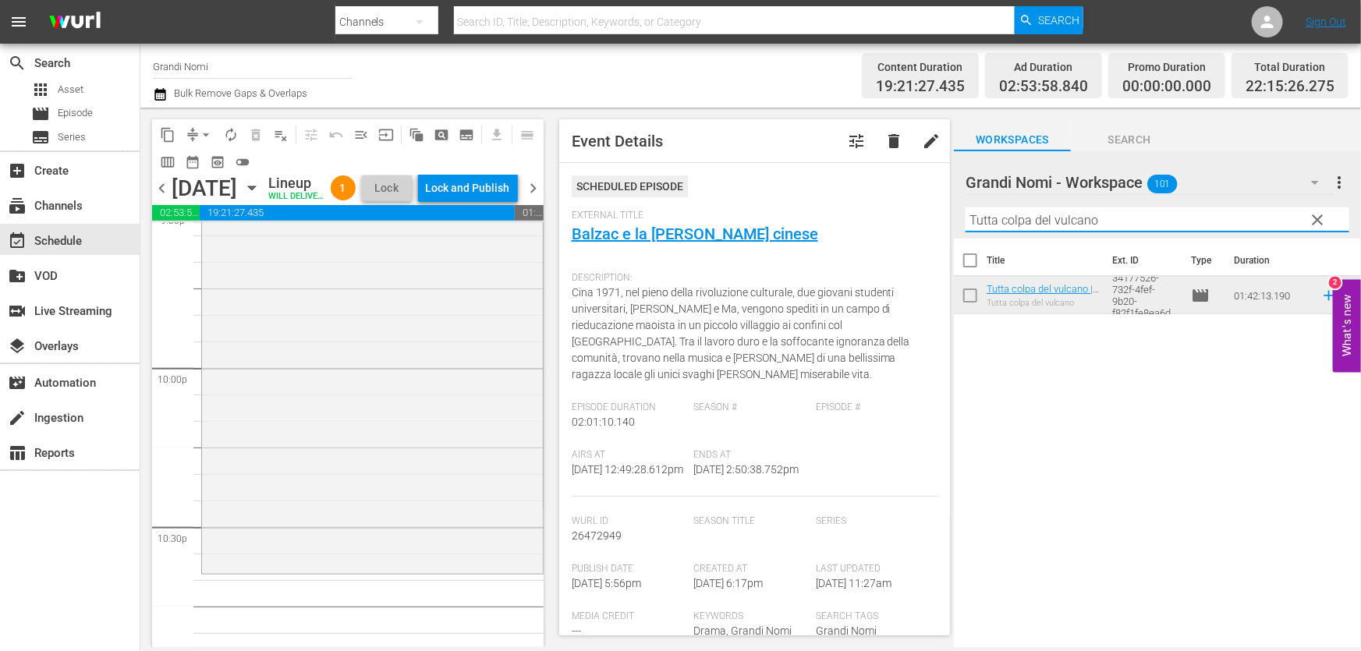
drag, startPoint x: 1118, startPoint y: 217, endPoint x: 646, endPoint y: 345, distance: 489.8
click at [681, 334] on div "content_copy compress arrow_drop_down autorenew_outlined delete_forever_outline…" at bounding box center [750, 378] width 1221 height 540
paste input "Remember"
type input "Remember"
click at [1323, 296] on icon at bounding box center [1328, 296] width 10 height 10
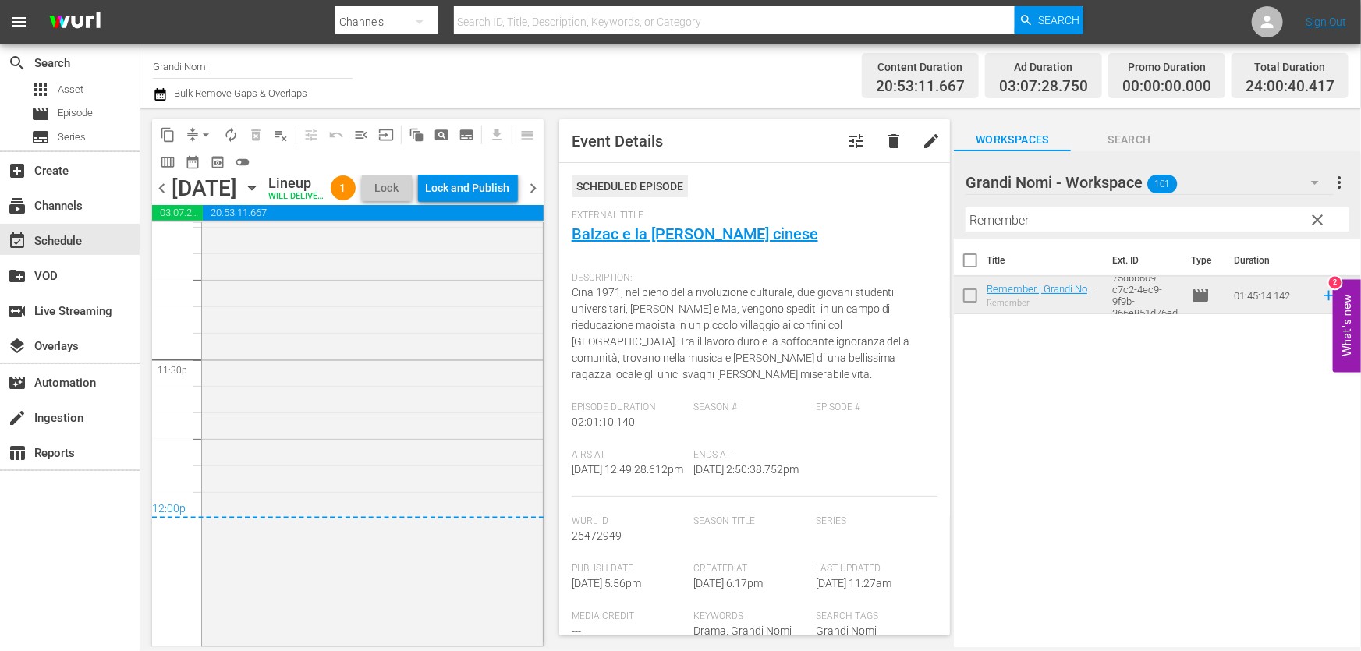
scroll to position [0, 0]
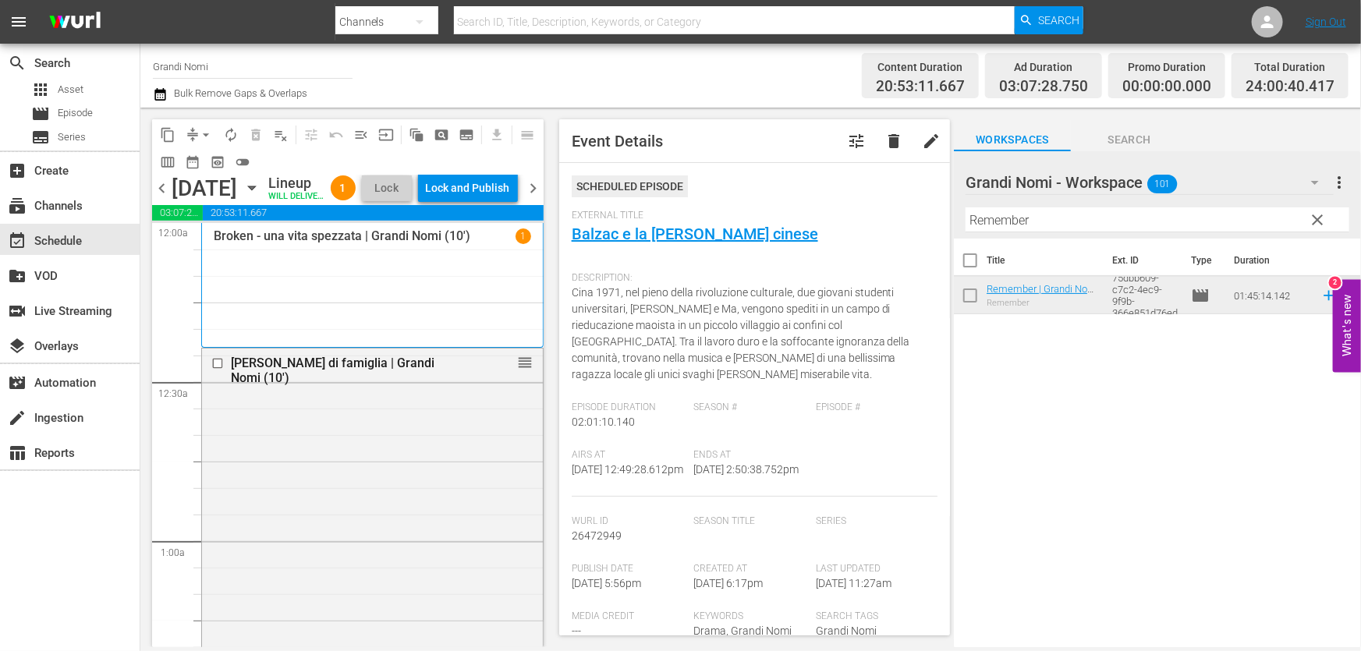
click at [169, 90] on button "button" at bounding box center [162, 94] width 19 height 19
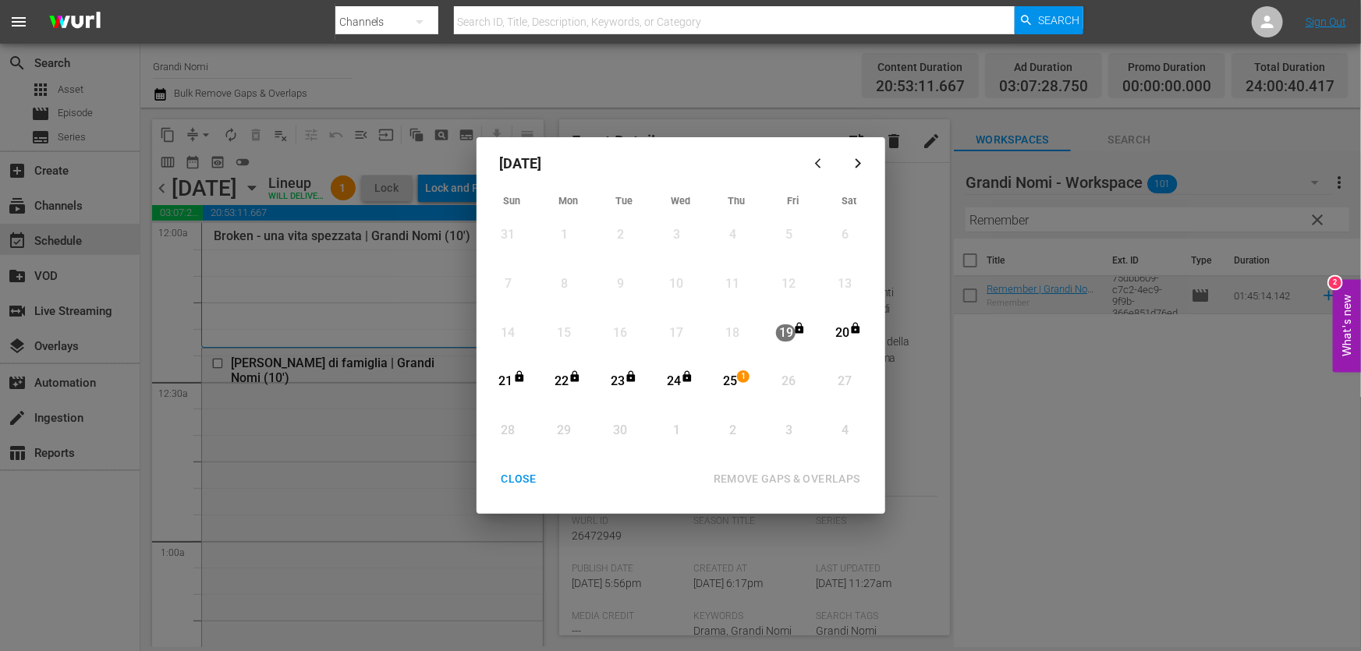
click at [724, 378] on div "25" at bounding box center [729, 382] width 19 height 18
click at [767, 472] on div "REMOVE GAPS & OVERLAPS" at bounding box center [787, 478] width 172 height 19
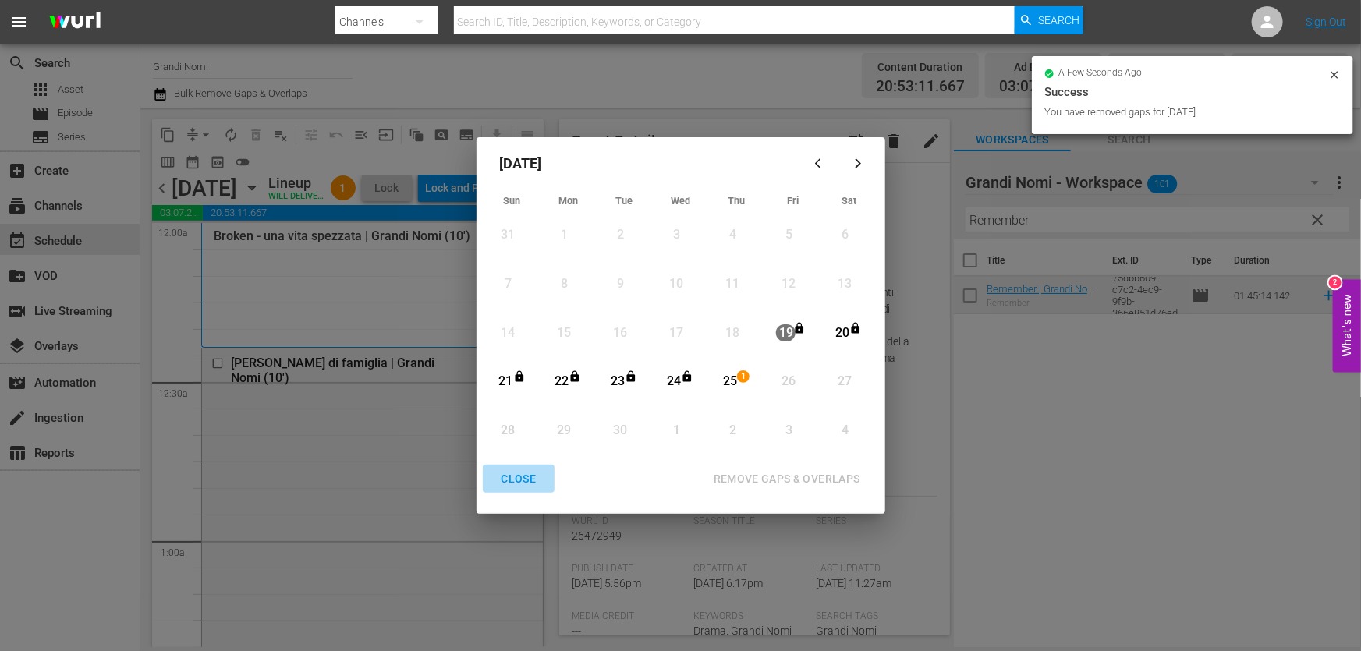
click at [527, 471] on div "CLOSE" at bounding box center [519, 478] width 60 height 19
